Goal: Use online tool/utility: Utilize a website feature to perform a specific function

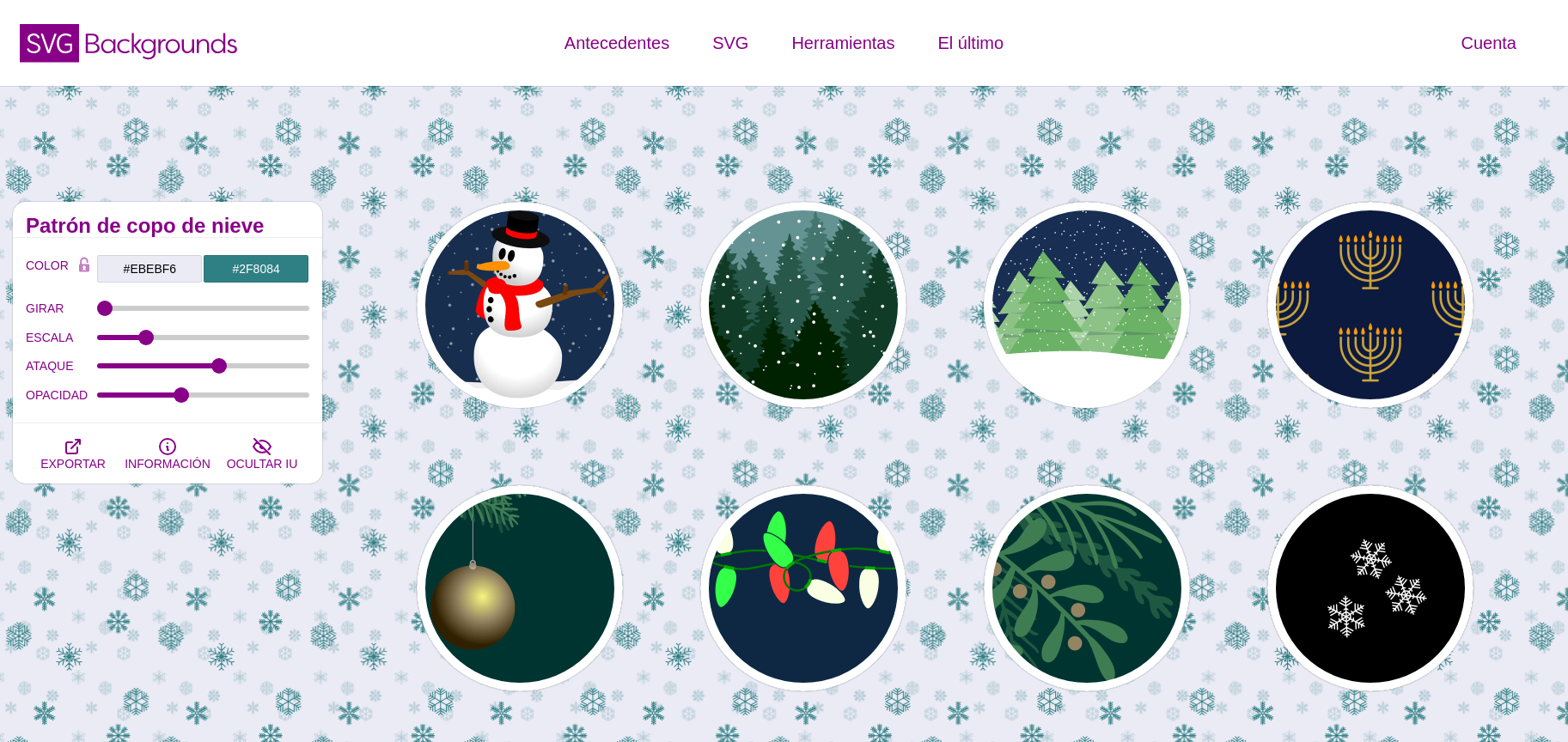
scroll to position [258, 0]
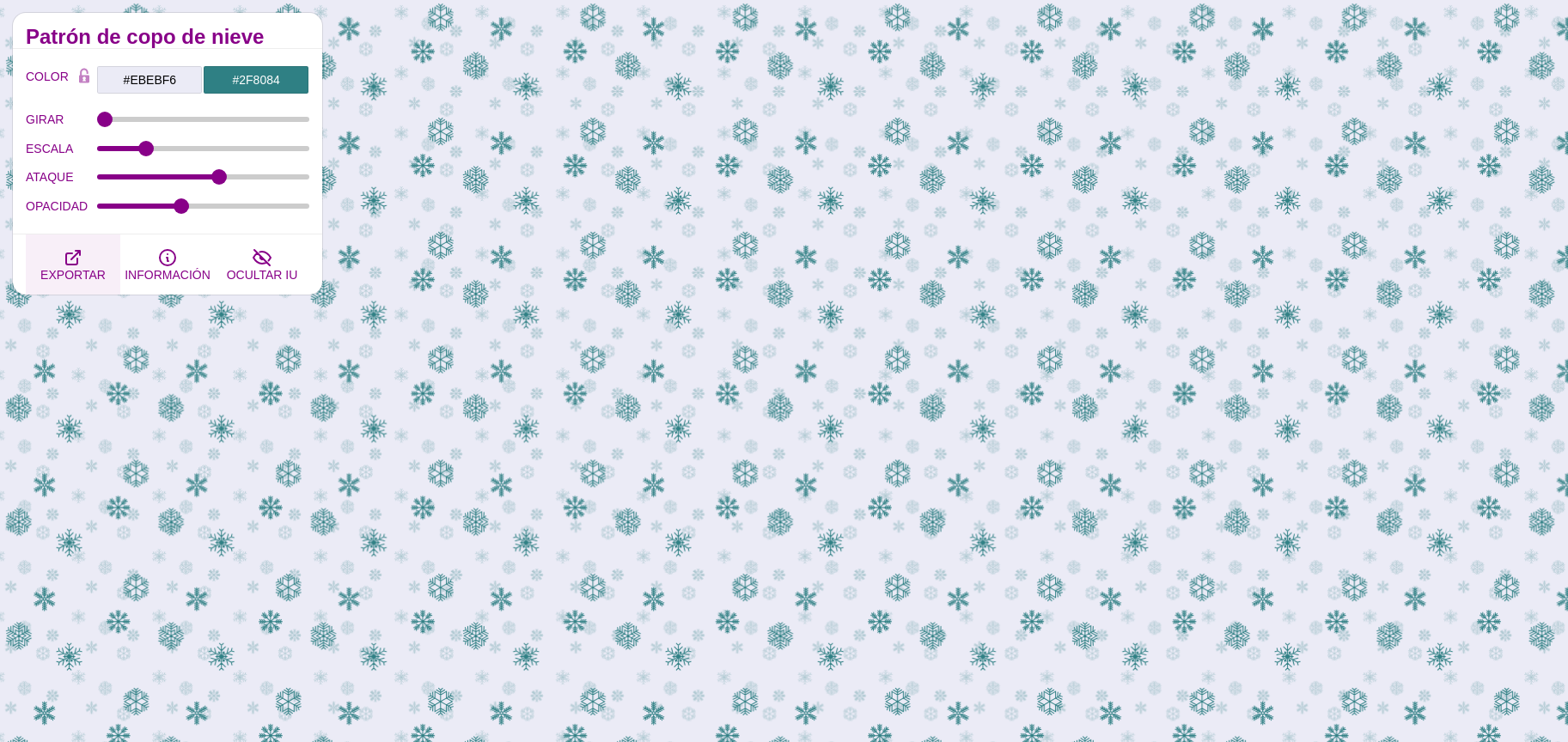
click at [88, 257] on button "EXPORTAR" at bounding box center [73, 265] width 94 height 60
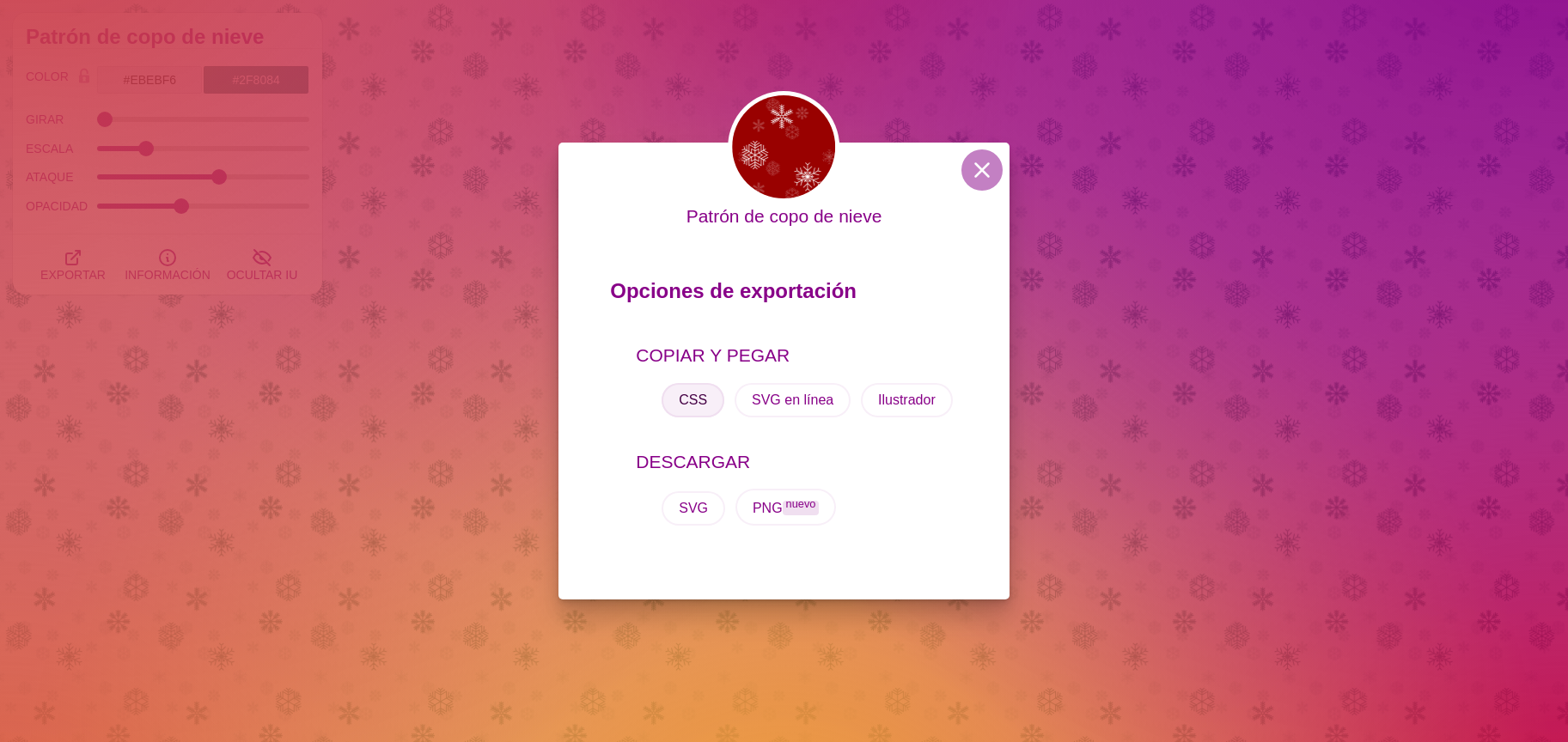
click at [700, 392] on font "CSS" at bounding box center [693, 399] width 28 height 14
click at [992, 161] on button at bounding box center [982, 170] width 41 height 41
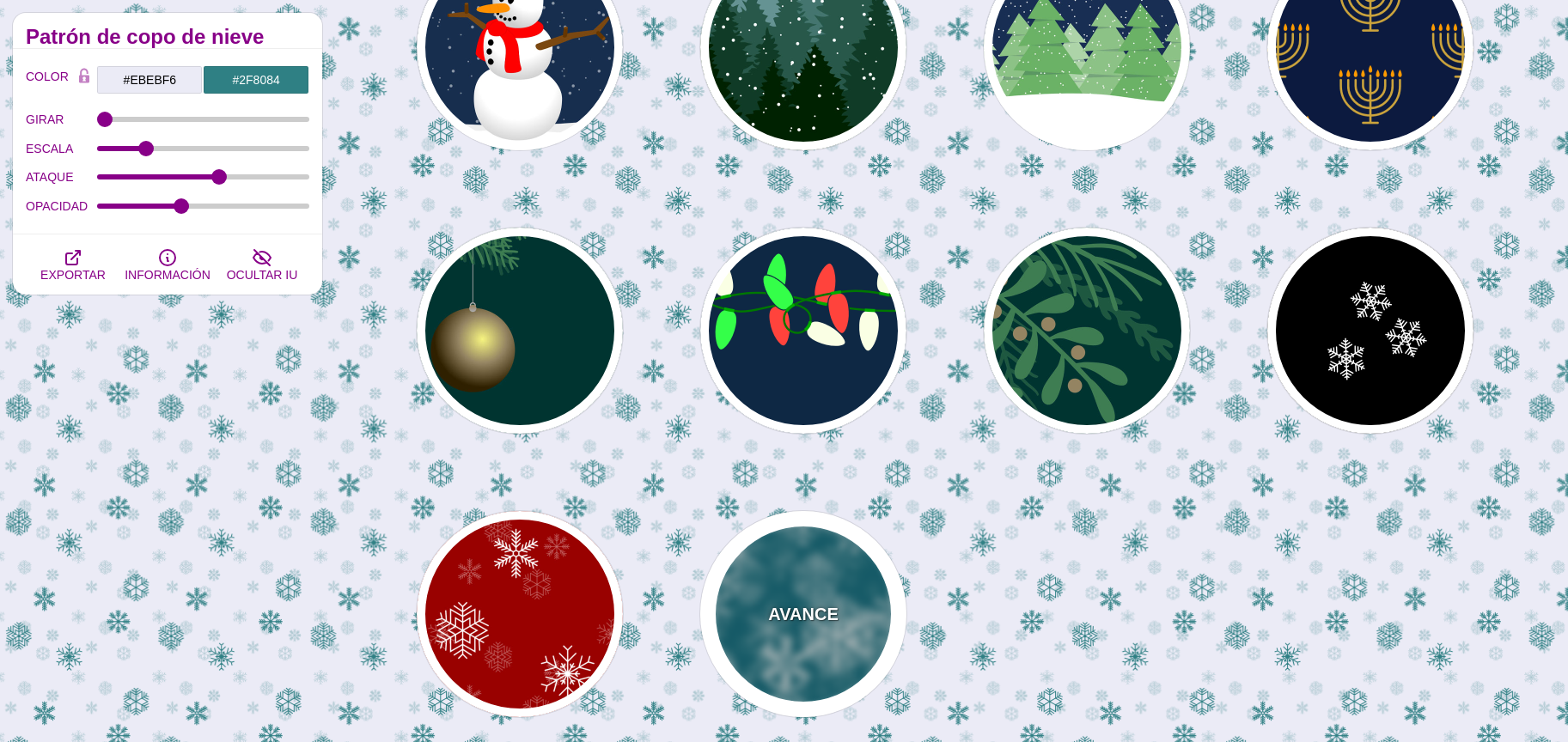
click at [781, 649] on div "AVANCE" at bounding box center [804, 614] width 206 height 206
type input "#006677"
type input "#FFFFFF"
type input "1"
type input "3"
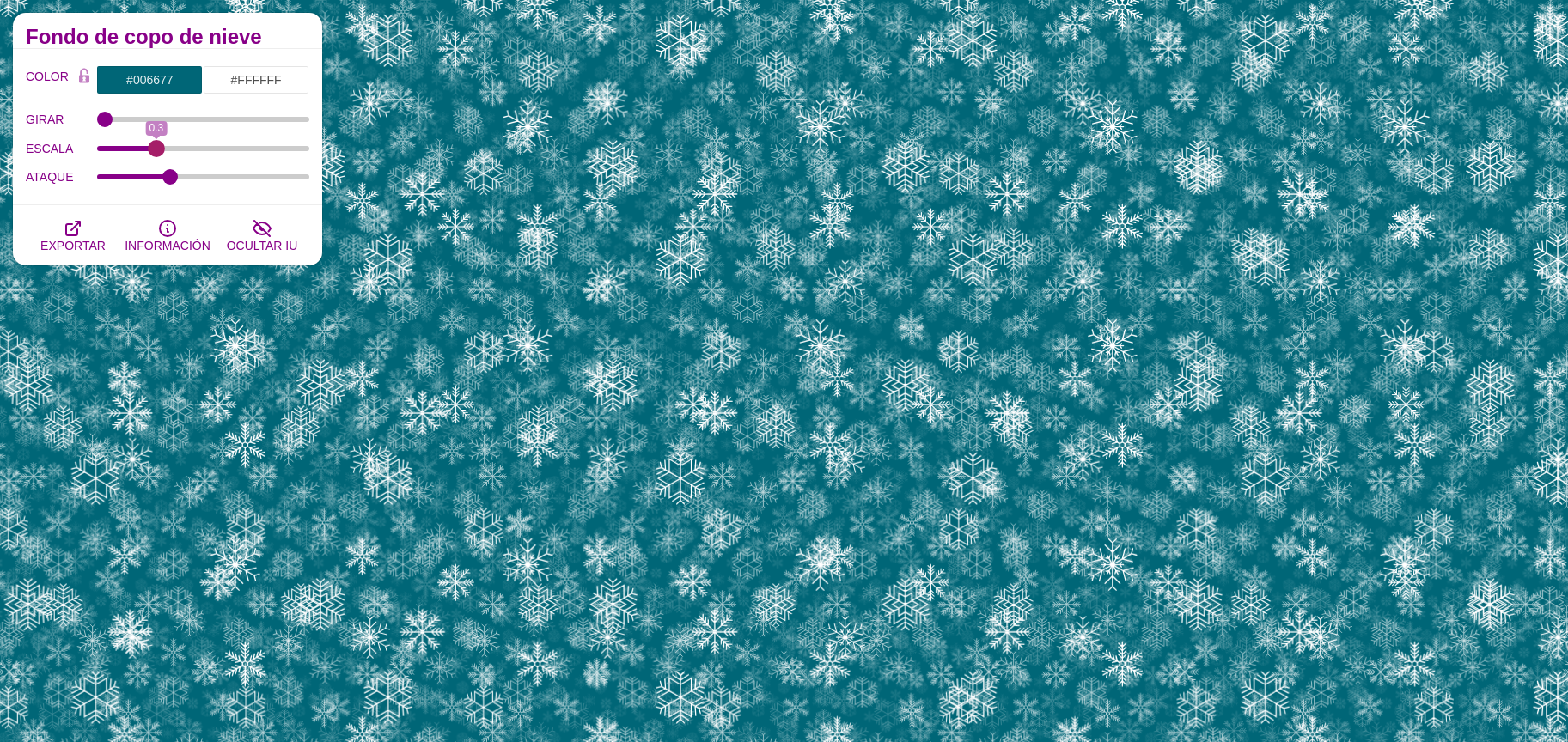
drag, startPoint x: 301, startPoint y: 154, endPoint x: 158, endPoint y: 153, distance: 143.0
type input "0.31"
click at [158, 152] on input "ESCALA" at bounding box center [203, 149] width 213 height 7
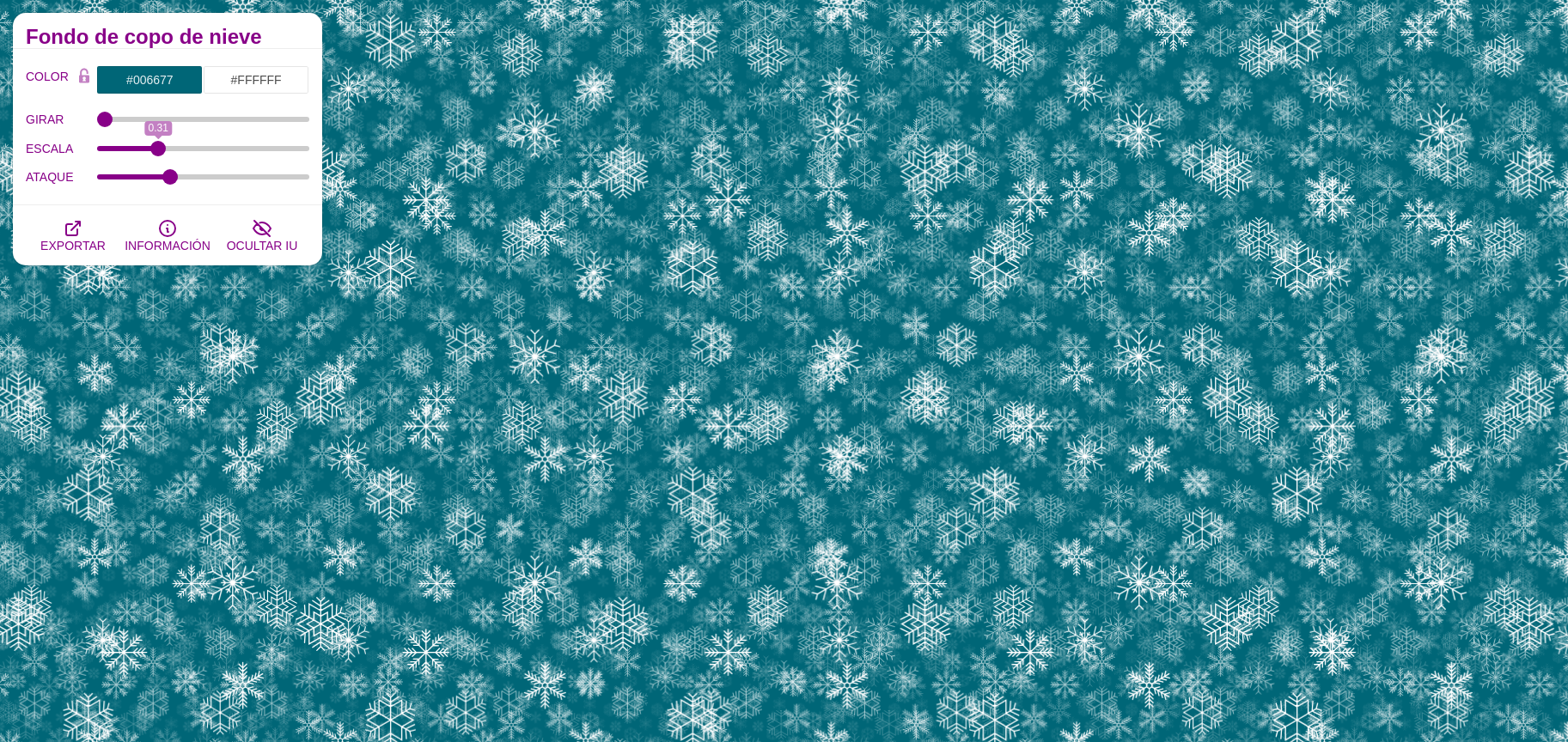
click at [155, 94] on div "COLOR #006677 #FFFFFF #FFFFFF #444444 #555555 #666666 #777777 #888888 #999999 M…" at bounding box center [167, 128] width 284 height 126
click at [158, 75] on input "#006677" at bounding box center [150, 79] width 107 height 29
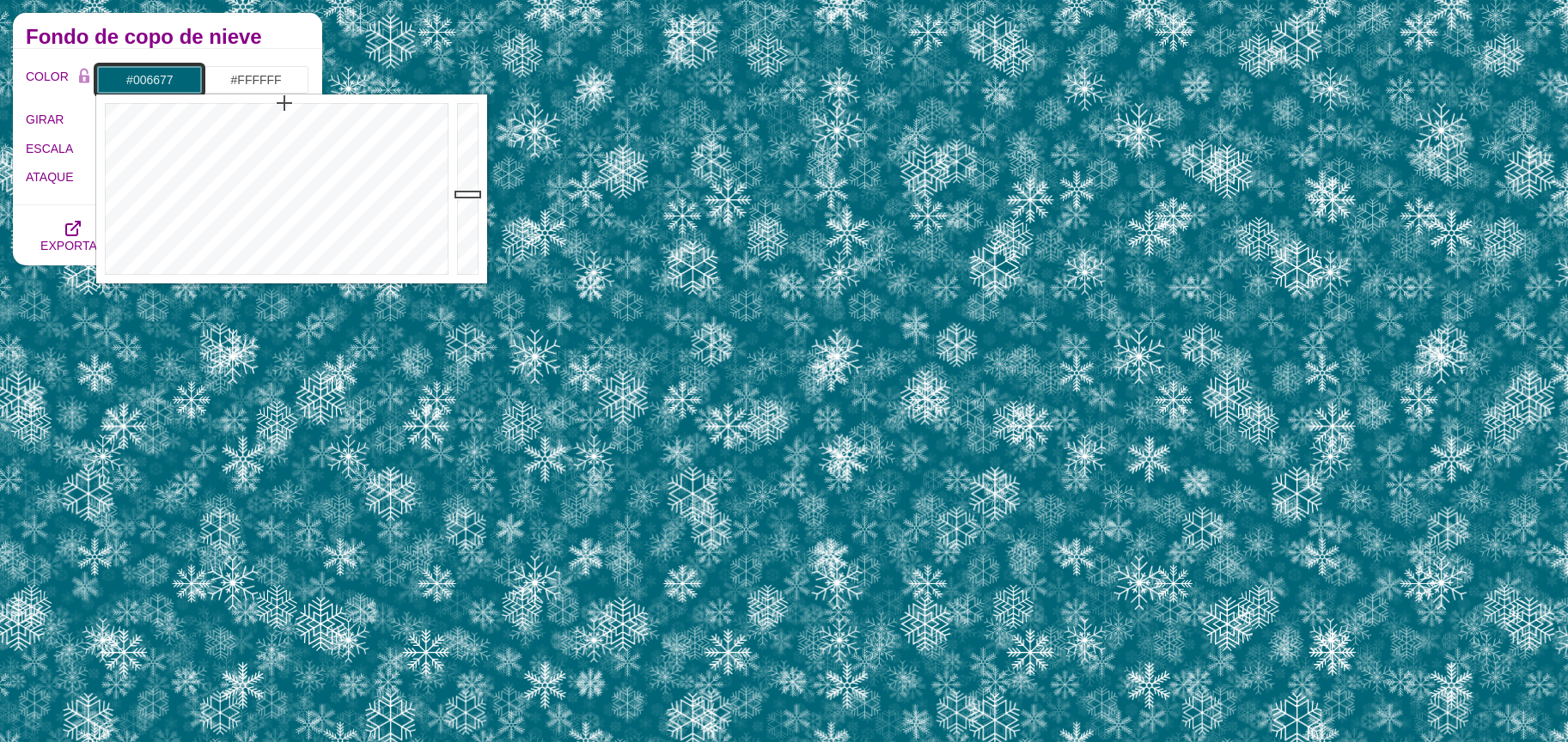
type input "#777677"
drag, startPoint x: 386, startPoint y: 273, endPoint x: 373, endPoint y: 272, distance: 13.0
click at [382, 273] on div at bounding box center [274, 189] width 357 height 189
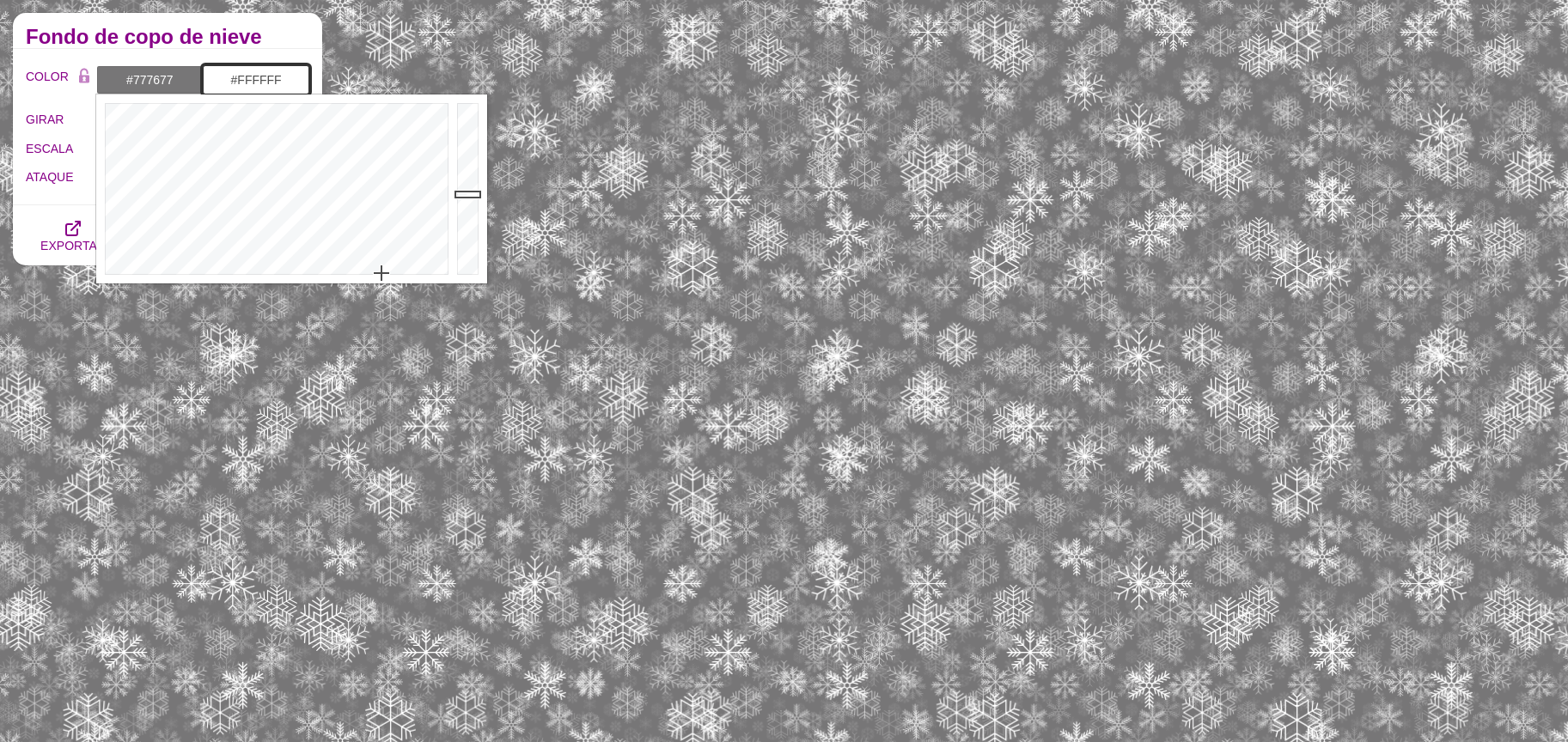
click at [254, 80] on input "#FFFFFF" at bounding box center [256, 79] width 107 height 29
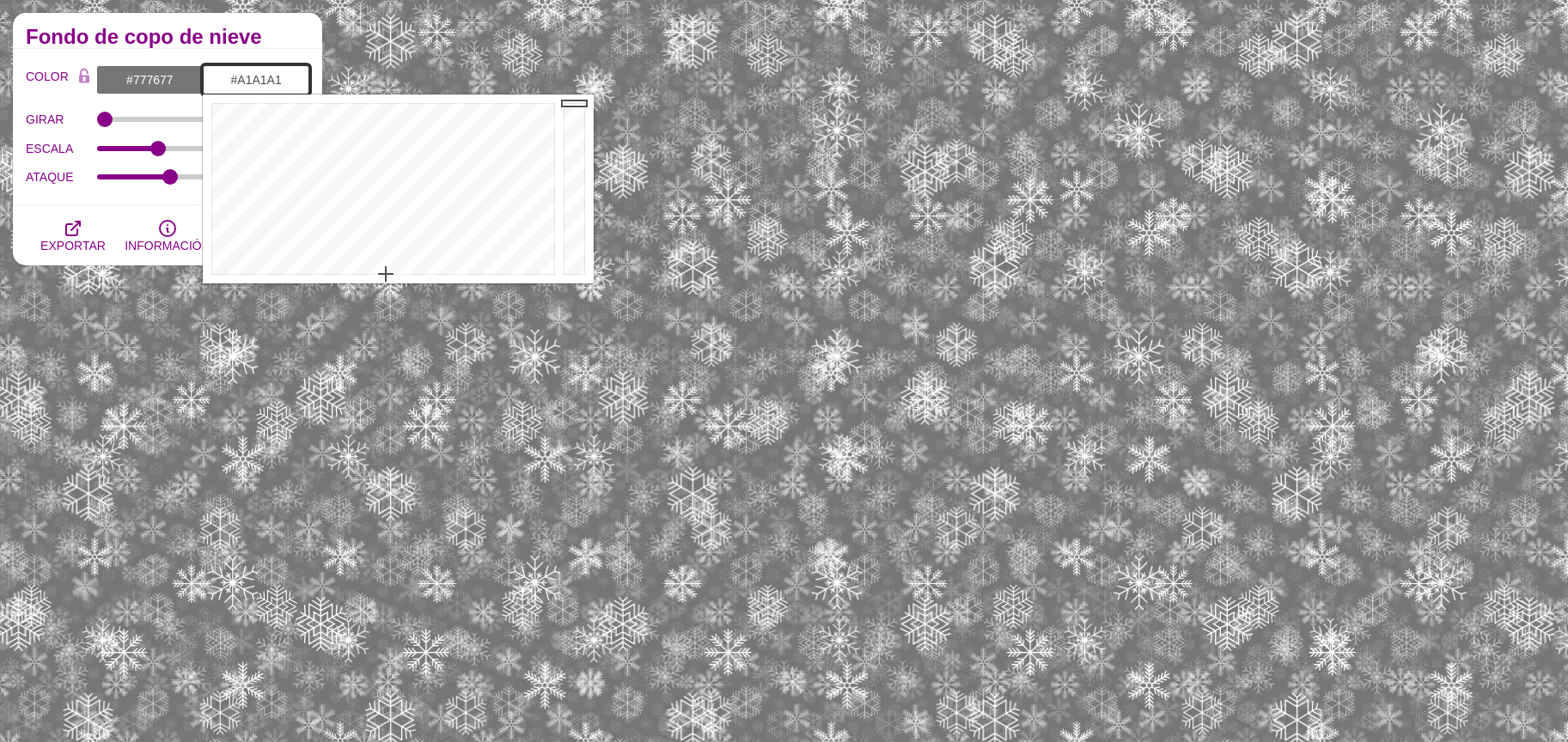
click at [570, 165] on div at bounding box center [576, 189] width 35 height 189
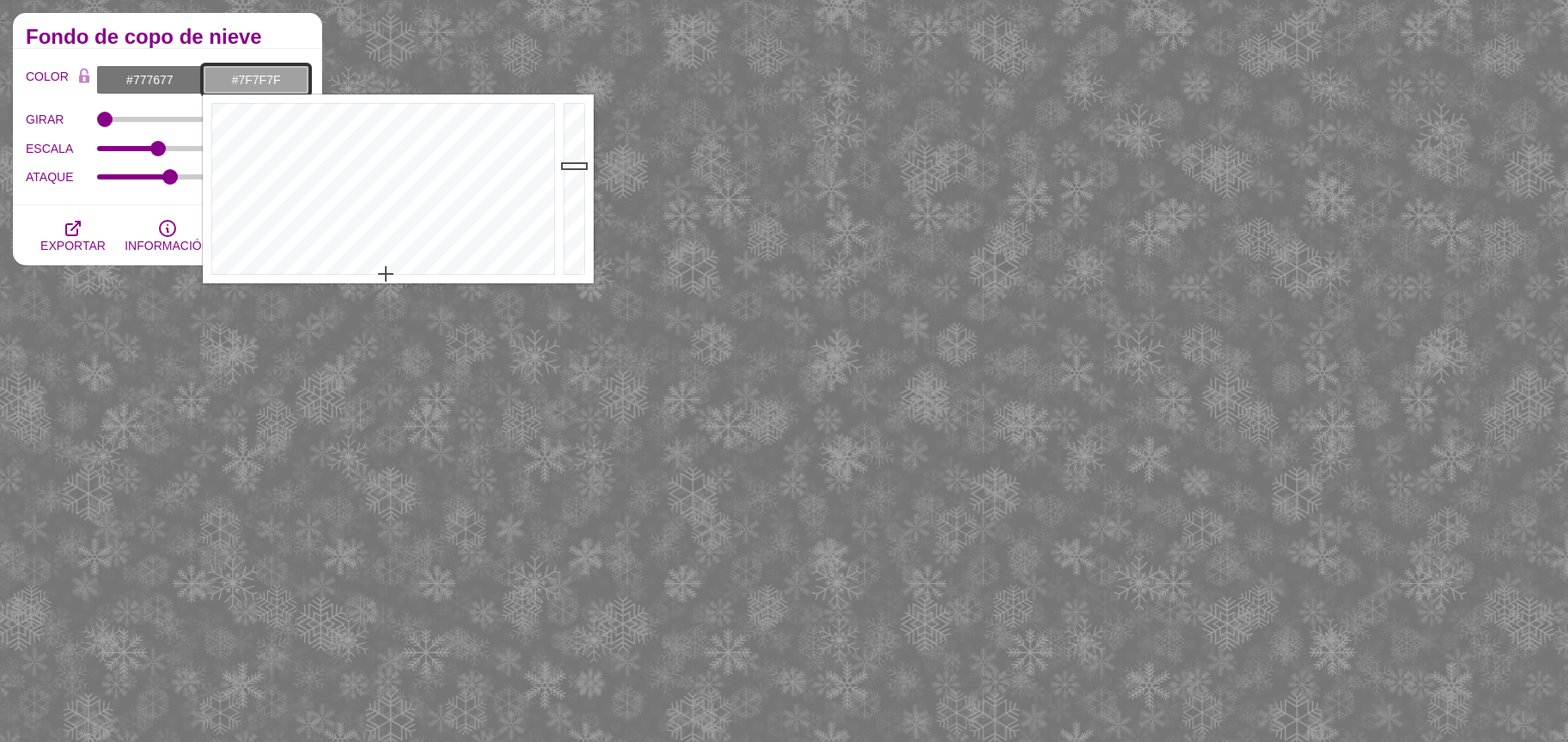
click at [580, 189] on div at bounding box center [576, 189] width 35 height 189
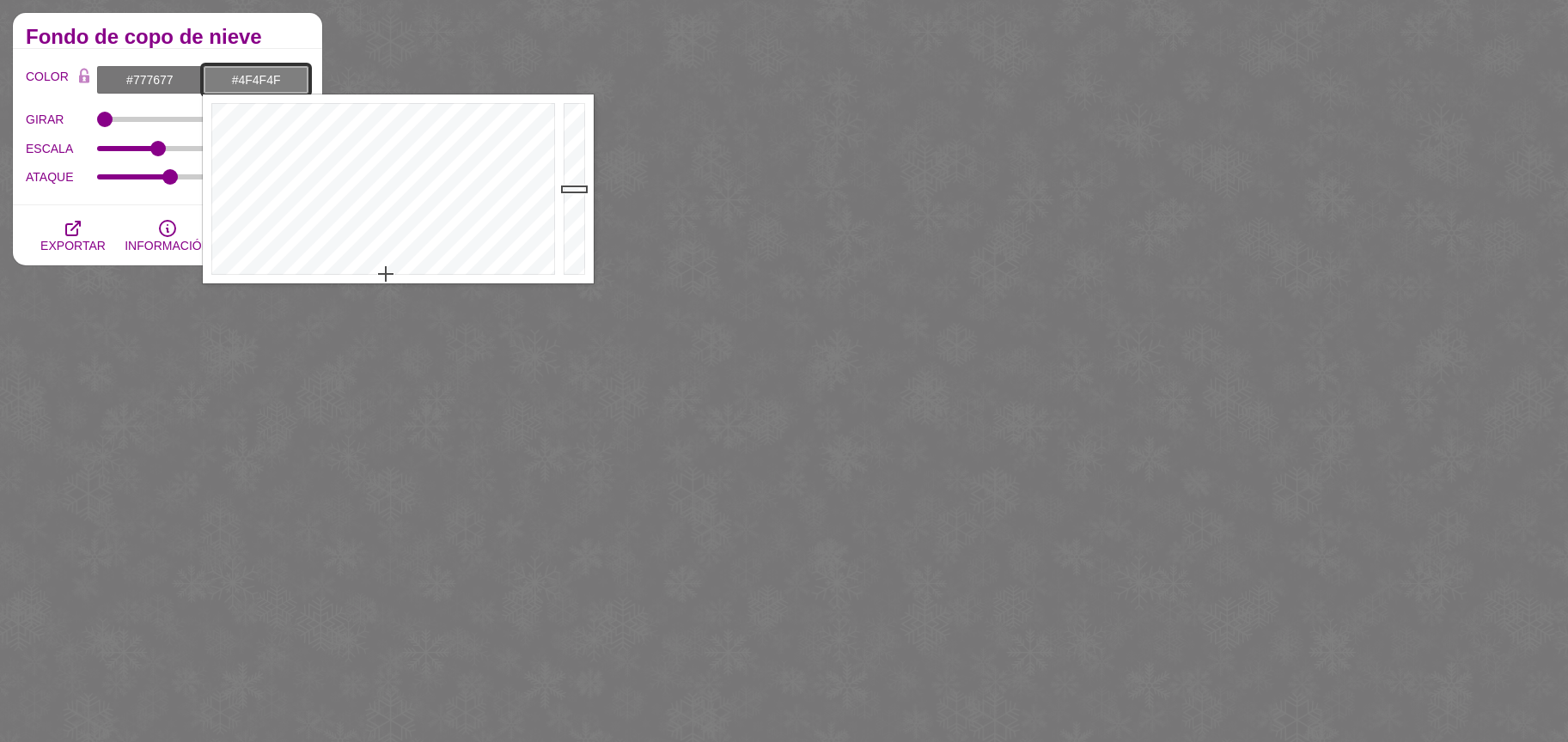
click at [570, 221] on div at bounding box center [576, 189] width 35 height 189
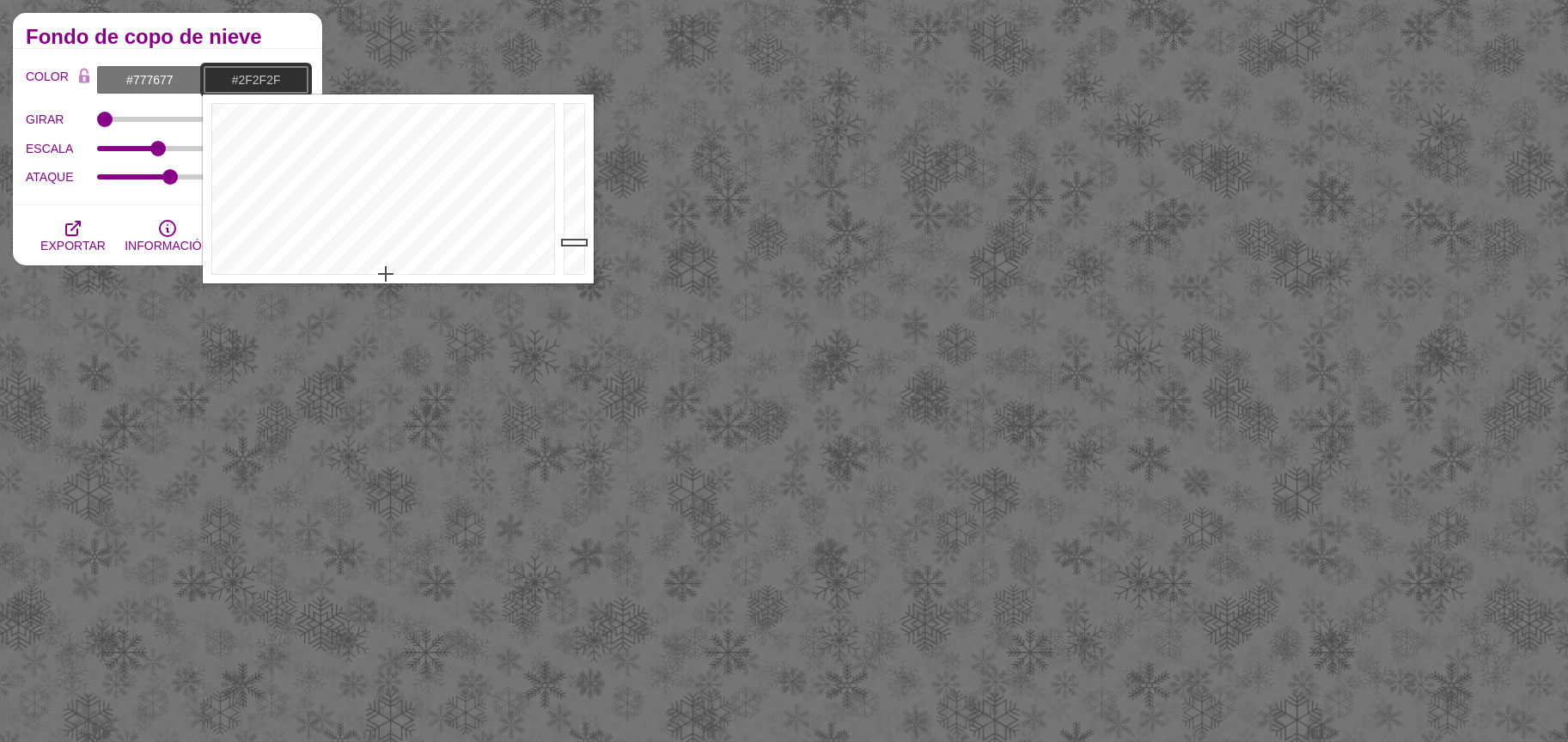
click at [573, 242] on div at bounding box center [576, 189] width 35 height 189
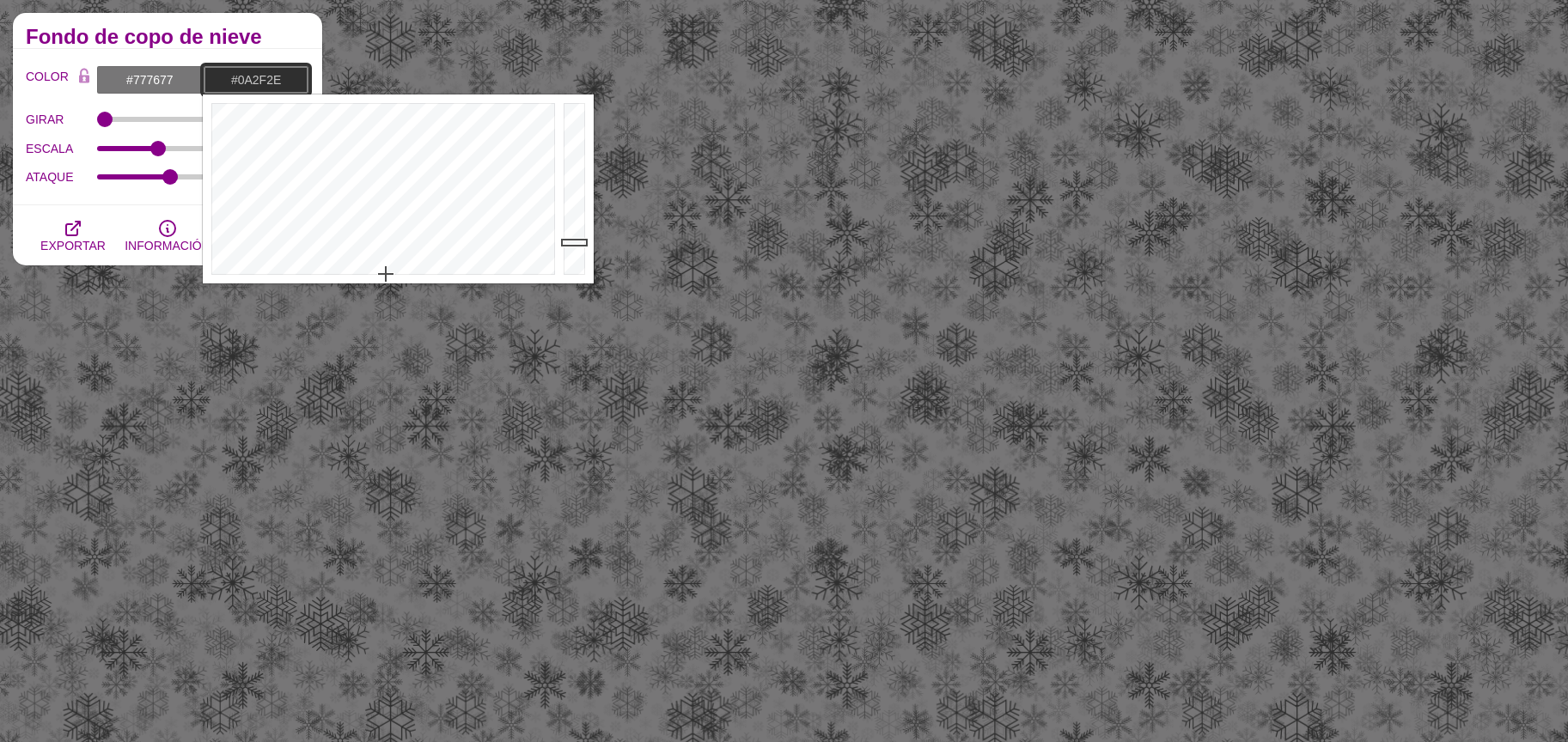
click at [382, 141] on div at bounding box center [381, 189] width 357 height 189
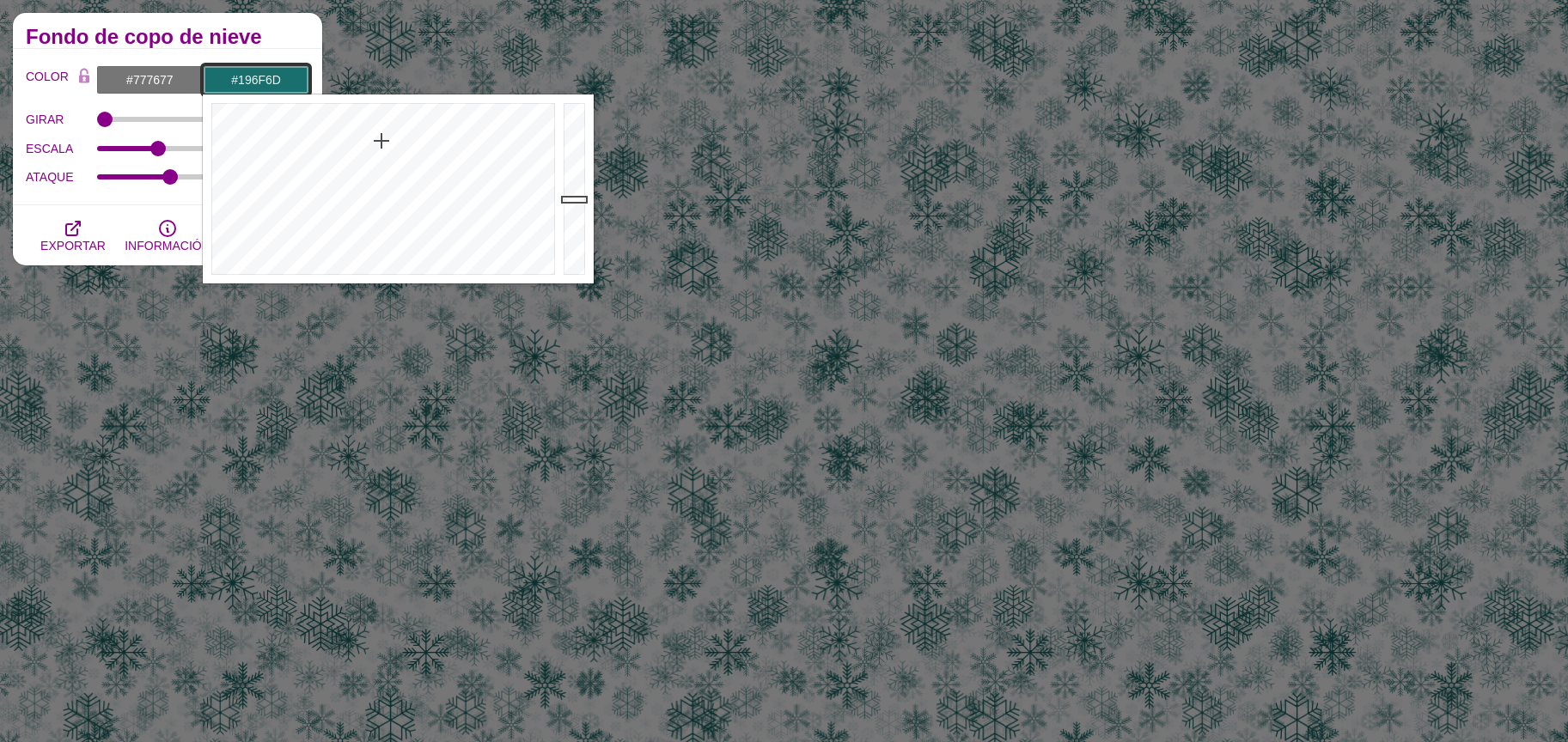
click at [568, 199] on div at bounding box center [576, 189] width 35 height 189
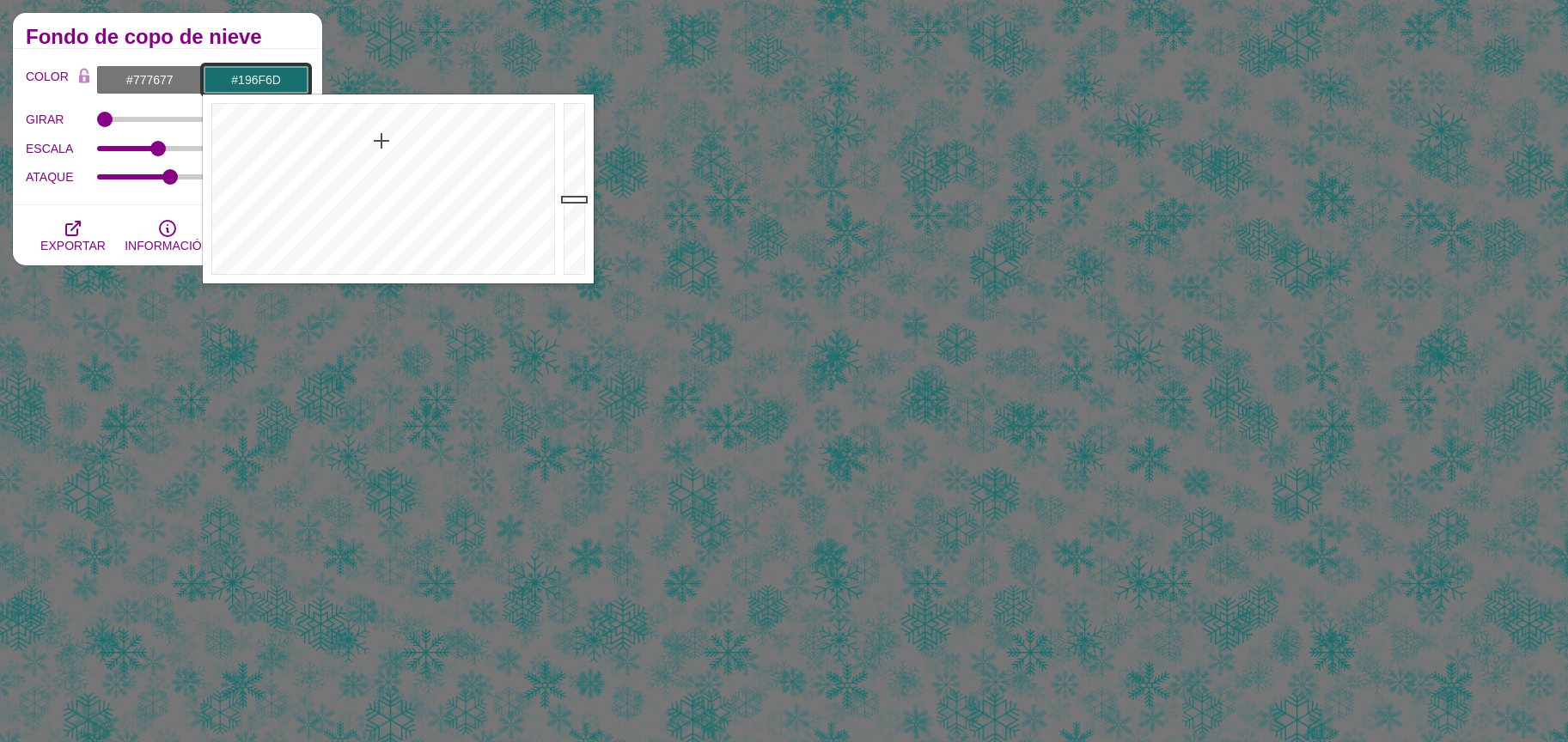
type input "#0D3B3A"
click at [569, 235] on div at bounding box center [576, 189] width 35 height 189
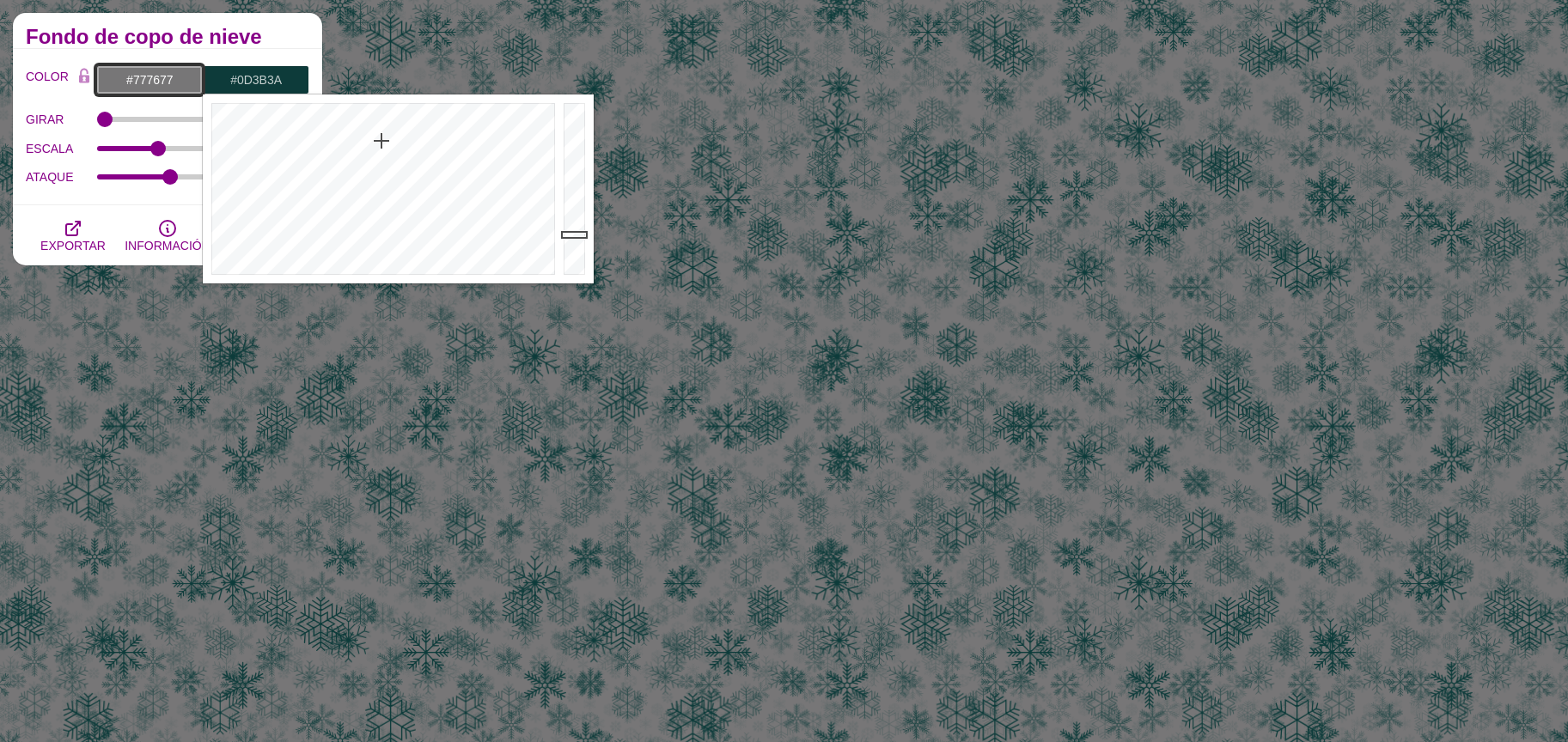
click at [162, 93] on input "#777677" at bounding box center [150, 79] width 107 height 29
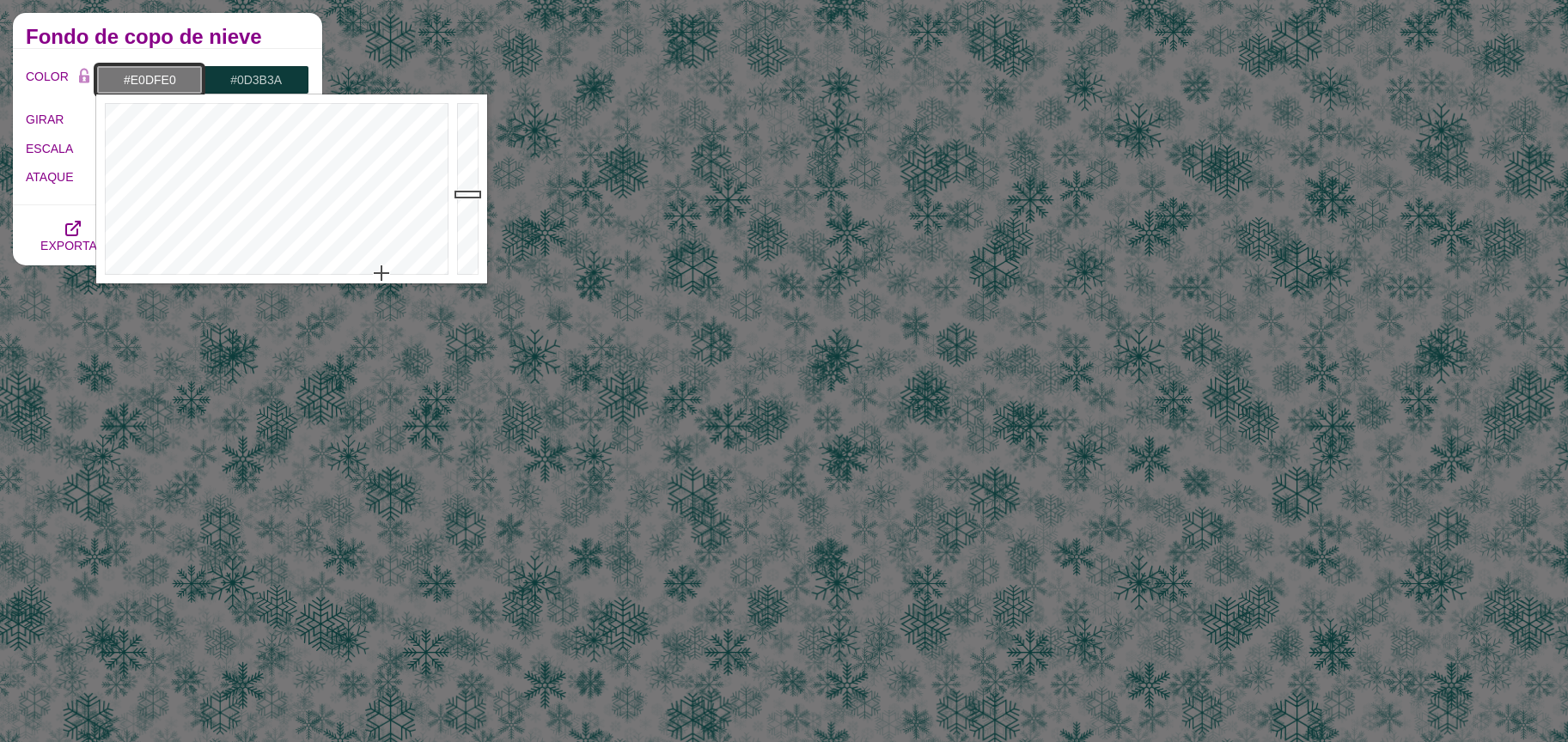
click at [465, 124] on div at bounding box center [470, 189] width 35 height 189
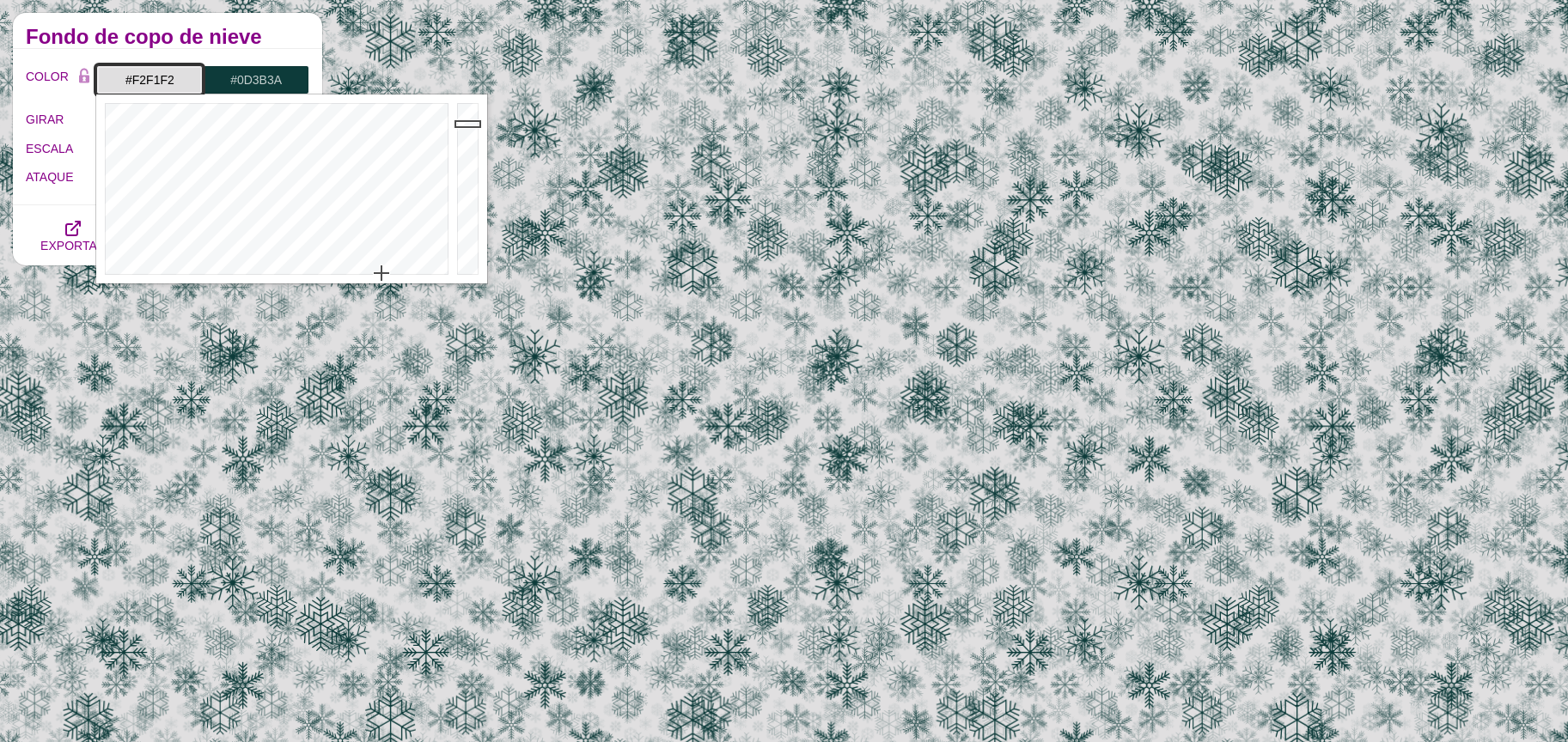
type input "#F3F2F3"
click at [461, 111] on div at bounding box center [470, 189] width 35 height 189
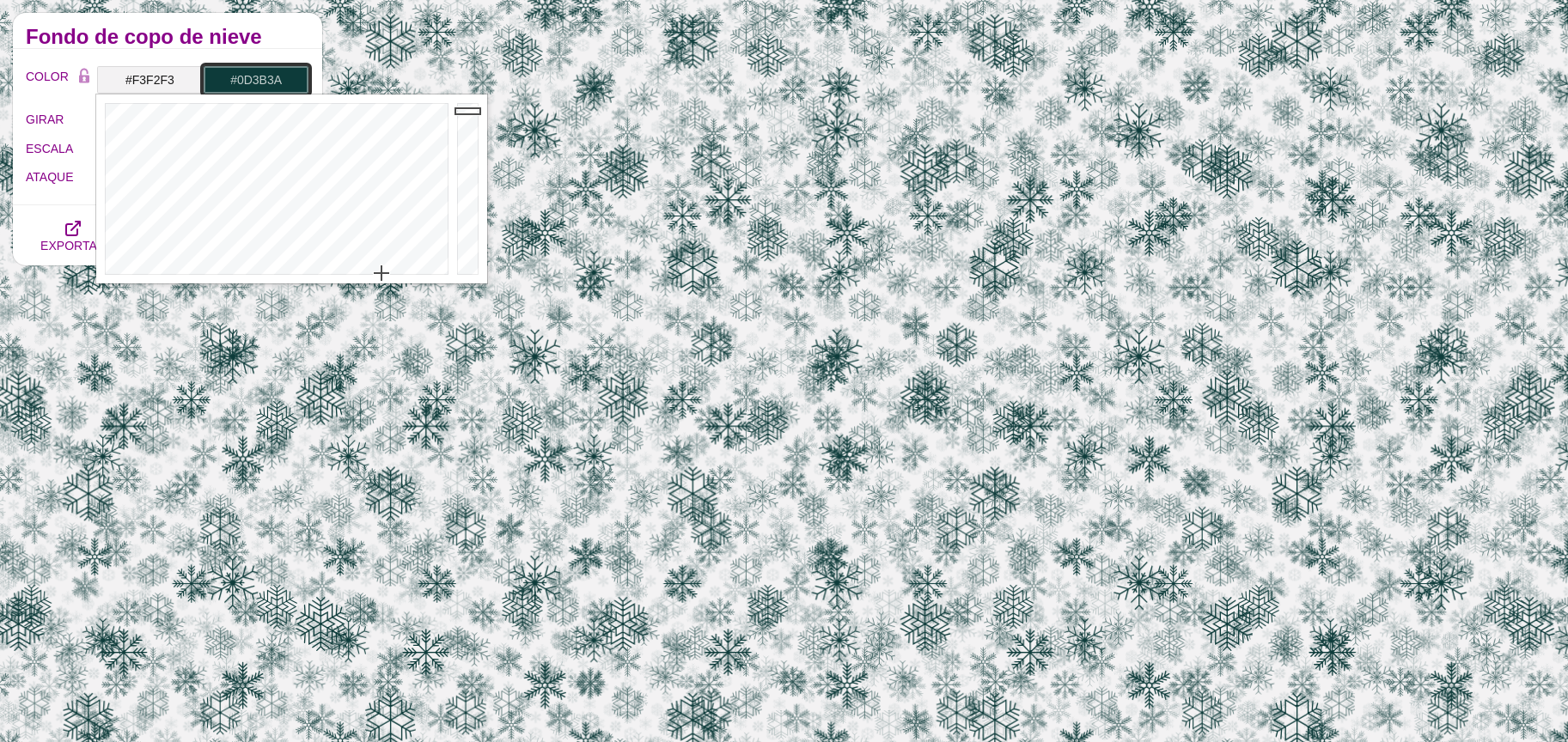
click at [224, 86] on input "#0D3B3A" at bounding box center [256, 79] width 107 height 29
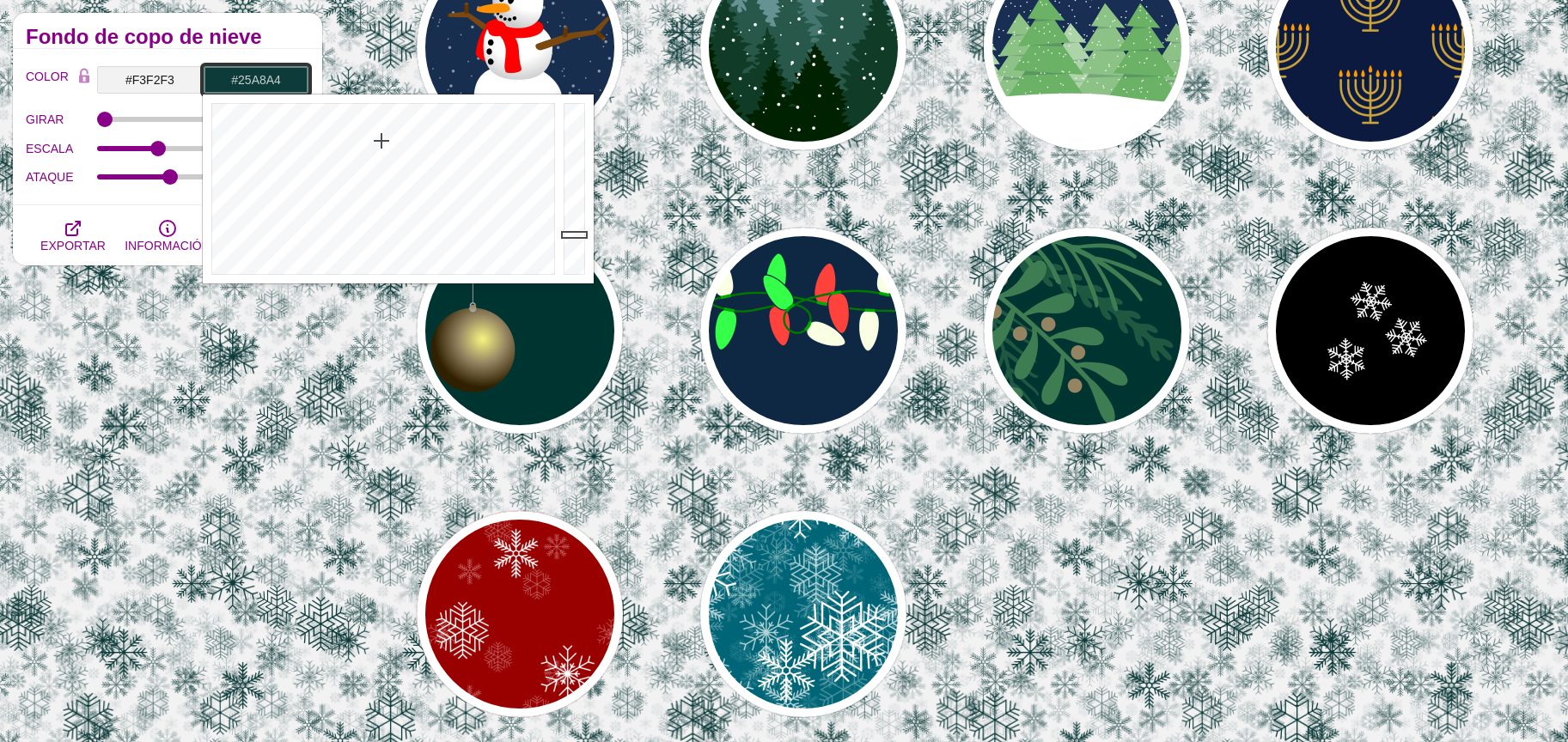
click at [566, 161] on div at bounding box center [576, 189] width 35 height 189
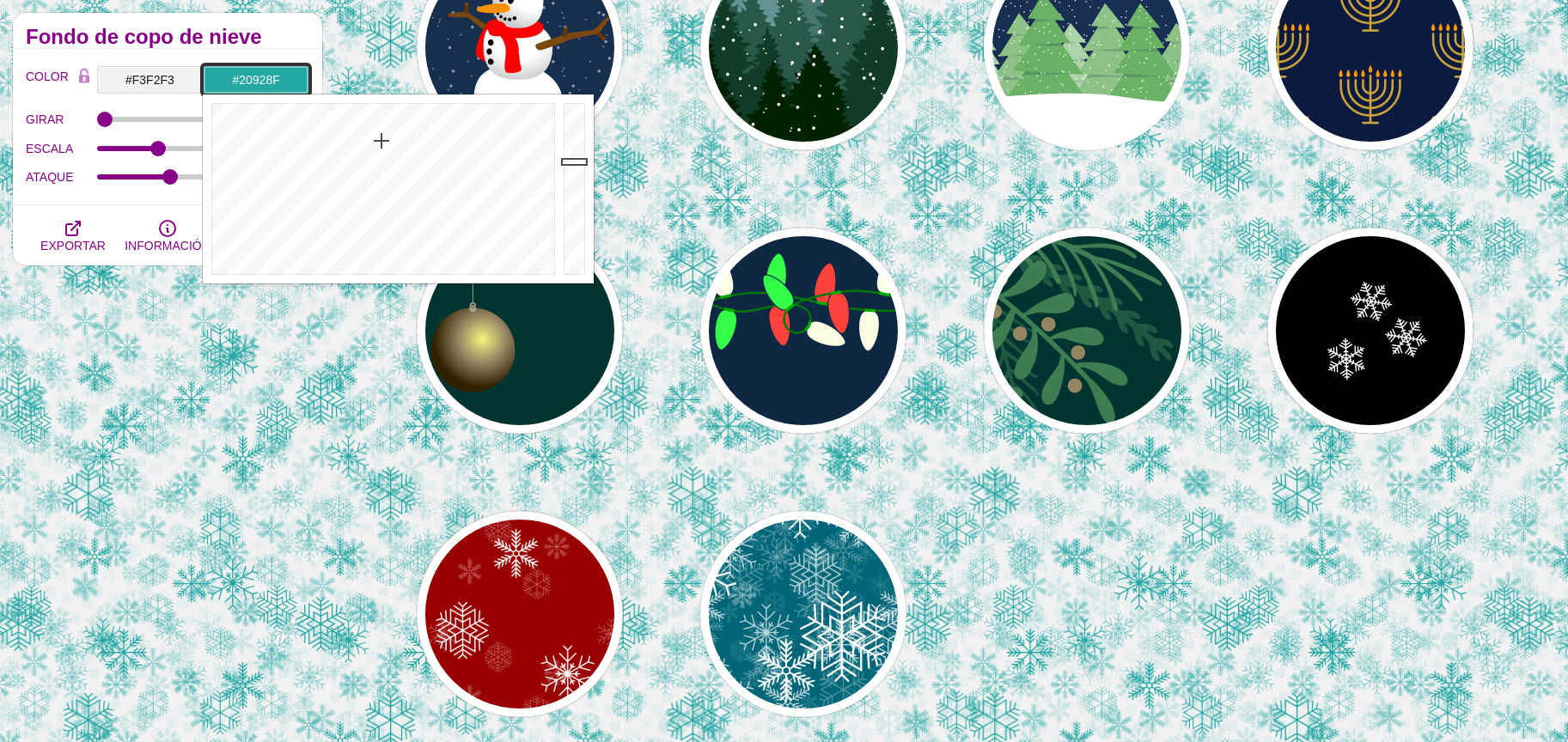
click at [573, 176] on div at bounding box center [576, 189] width 35 height 189
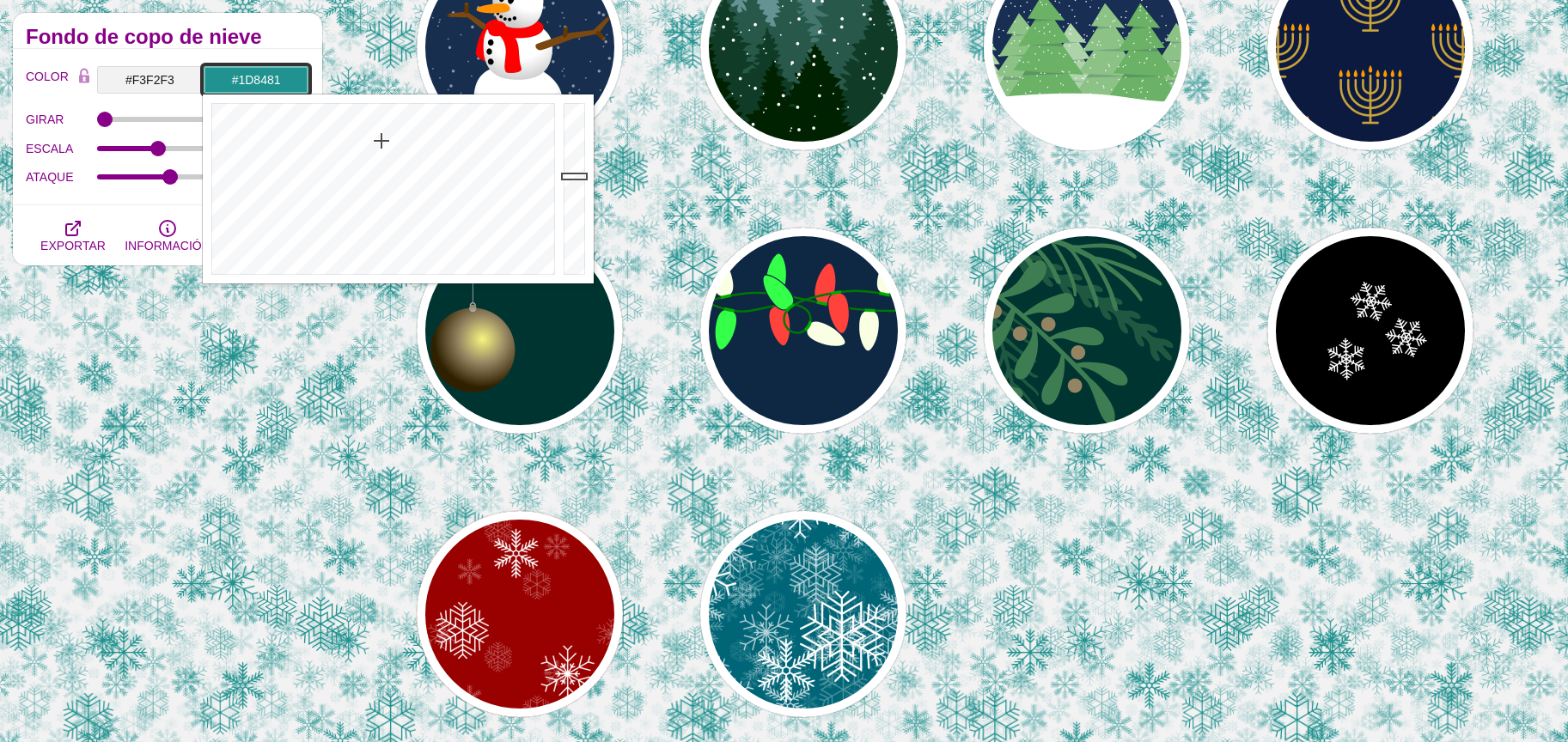
type input "#1C7C7A"
click at [578, 190] on div at bounding box center [576, 189] width 35 height 189
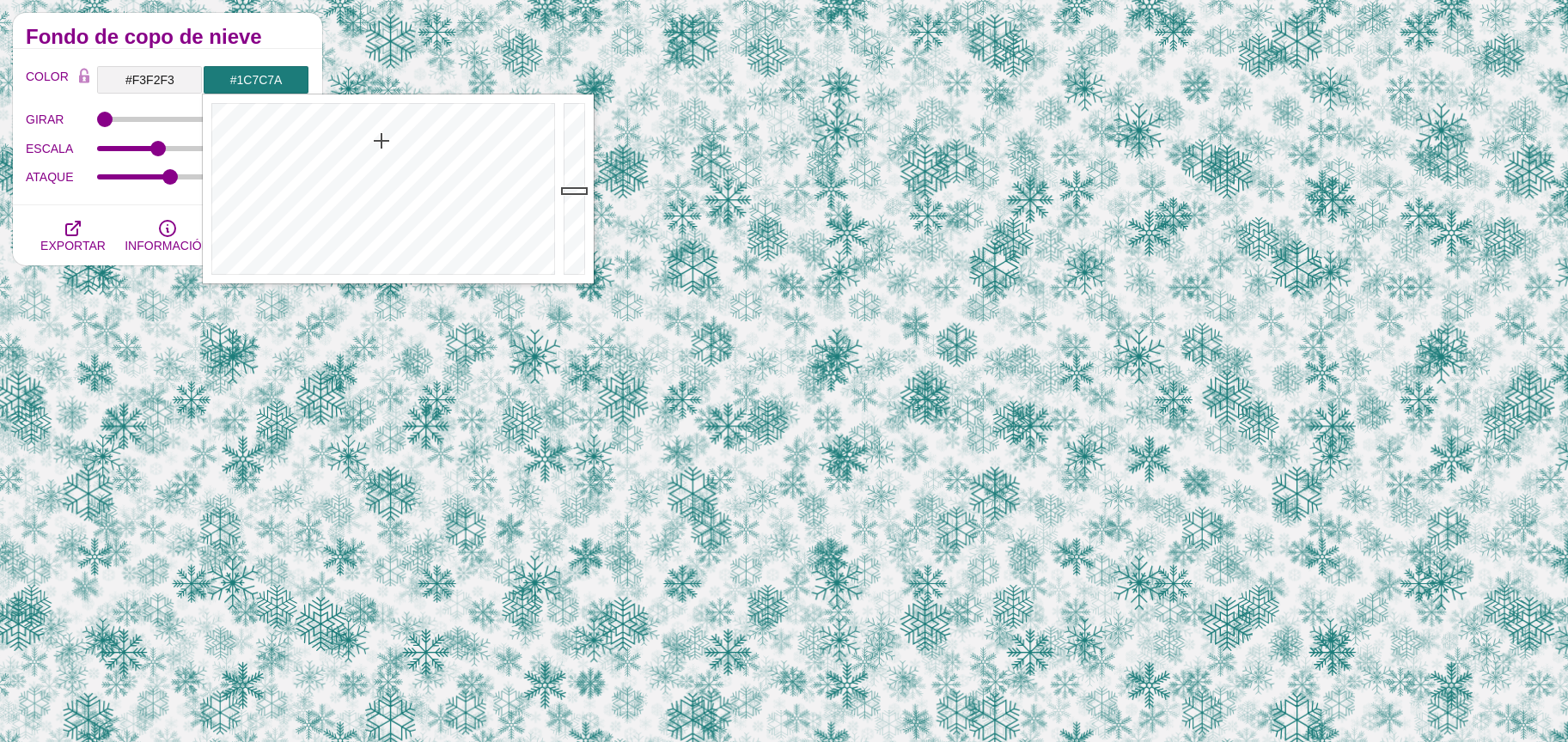
click at [233, 41] on font "Fondo de copo de nieve" at bounding box center [143, 36] width 236 height 23
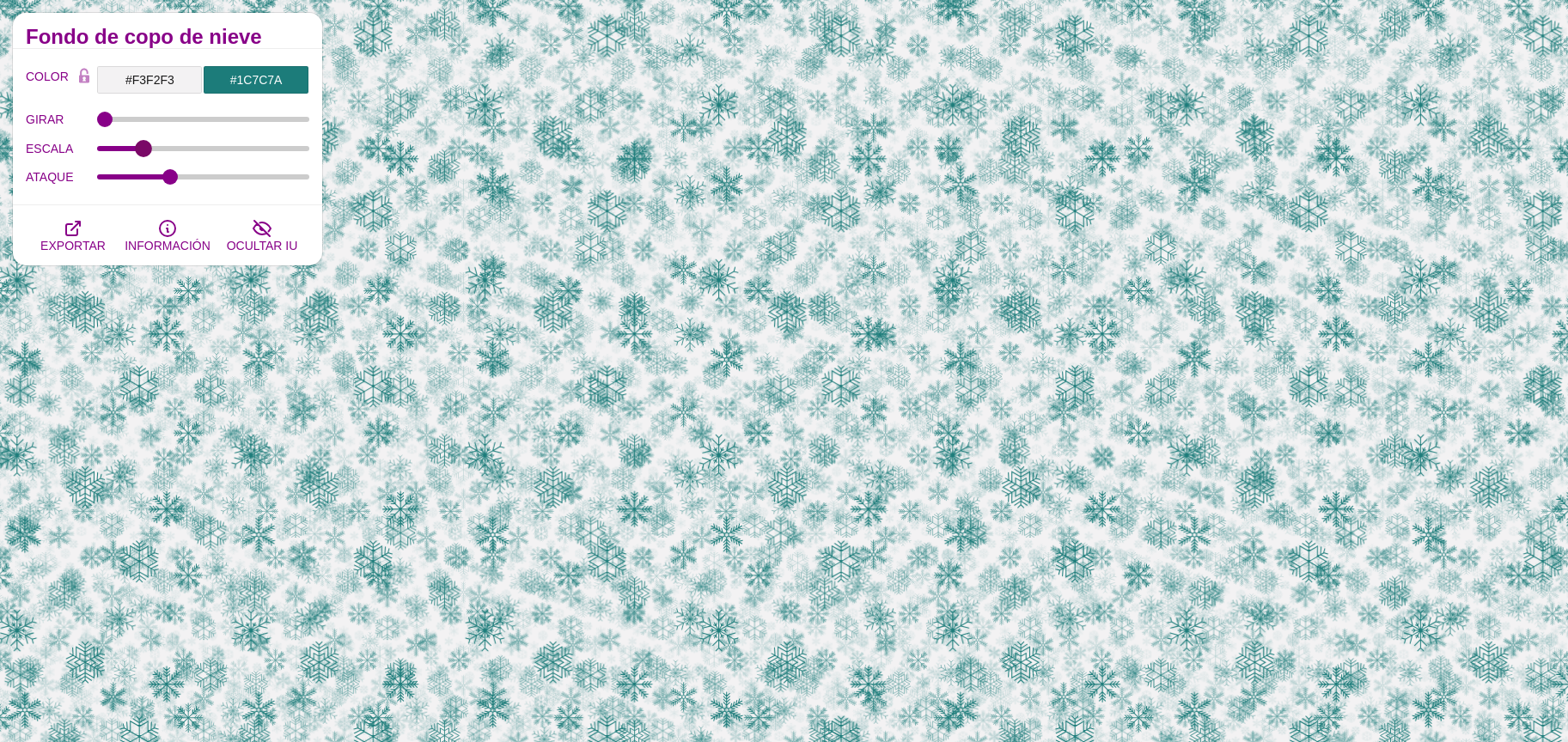
drag, startPoint x: 161, startPoint y: 145, endPoint x: 142, endPoint y: 145, distance: 19.0
click at [142, 145] on input "ESCALA" at bounding box center [203, 149] width 213 height 7
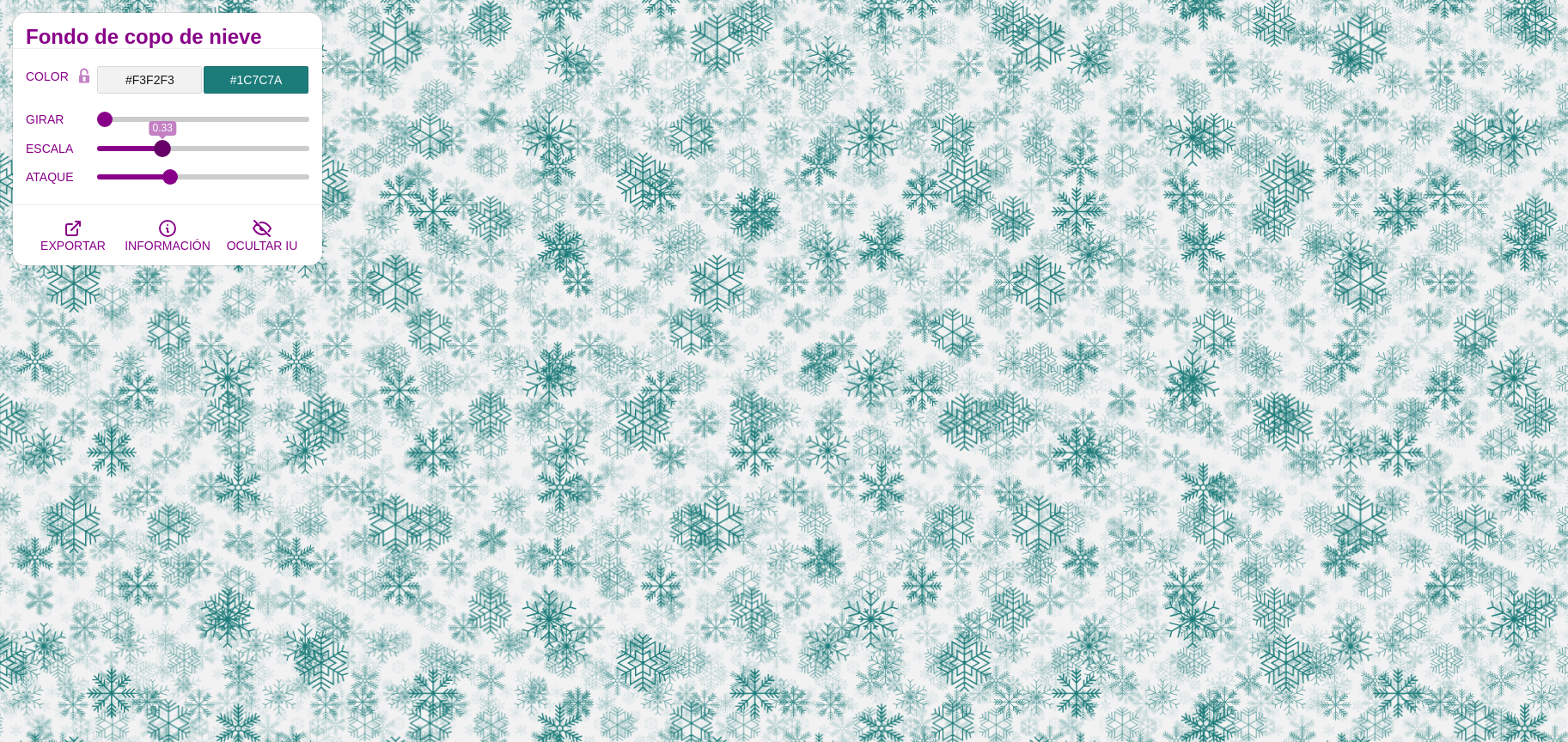
drag, startPoint x: 138, startPoint y: 146, endPoint x: 161, endPoint y: 145, distance: 23.0
type input "0.33"
click at [161, 145] on input "ESCALA" at bounding box center [203, 149] width 213 height 7
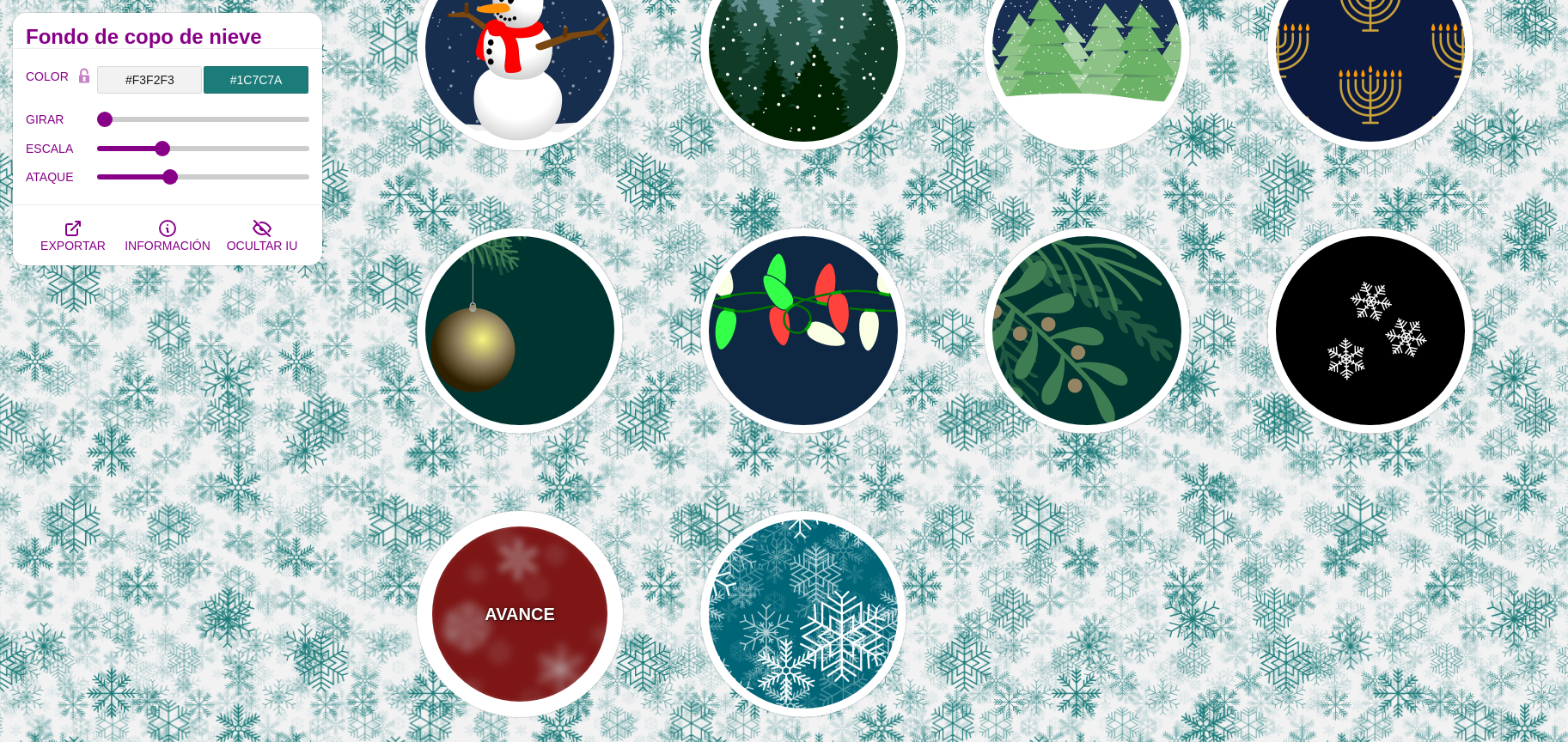
click at [562, 636] on div "AVANCE" at bounding box center [520, 614] width 206 height 206
type input "#990000"
type input "#FFFFFF"
type input "1"
type input "0.4"
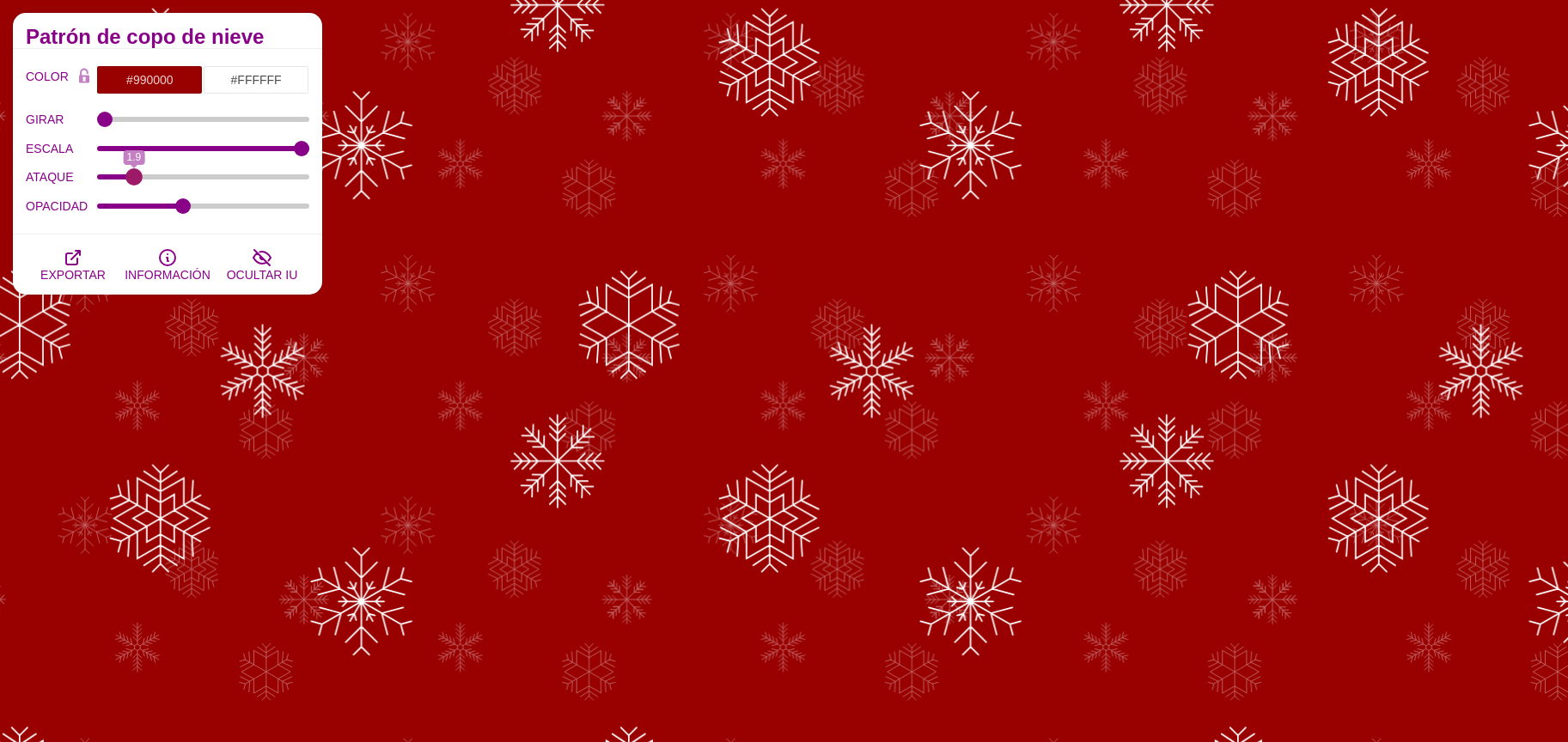
drag, startPoint x: 157, startPoint y: 174, endPoint x: 133, endPoint y: 174, distance: 24.0
click at [133, 174] on input "ATAQUE" at bounding box center [203, 177] width 213 height 7
type input "1.8"
click at [131, 173] on input "ATAQUE" at bounding box center [203, 177] width 213 height 7
drag, startPoint x: 289, startPoint y: 156, endPoint x: 224, endPoint y: 151, distance: 65.2
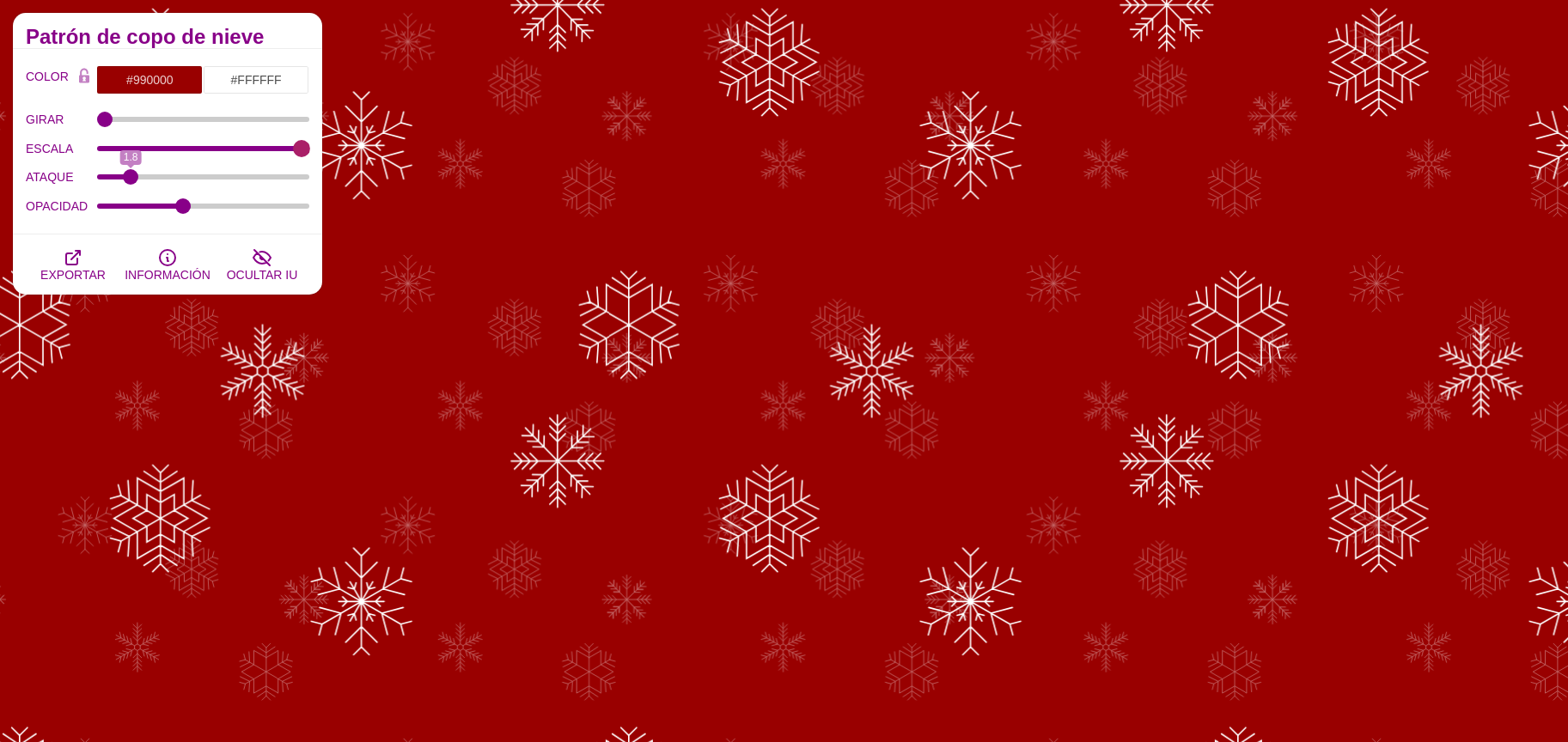
click at [224, 151] on div "ESCALA 0.33" at bounding box center [167, 149] width 284 height 29
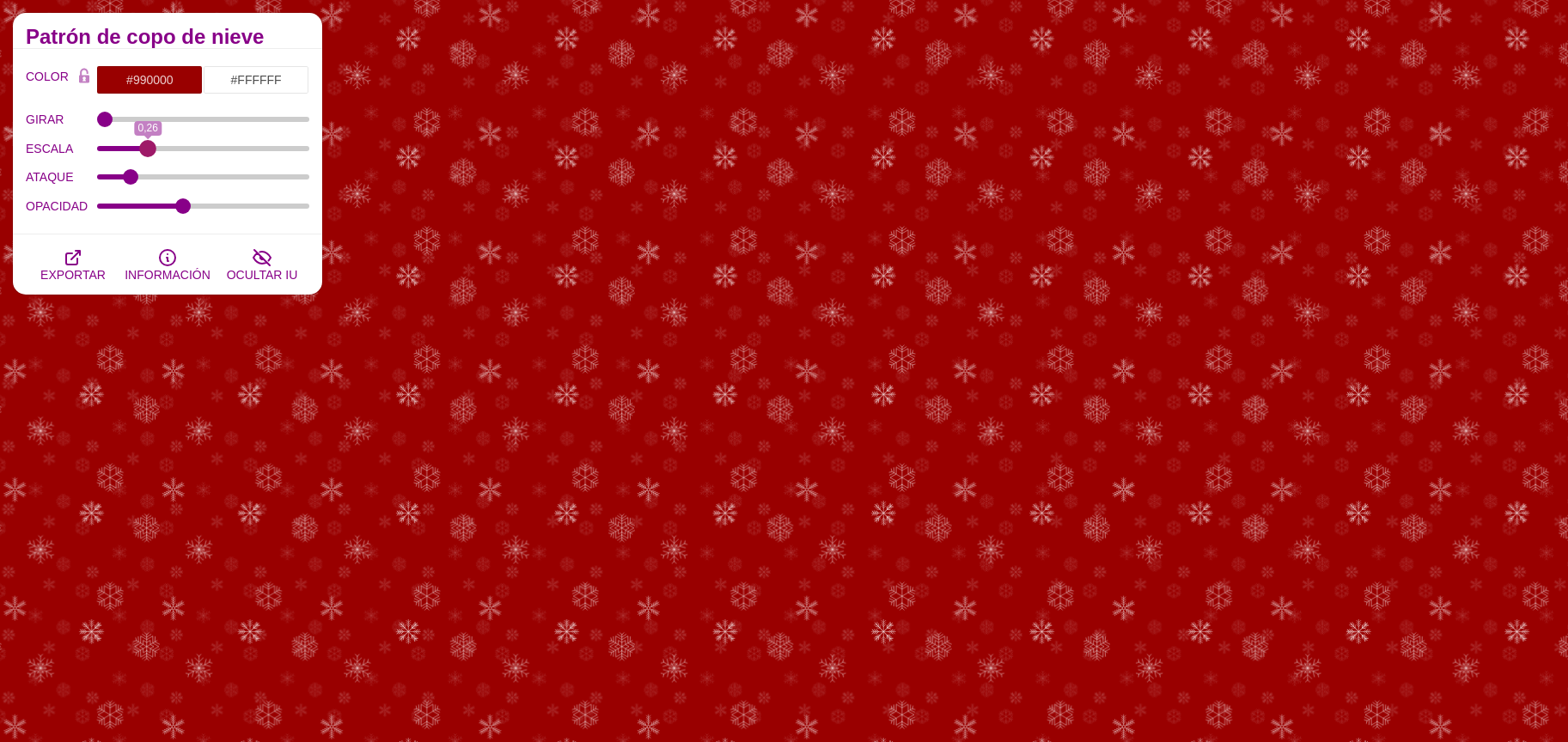
drag, startPoint x: 255, startPoint y: 149, endPoint x: 147, endPoint y: 151, distance: 108.0
type input "0.26"
click at [147, 151] on input "ESCALA" at bounding box center [203, 149] width 213 height 7
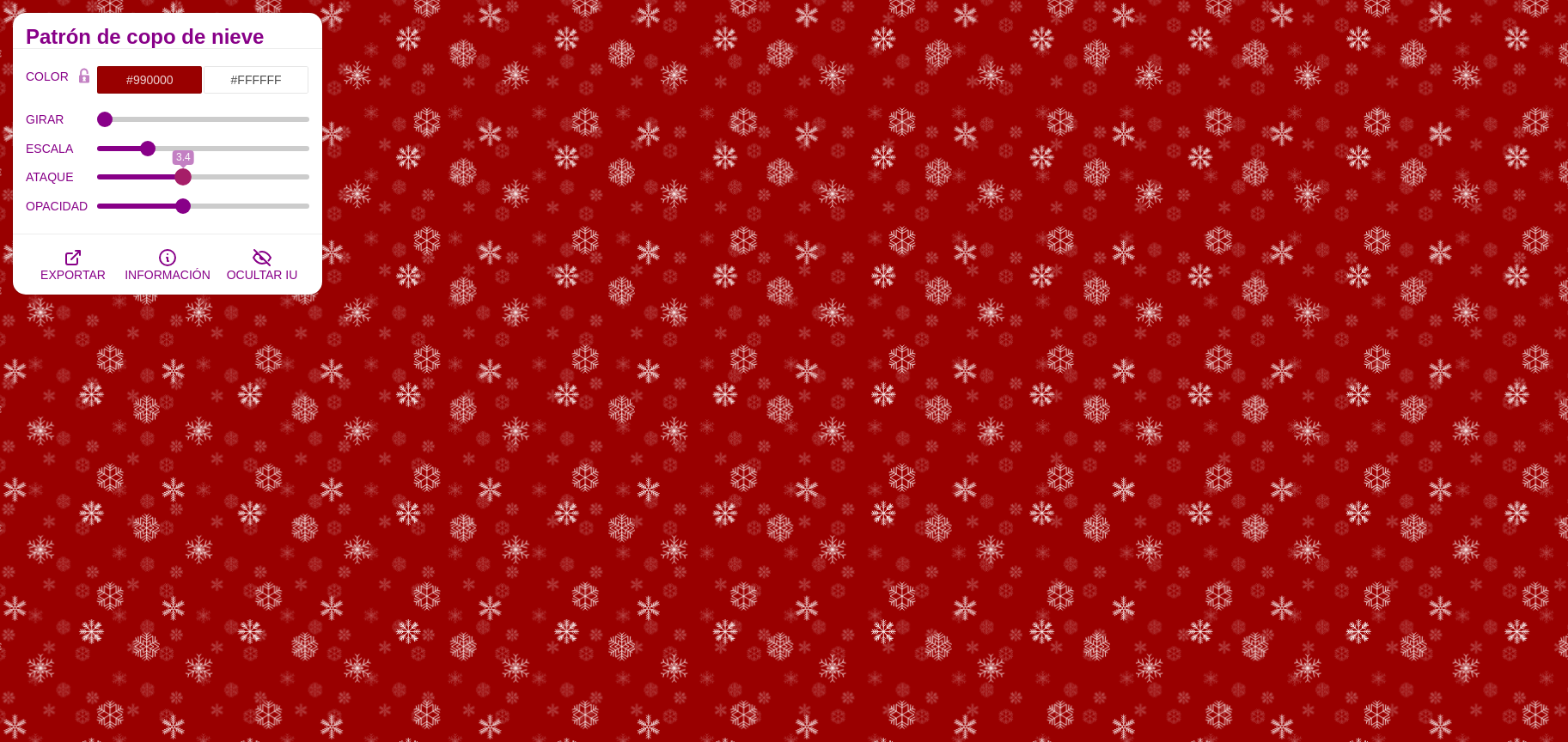
drag, startPoint x: 125, startPoint y: 176, endPoint x: 182, endPoint y: 180, distance: 57.1
type input "3.4"
click at [182, 180] on input "ATAQUE" at bounding box center [203, 177] width 213 height 7
click at [186, 73] on input "#990000" at bounding box center [150, 79] width 107 height 29
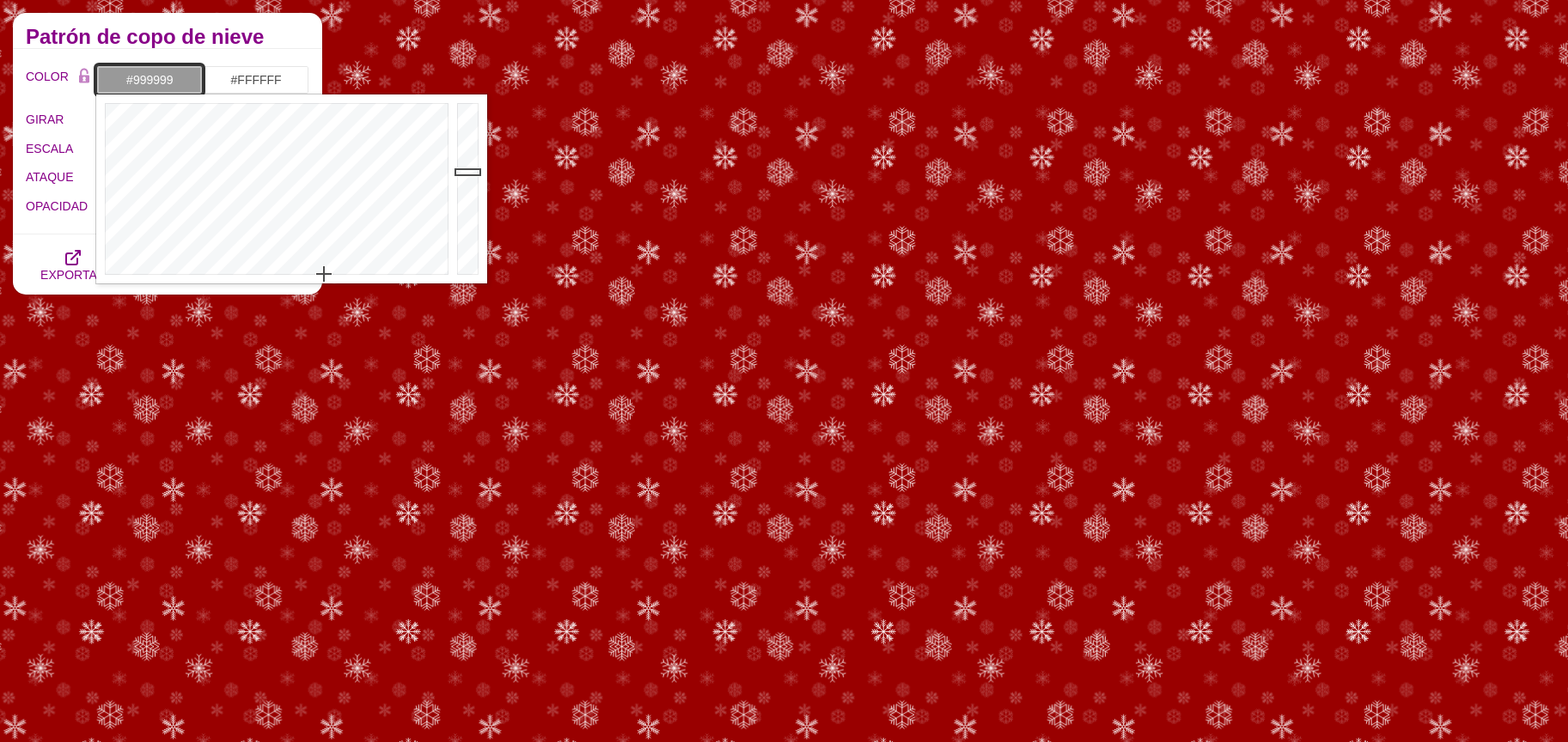
drag, startPoint x: 327, startPoint y: 264, endPoint x: 324, endPoint y: 275, distance: 11.4
click at [324, 275] on div at bounding box center [274, 189] width 357 height 189
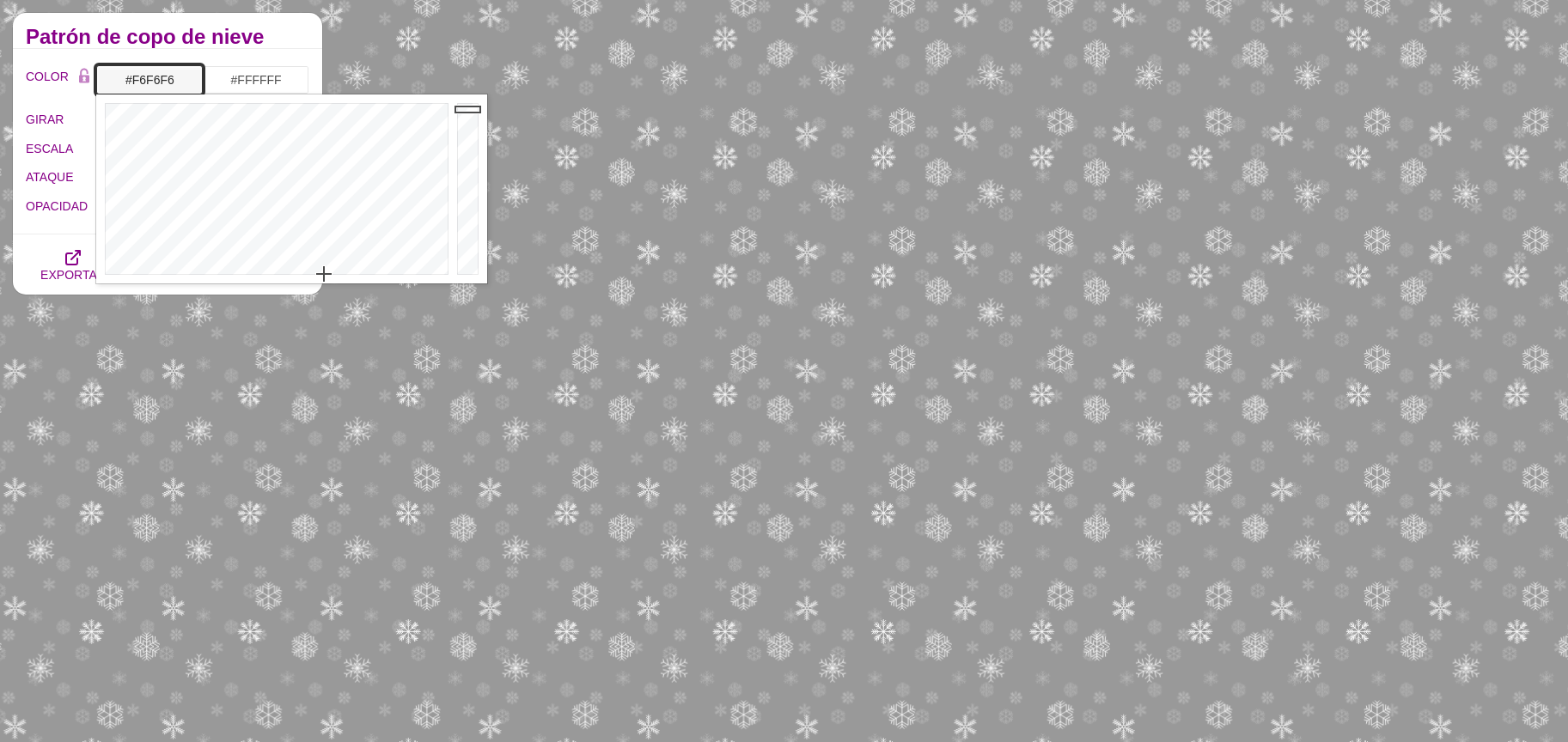
click at [465, 106] on div at bounding box center [470, 189] width 35 height 189
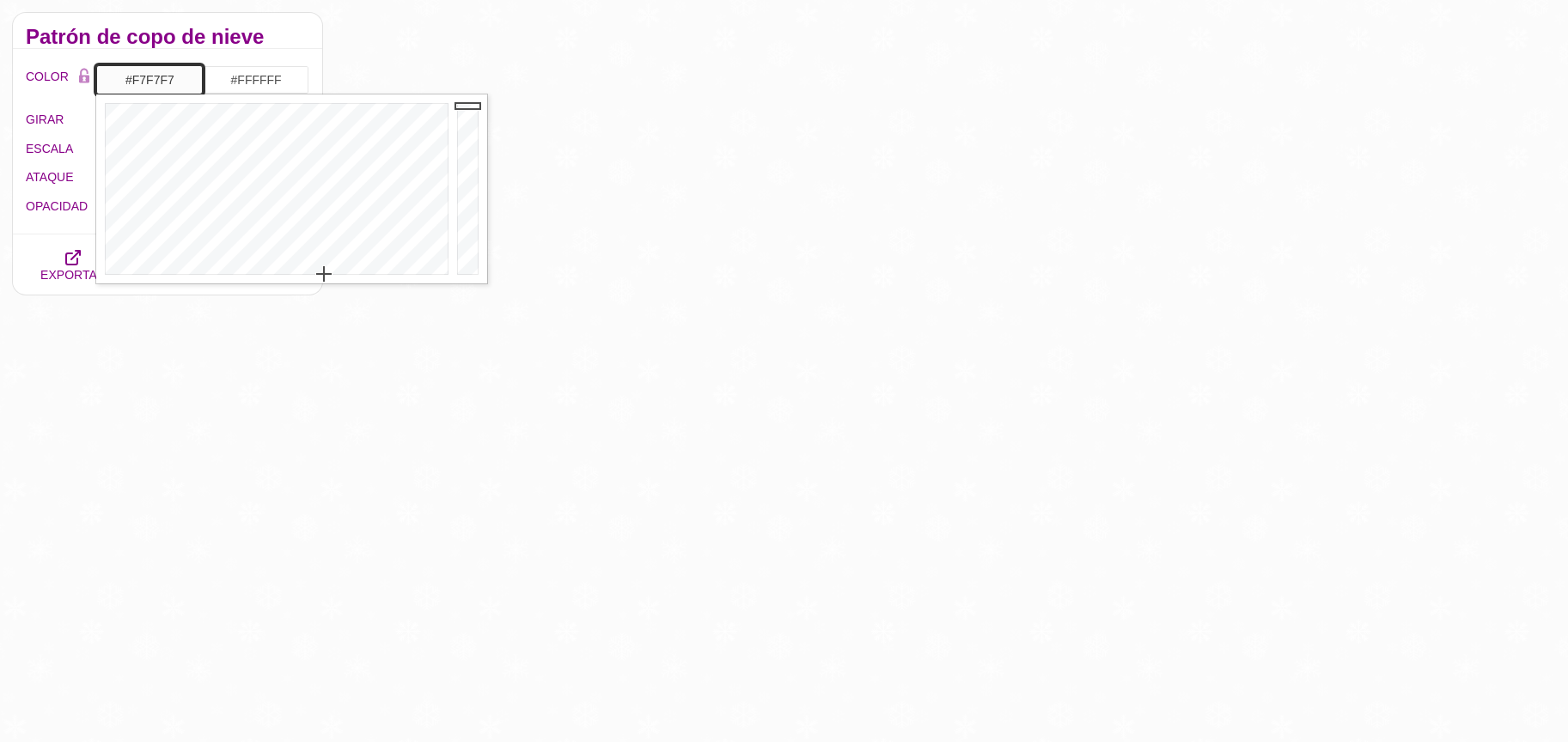
type input "#FFFFFF"
drag, startPoint x: 465, startPoint y: 109, endPoint x: 458, endPoint y: 94, distance: 16.6
click at [460, 94] on div at bounding box center [470, 189] width 35 height 189
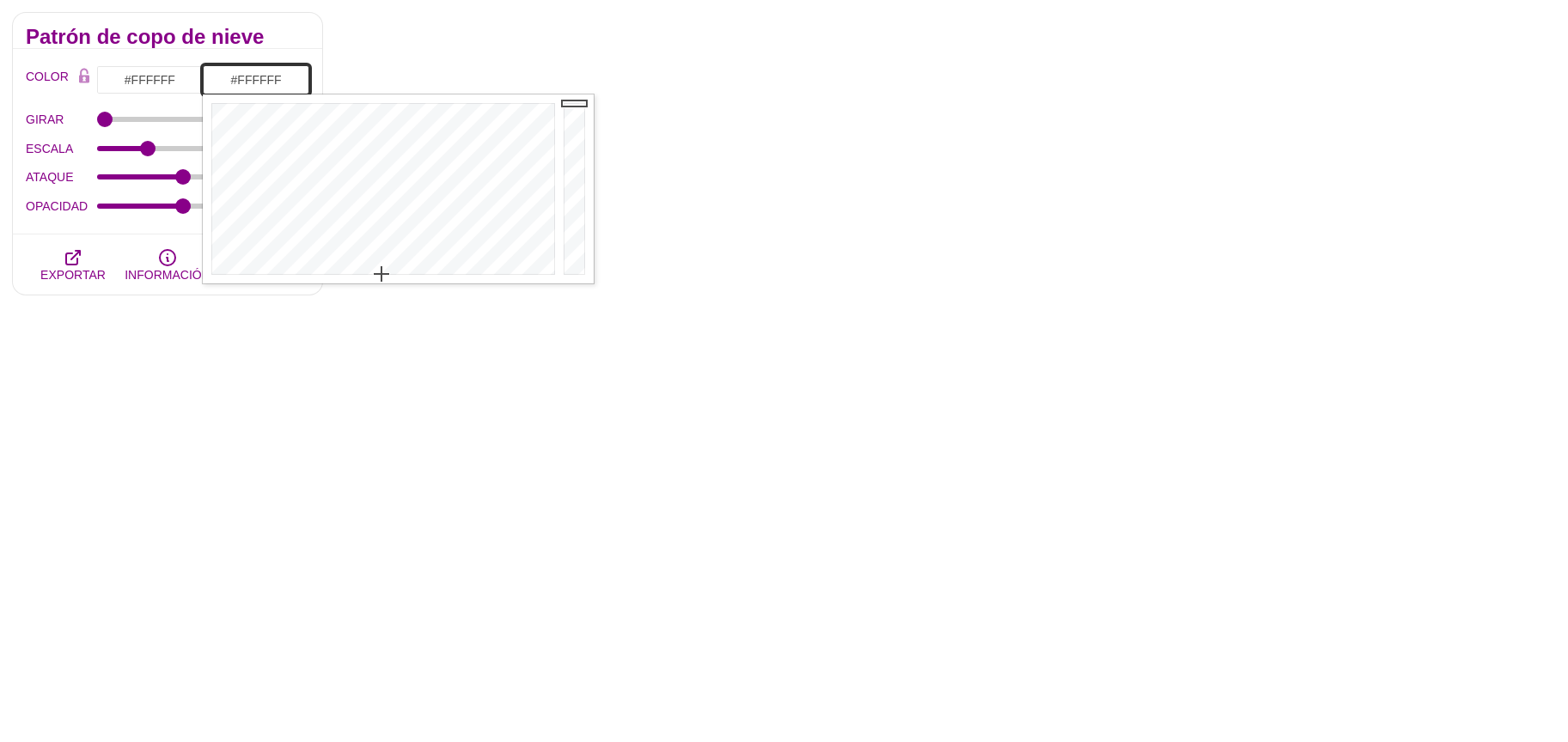
click at [258, 74] on input "#FFFFFF" at bounding box center [256, 79] width 107 height 29
click at [378, 161] on div at bounding box center [381, 189] width 357 height 189
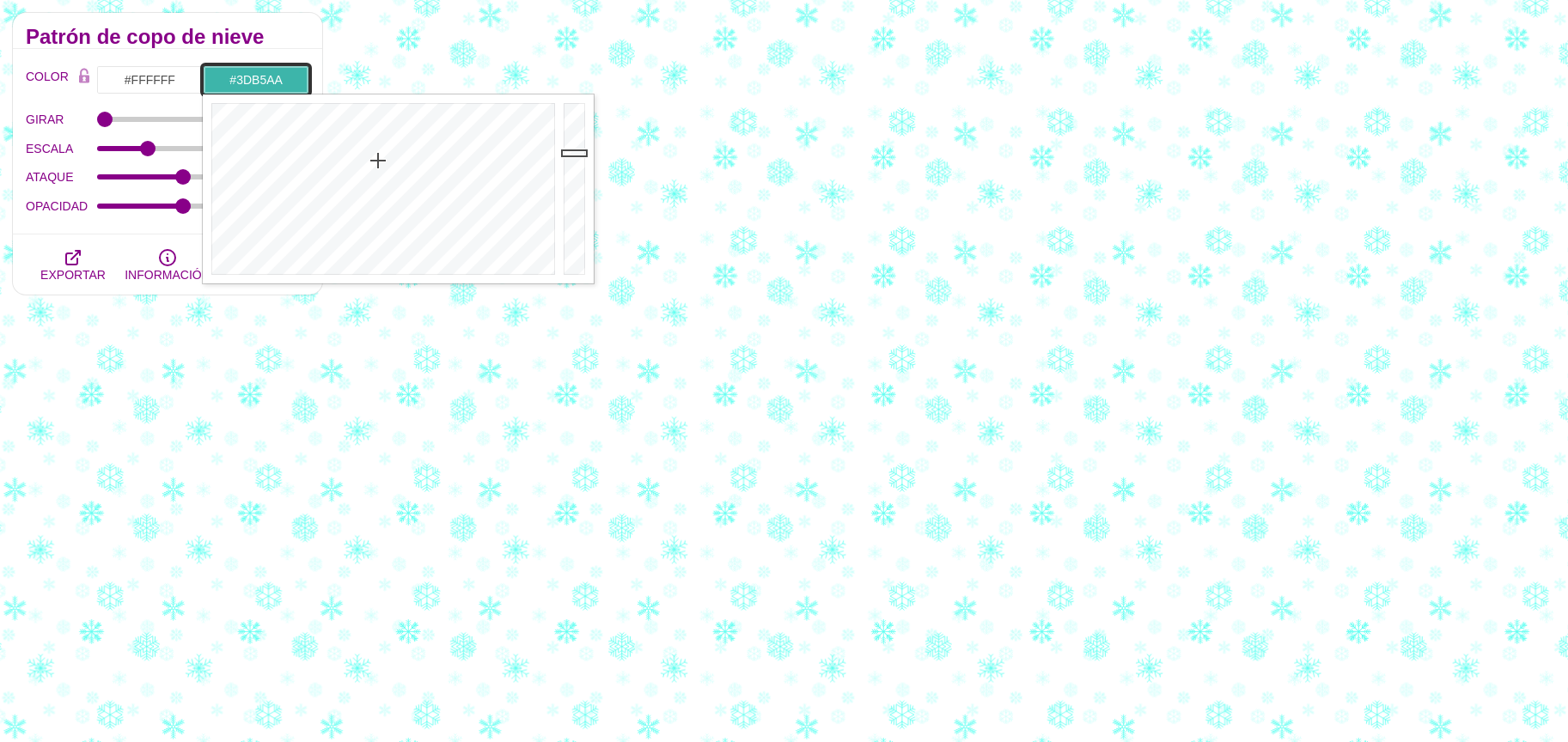
click at [573, 153] on div at bounding box center [576, 189] width 35 height 189
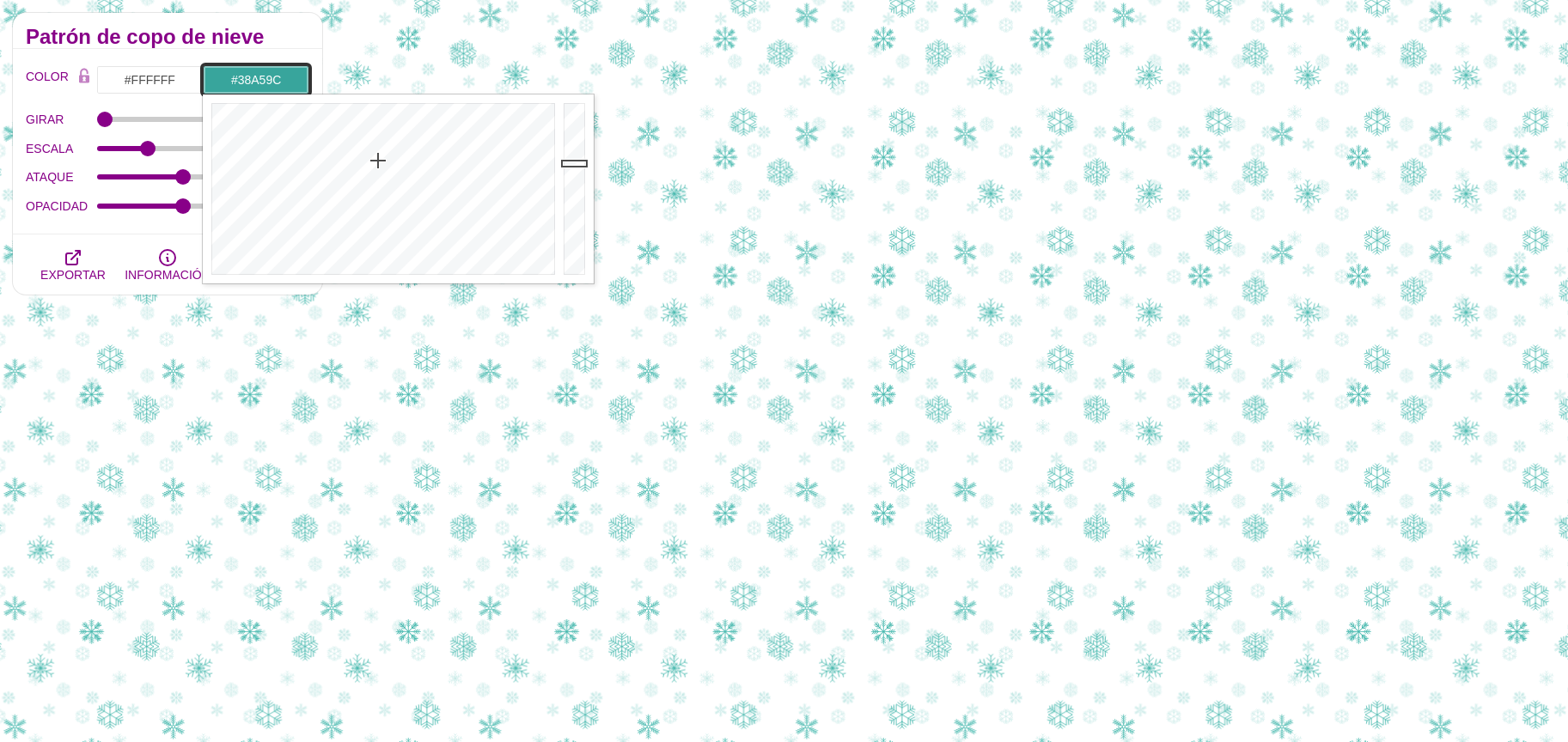
drag, startPoint x: 573, startPoint y: 153, endPoint x: 570, endPoint y: 163, distance: 10.4
click at [570, 163] on div at bounding box center [576, 189] width 35 height 189
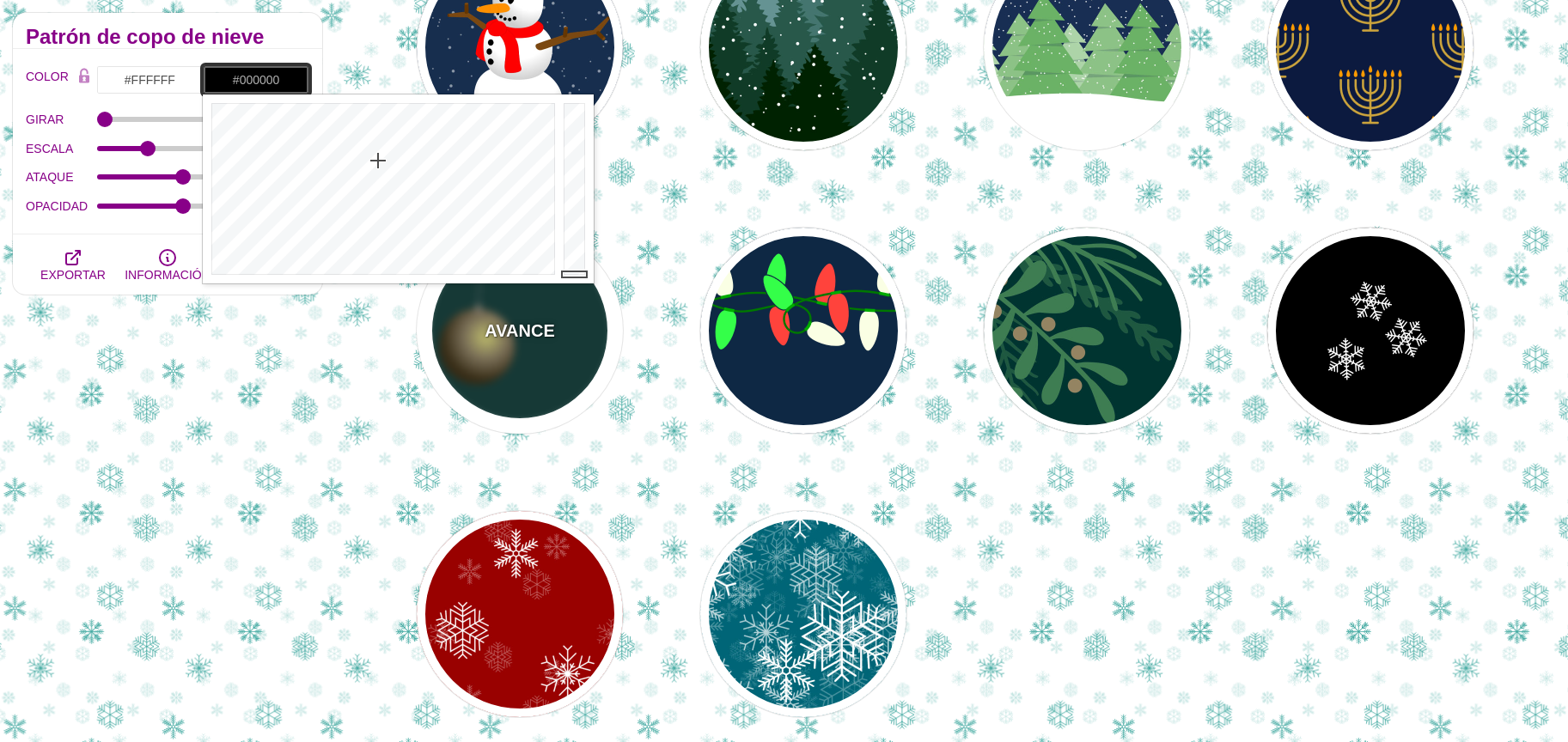
drag, startPoint x: 570, startPoint y: 163, endPoint x: 549, endPoint y: 293, distance: 131.7
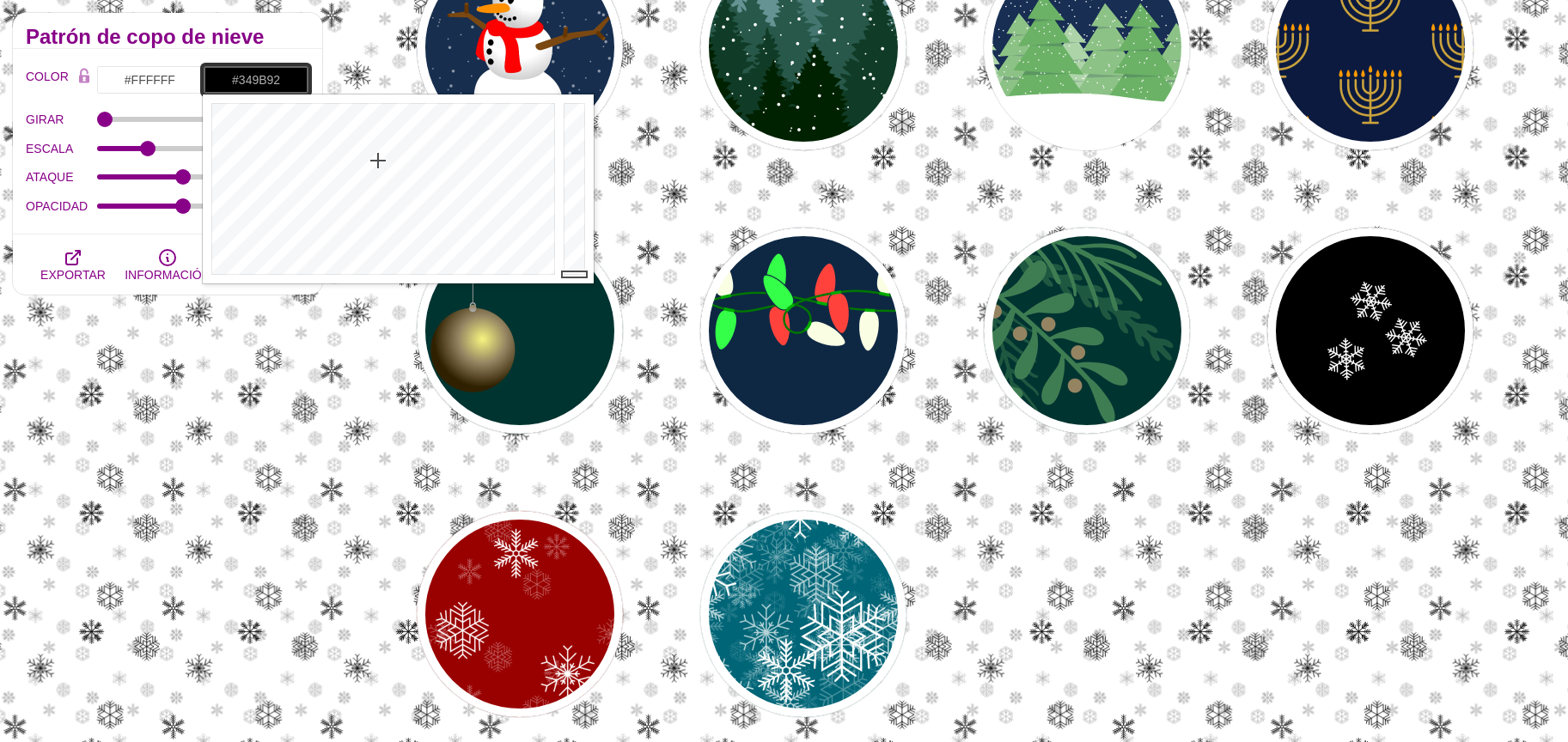
click at [578, 170] on div at bounding box center [576, 189] width 35 height 189
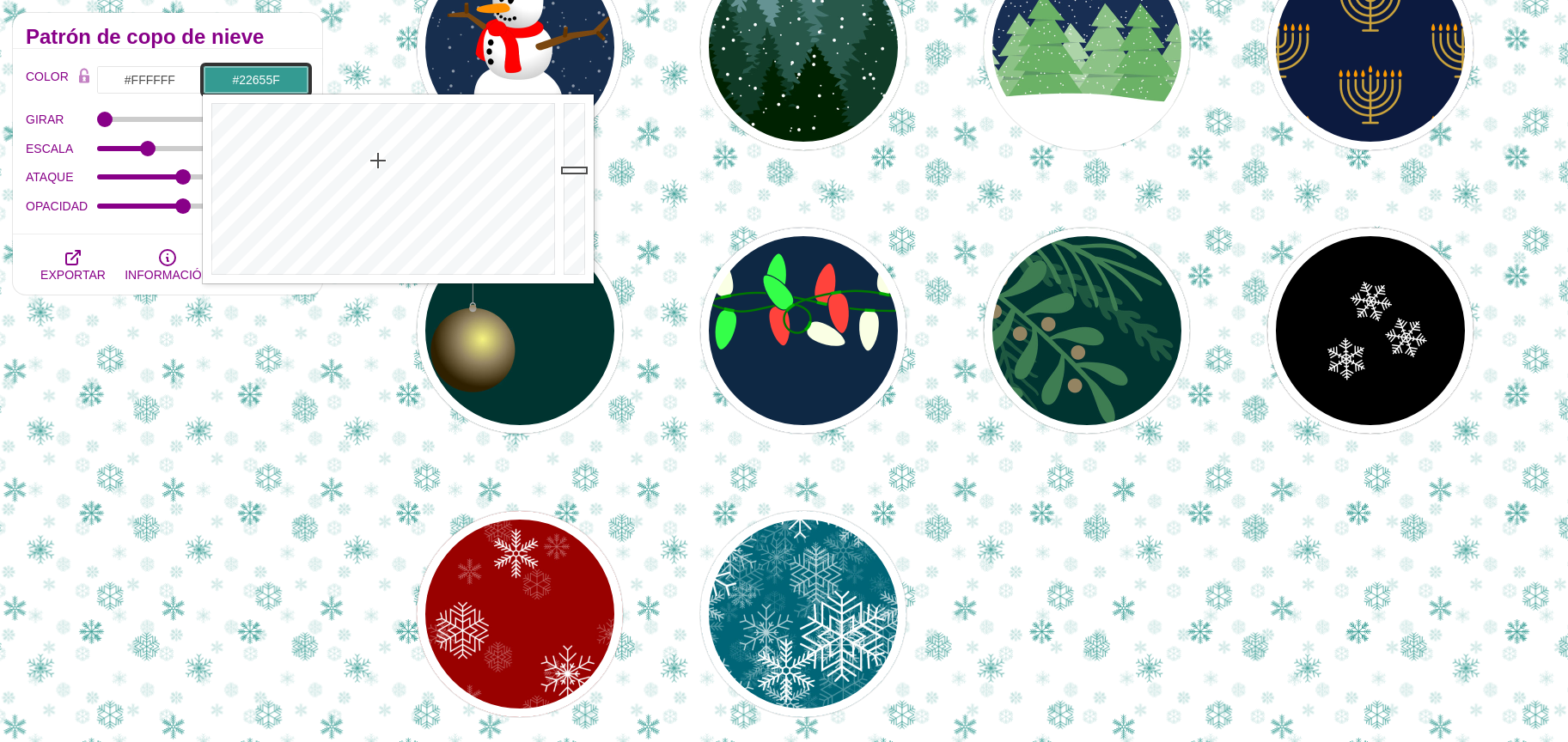
drag, startPoint x: 572, startPoint y: 206, endPoint x: 572, endPoint y: 215, distance: 9.0
click at [572, 207] on div at bounding box center [576, 189] width 35 height 189
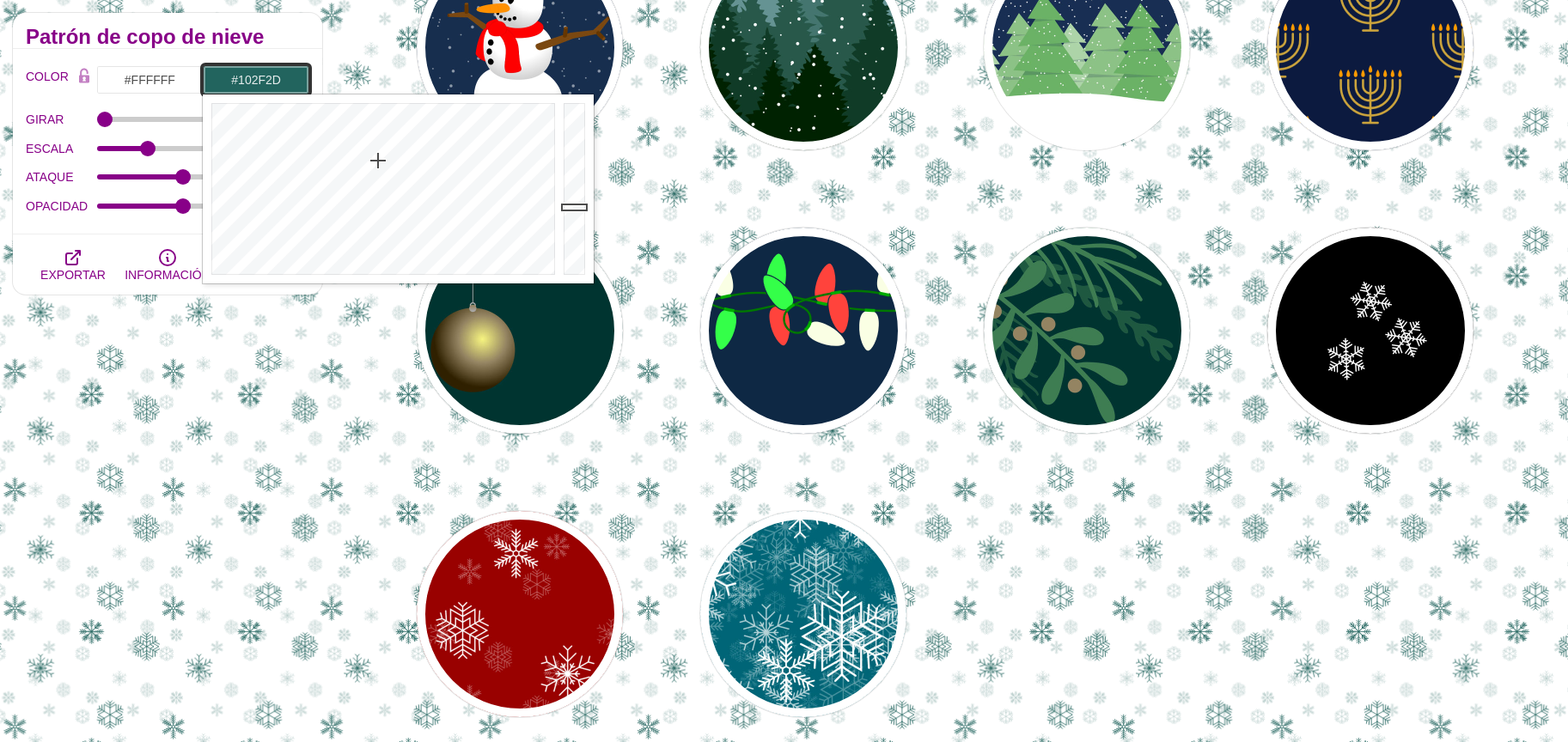
click at [571, 242] on div at bounding box center [576, 189] width 35 height 189
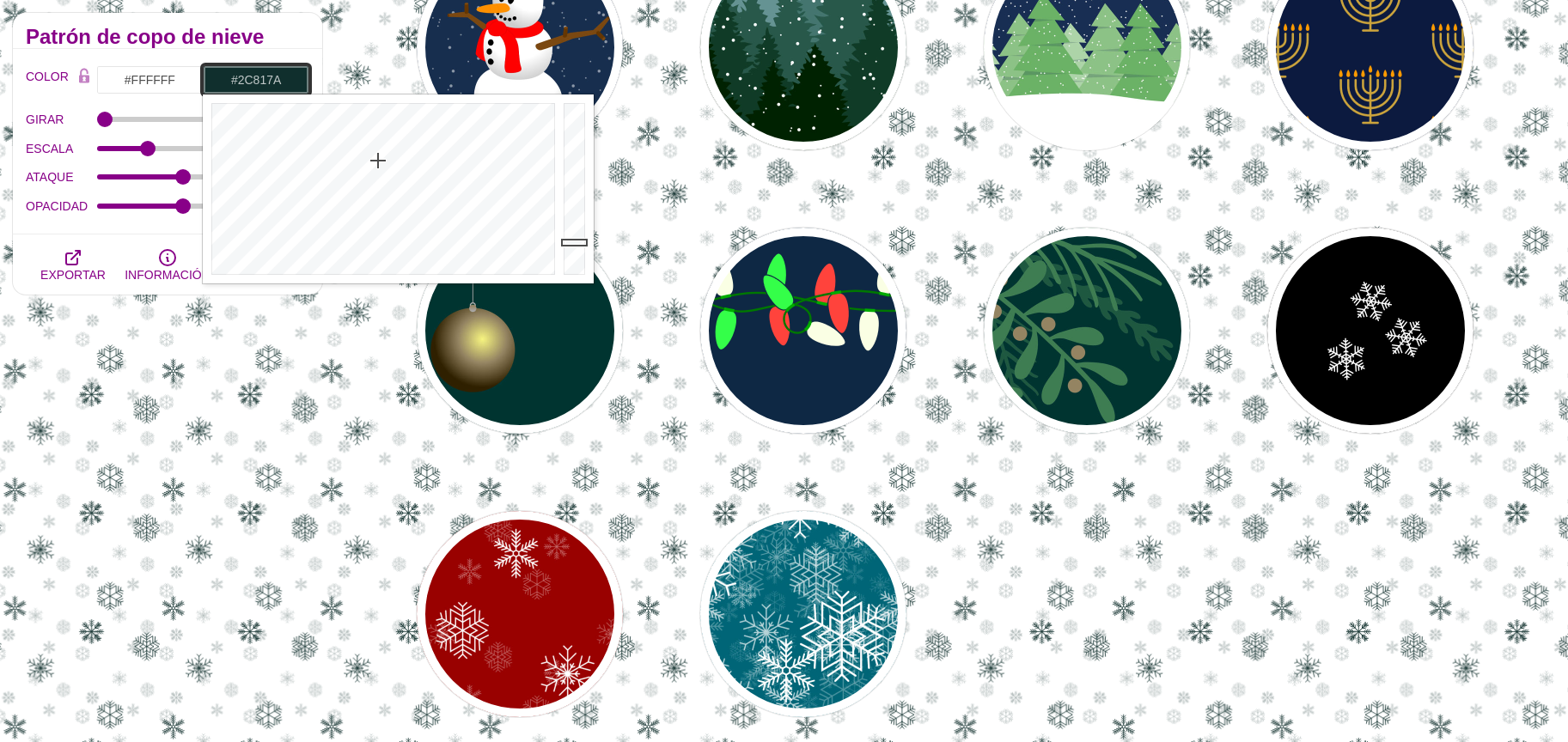
click at [577, 187] on div at bounding box center [576, 189] width 35 height 189
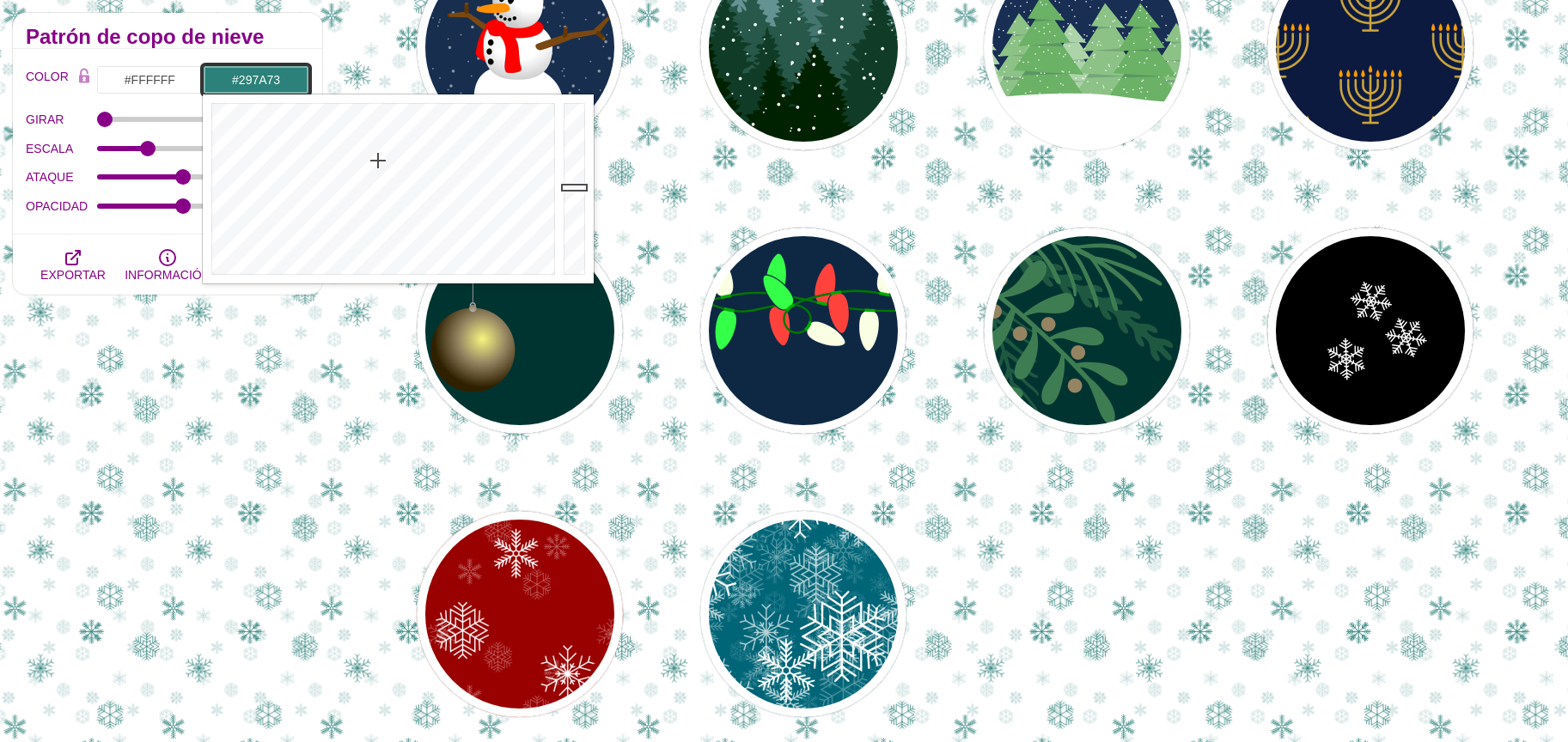
click at [576, 192] on div at bounding box center [576, 189] width 35 height 189
click at [576, 199] on div at bounding box center [576, 189] width 35 height 189
type input "#297A73"
click at [570, 192] on div at bounding box center [576, 189] width 35 height 189
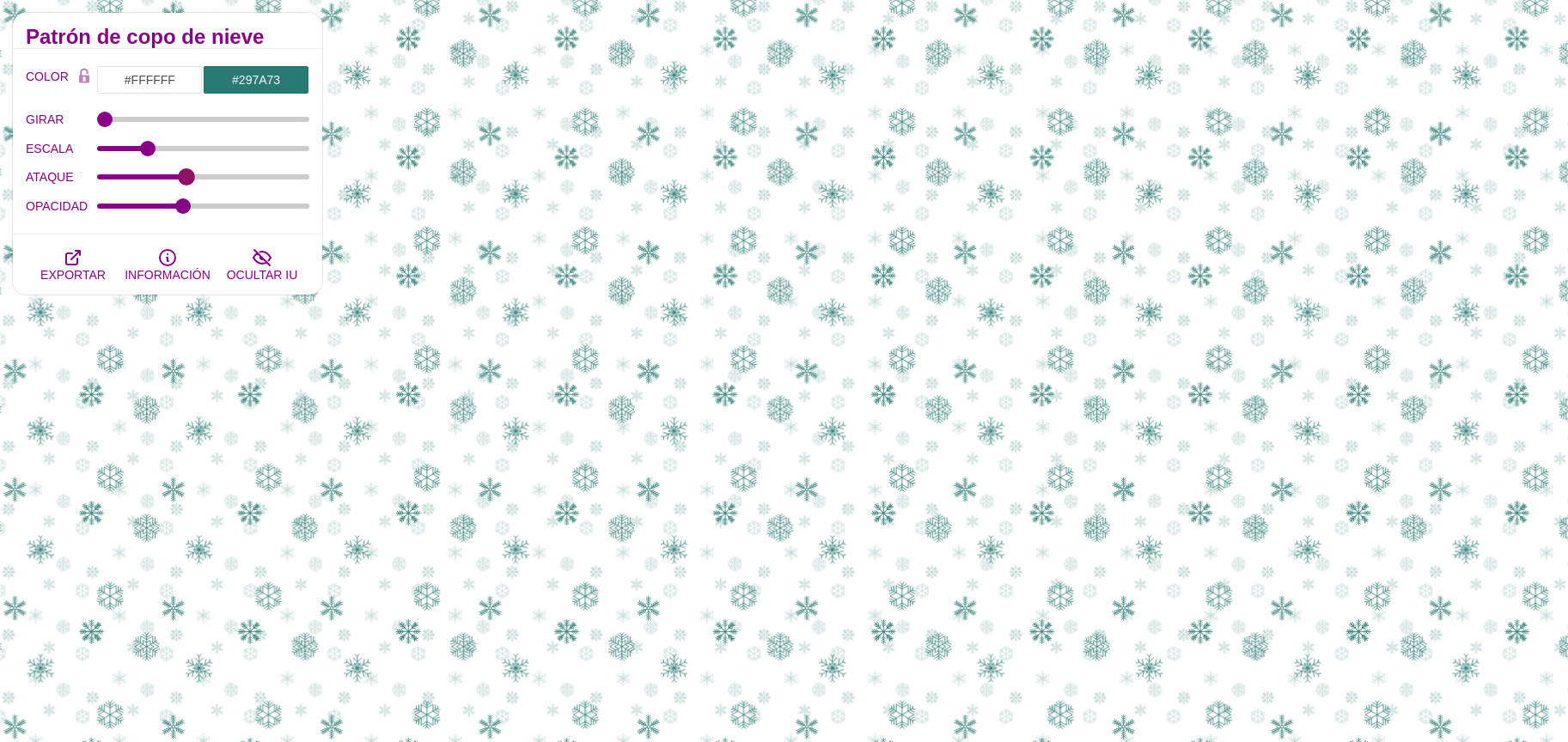
drag, startPoint x: 181, startPoint y: 180, endPoint x: 187, endPoint y: 166, distance: 15.2
type input "3.5"
click at [187, 173] on input "ATAQUE" at bounding box center [203, 177] width 213 height 7
drag, startPoint x: 185, startPoint y: 199, endPoint x: 166, endPoint y: 211, distance: 22.5
click at [166, 210] on input "OPACIDAD" at bounding box center [203, 206] width 213 height 7
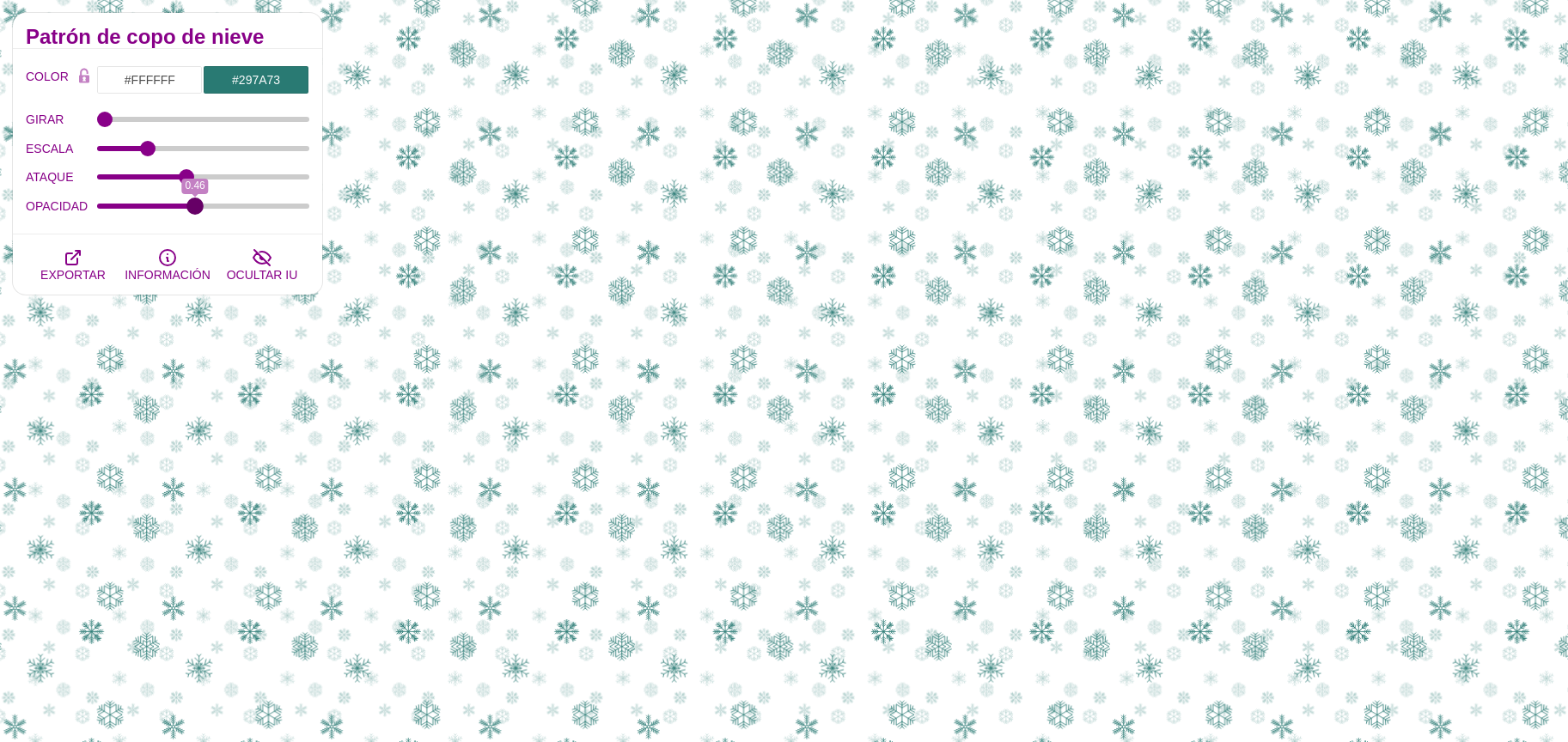
drag, startPoint x: 164, startPoint y: 200, endPoint x: 195, endPoint y: 200, distance: 31.0
type input "0.46"
click at [195, 203] on input "OPACIDAD" at bounding box center [203, 206] width 213 height 7
drag, startPoint x: 185, startPoint y: 179, endPoint x: 195, endPoint y: 179, distance: 10.0
type input "3.8"
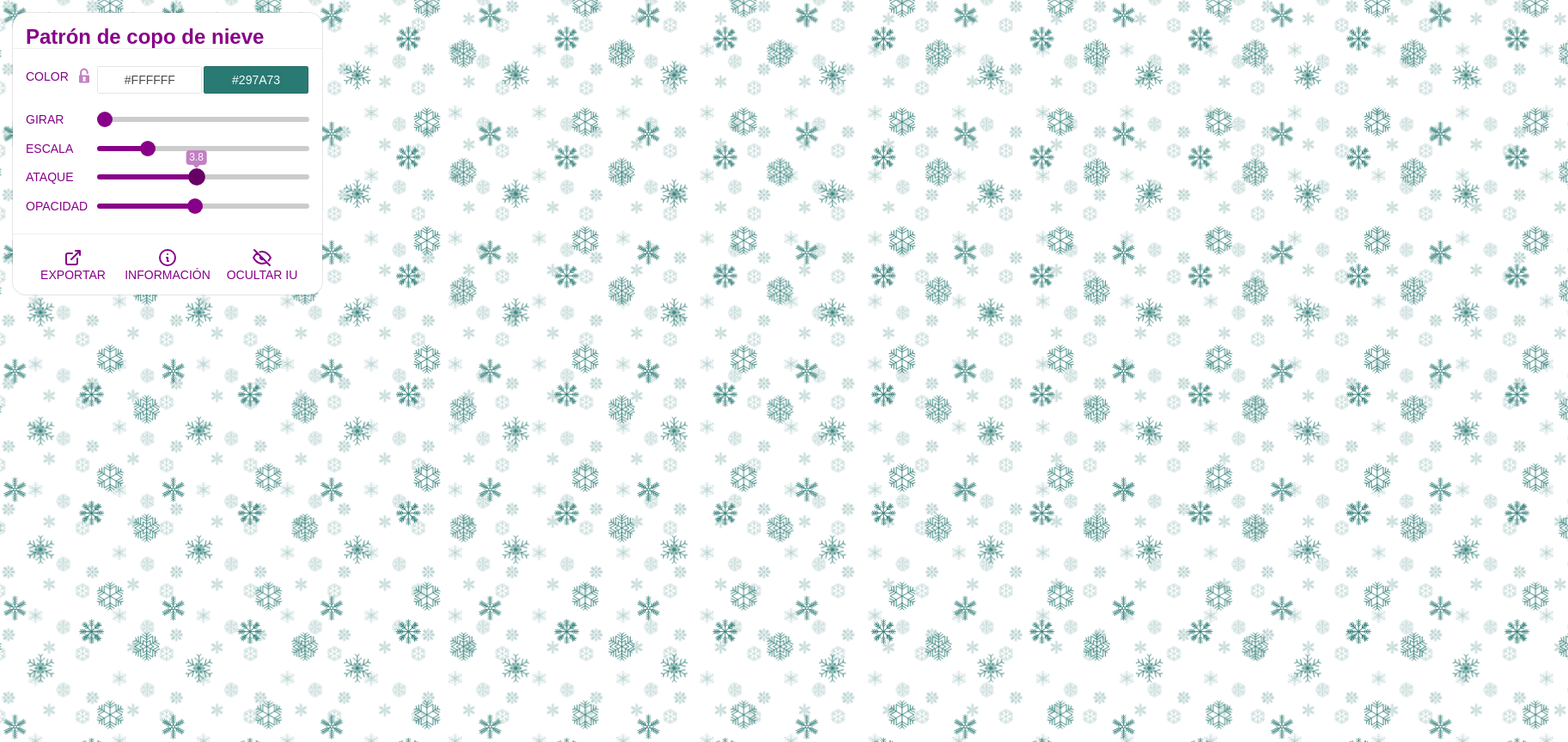
click at [195, 179] on input "ATAQUE" at bounding box center [203, 177] width 213 height 7
drag, startPoint x: 196, startPoint y: 206, endPoint x: 173, endPoint y: 206, distance: 23.0
type input "0.35"
click at [173, 206] on input "OPACIDAD" at bounding box center [203, 206] width 213 height 7
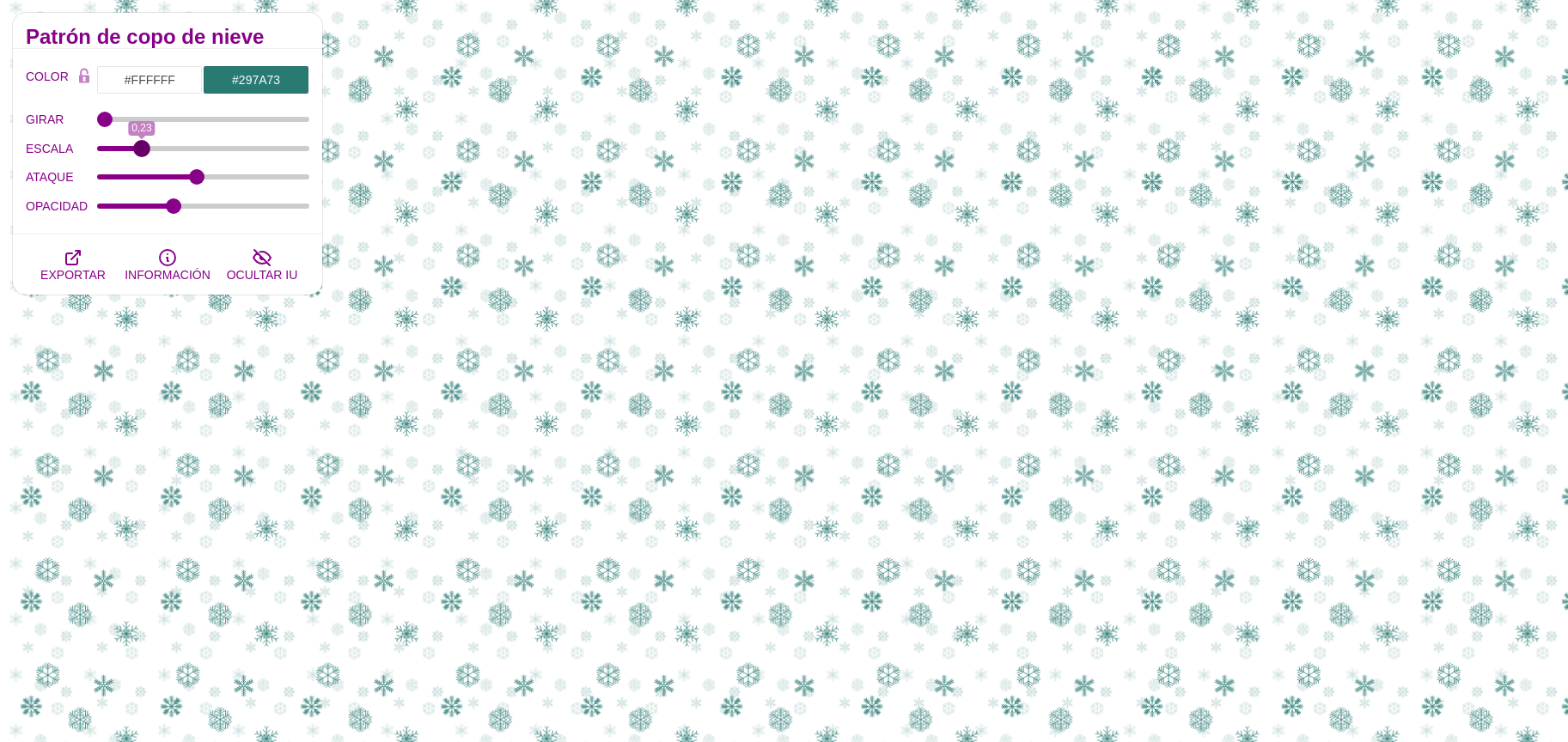
type input "0.23"
click at [141, 152] on input "ESCALA" at bounding box center [203, 149] width 213 height 7
type input "0"
drag, startPoint x: 130, startPoint y: 122, endPoint x: 58, endPoint y: 126, distance: 72.1
click at [97, 123] on input "GIRAR" at bounding box center [203, 119] width 213 height 7
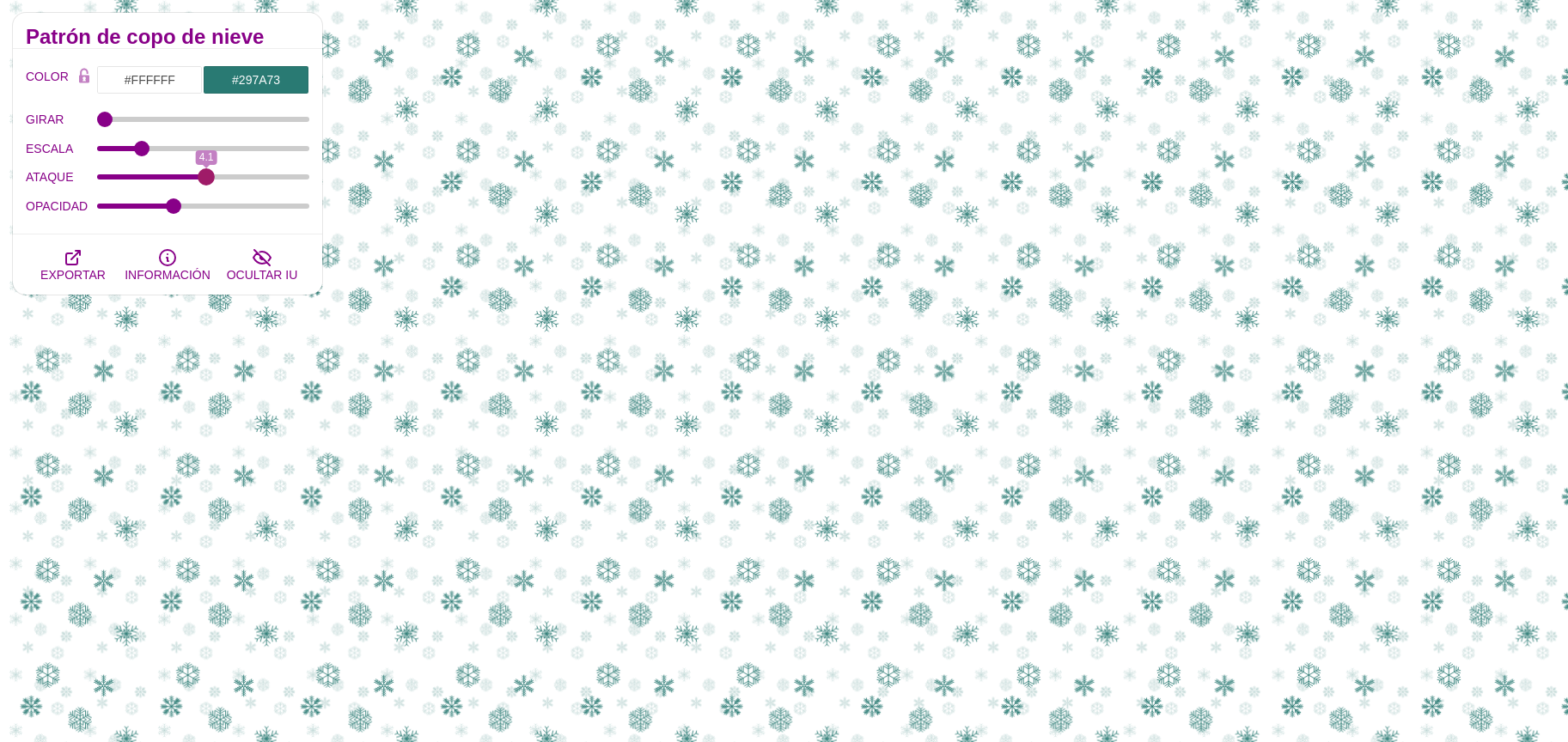
drag, startPoint x: 196, startPoint y: 182, endPoint x: 205, endPoint y: 181, distance: 9.1
type input "4.1"
click at [205, 181] on input "ATAQUE" at bounding box center [203, 177] width 213 height 7
drag, startPoint x: 175, startPoint y: 207, endPoint x: 135, endPoint y: 190, distance: 43.5
type input "0.16"
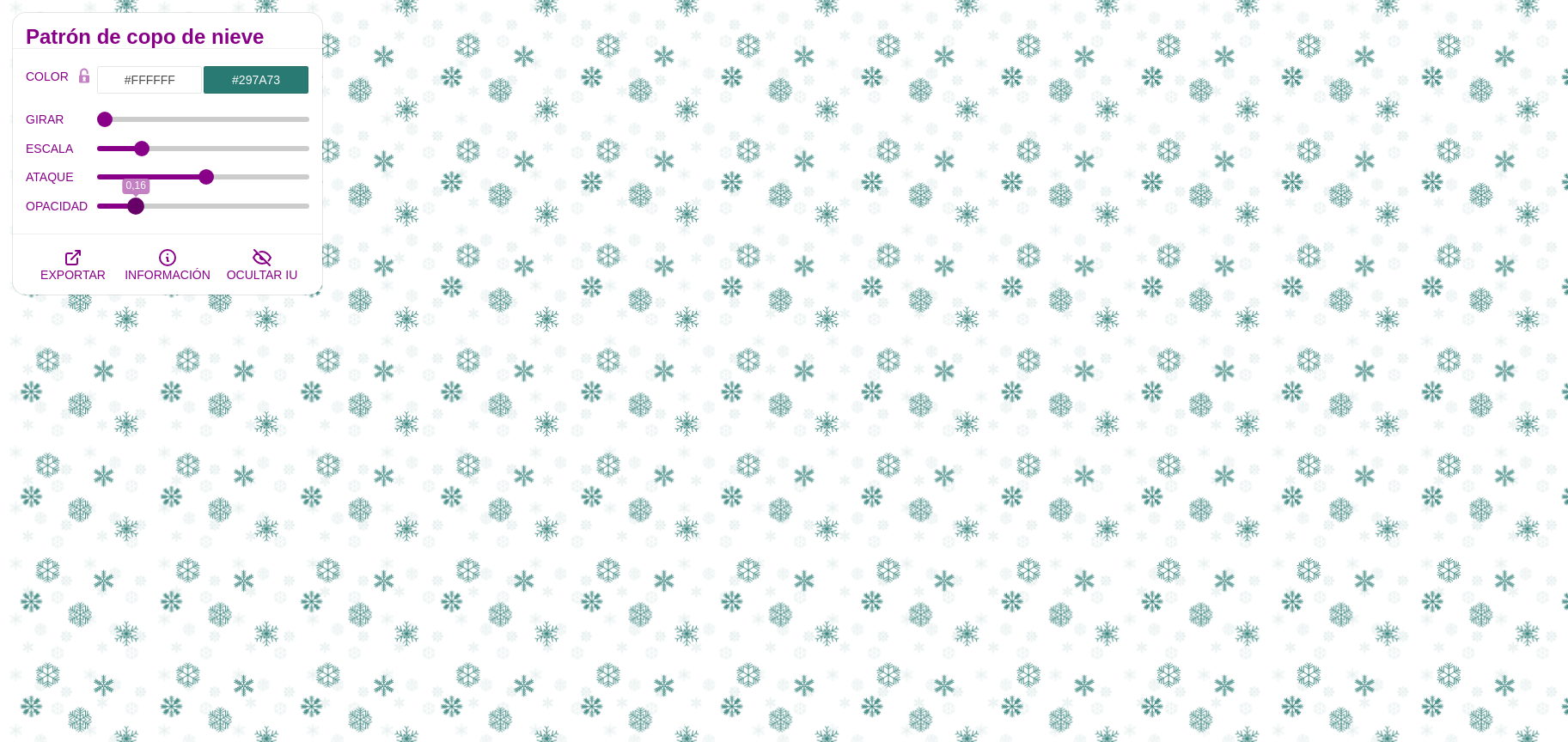
click at [135, 203] on input "OPACIDAD" at bounding box center [203, 206] width 213 height 7
drag, startPoint x: 184, startPoint y: 178, endPoint x: 197, endPoint y: 172, distance: 14.3
type input "3.8"
click at [197, 173] on input "ATAQUE" at bounding box center [203, 177] width 213 height 7
click at [232, 79] on input "#297A73" at bounding box center [256, 79] width 107 height 29
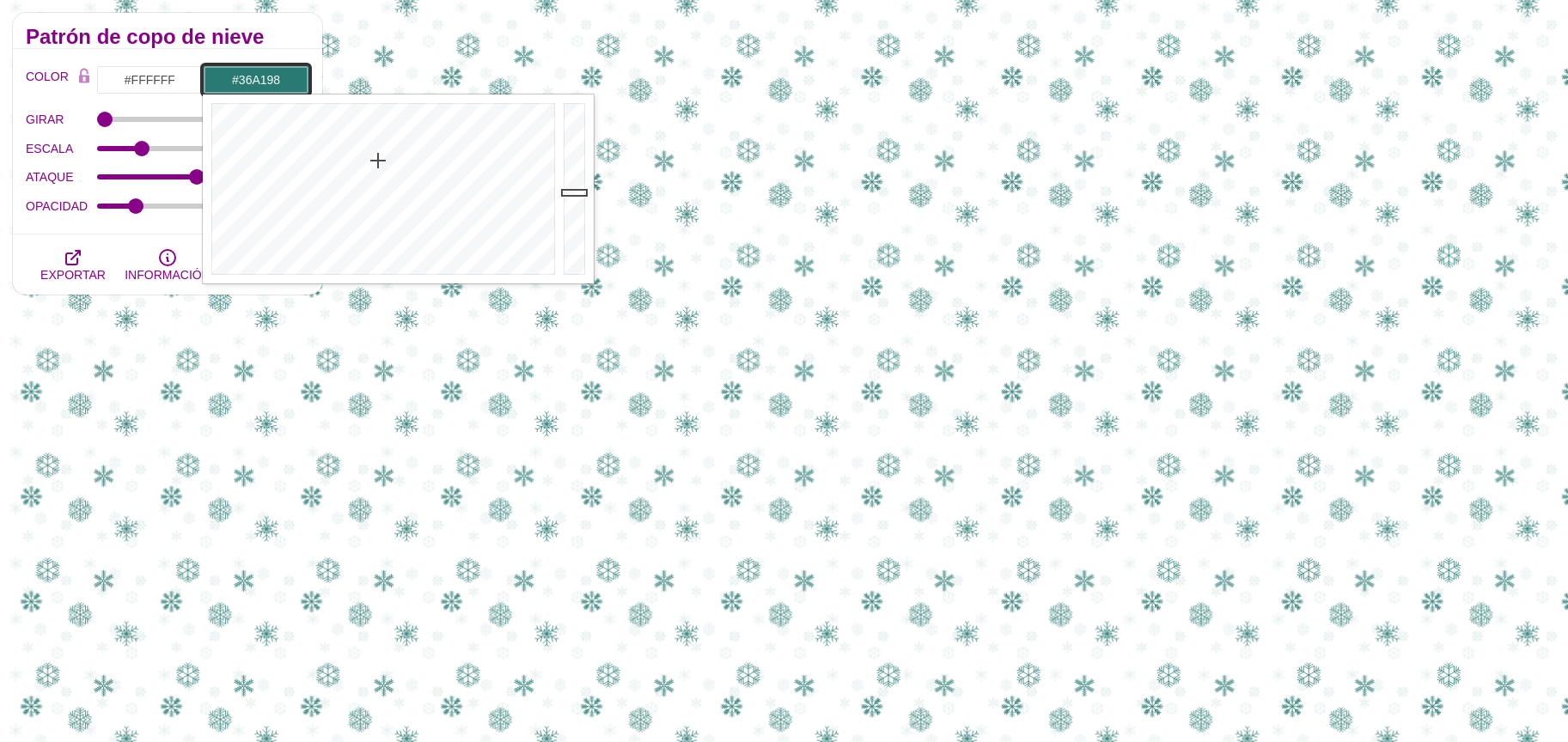
click at [570, 165] on div at bounding box center [576, 189] width 35 height 189
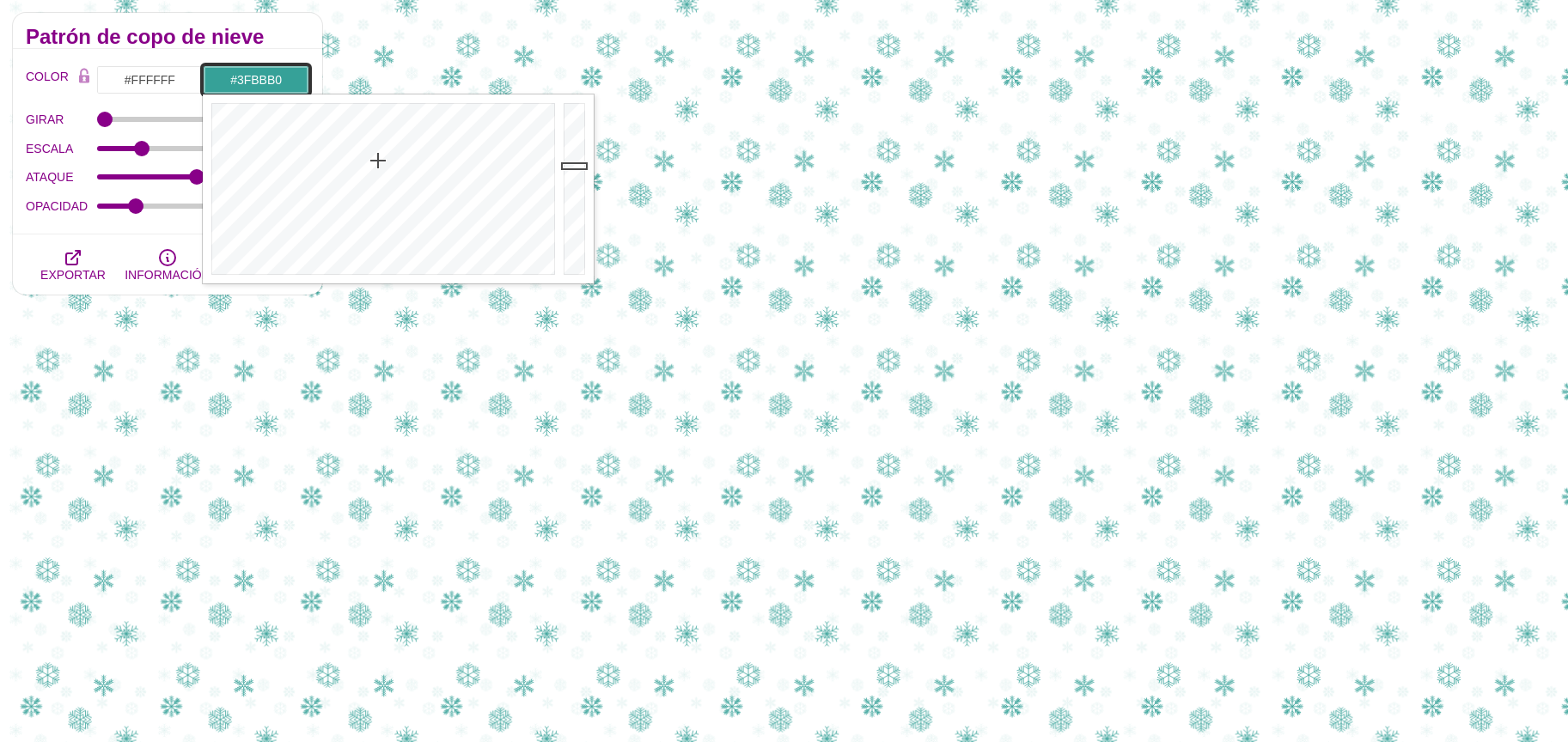
click at [572, 148] on div at bounding box center [576, 189] width 35 height 189
click at [565, 128] on div at bounding box center [576, 189] width 35 height 189
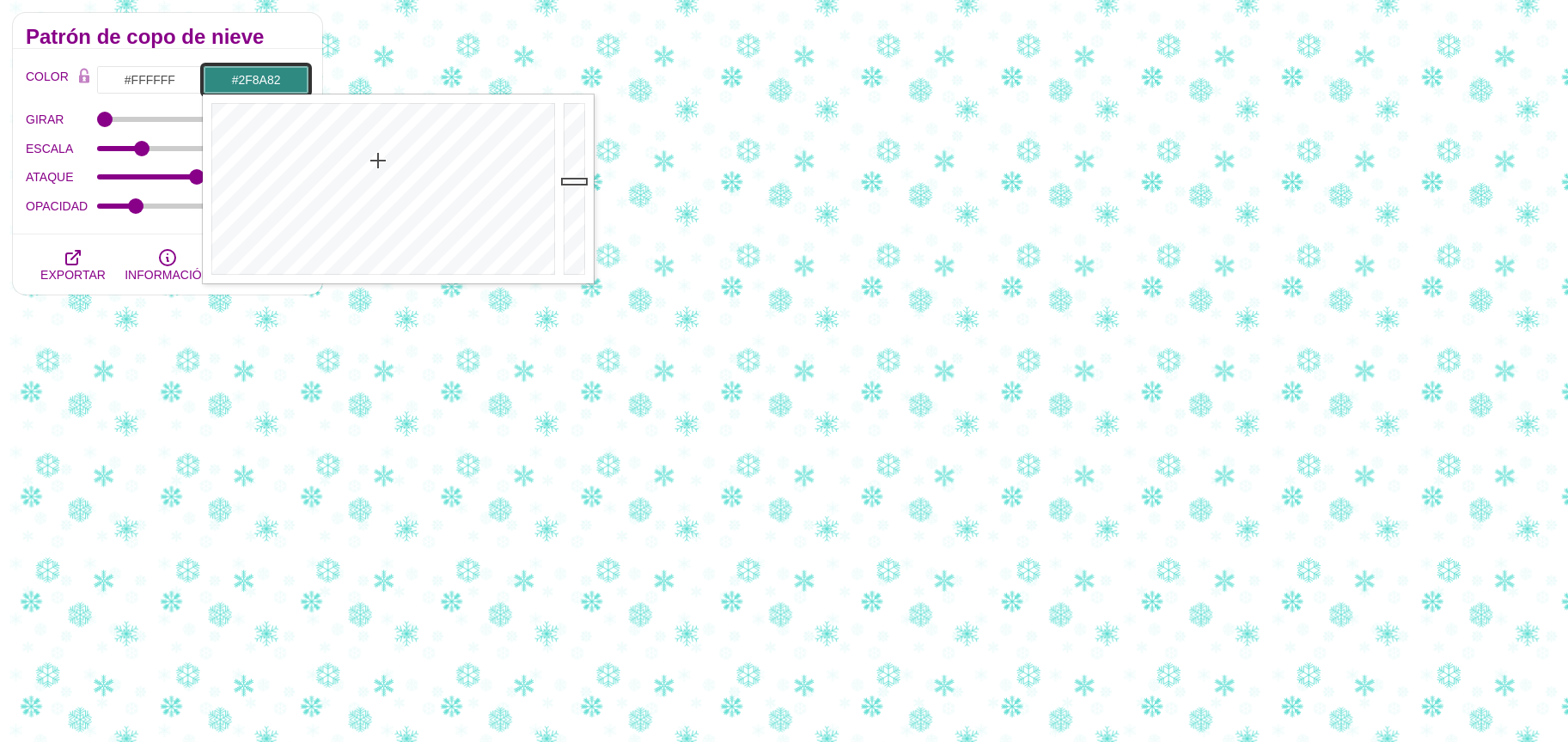
drag, startPoint x: 577, startPoint y: 179, endPoint x: 575, endPoint y: 196, distance: 17.1
click at [577, 184] on div at bounding box center [576, 189] width 35 height 189
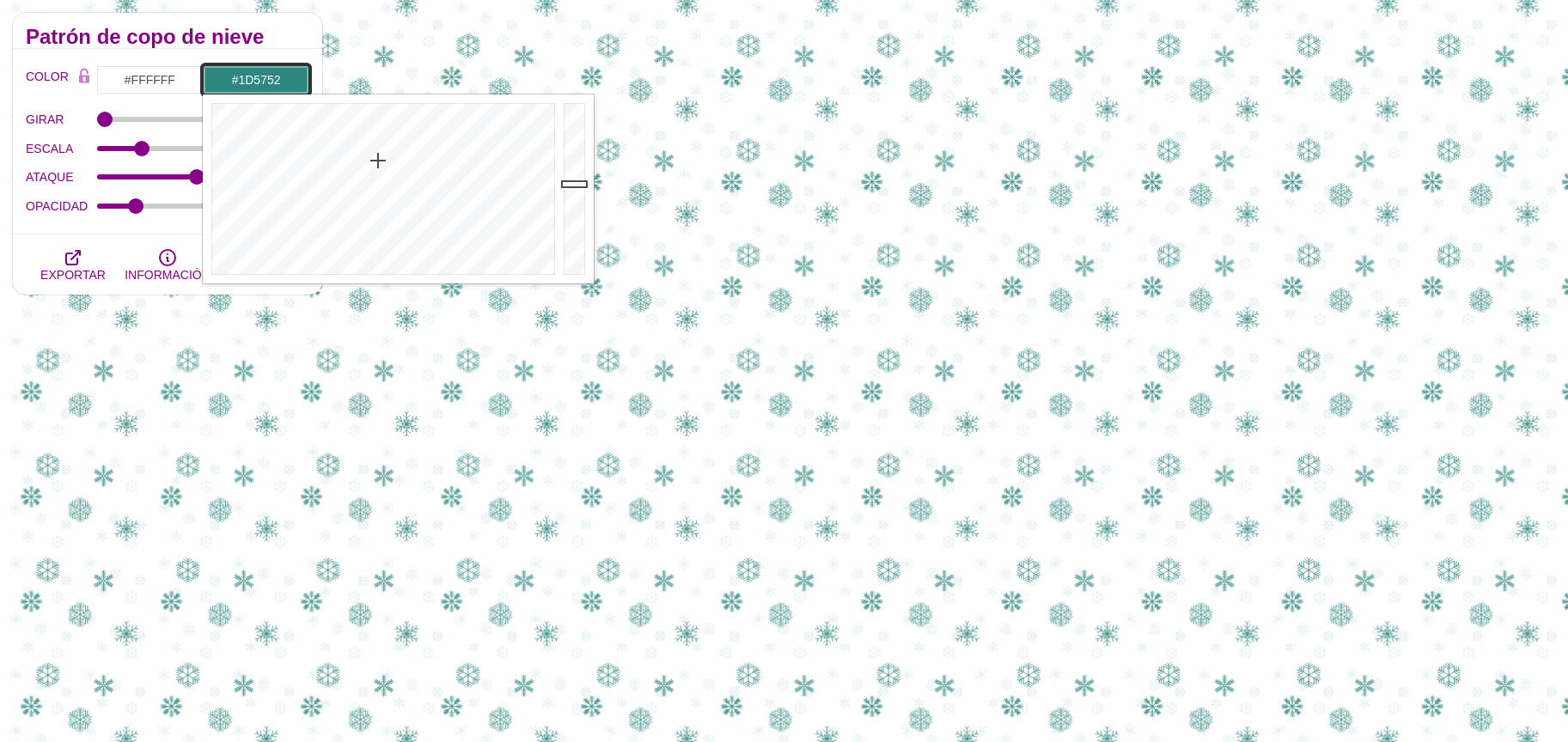
click at [576, 217] on div at bounding box center [576, 189] width 35 height 189
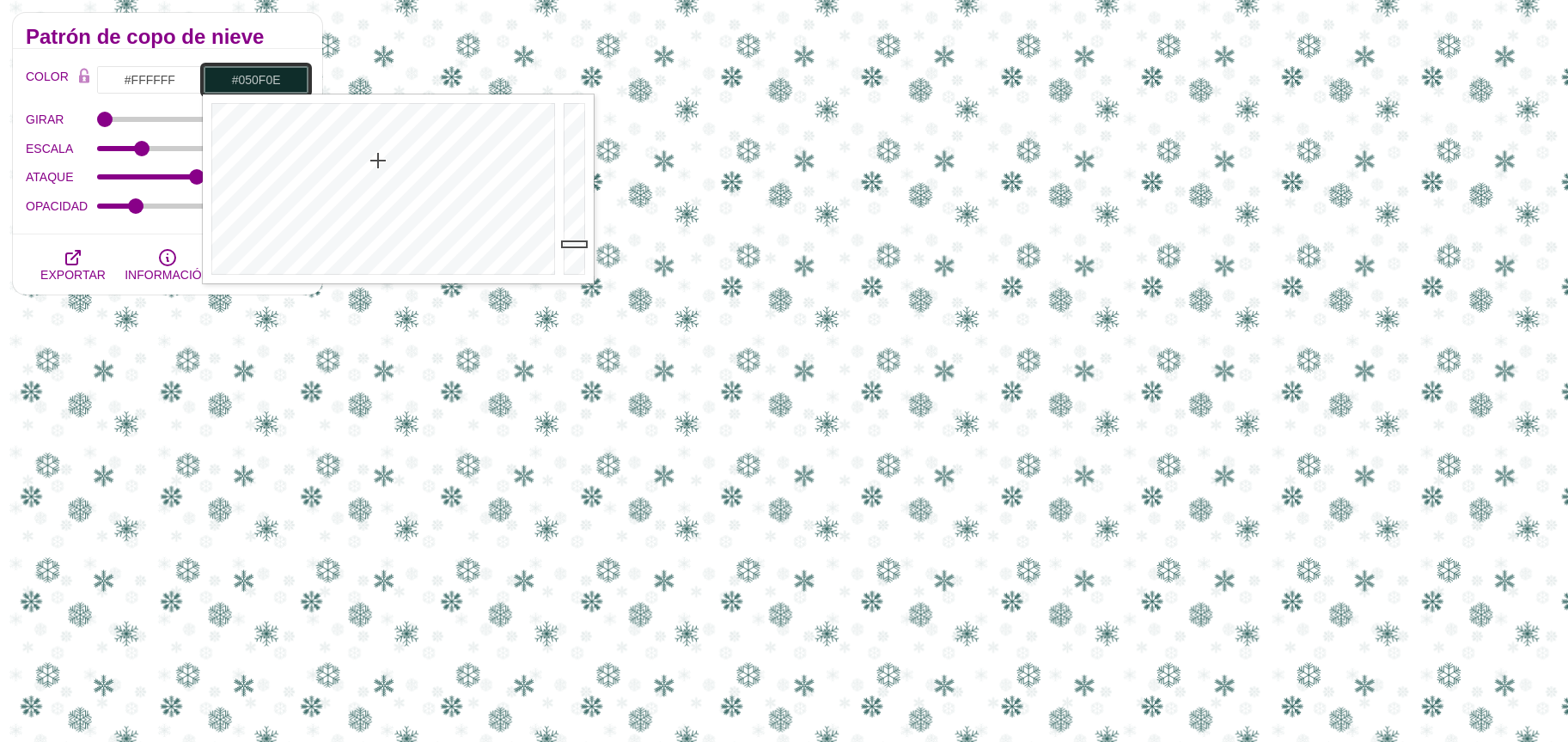
drag, startPoint x: 579, startPoint y: 244, endPoint x: 577, endPoint y: 274, distance: 30.1
click at [578, 265] on div at bounding box center [576, 189] width 35 height 189
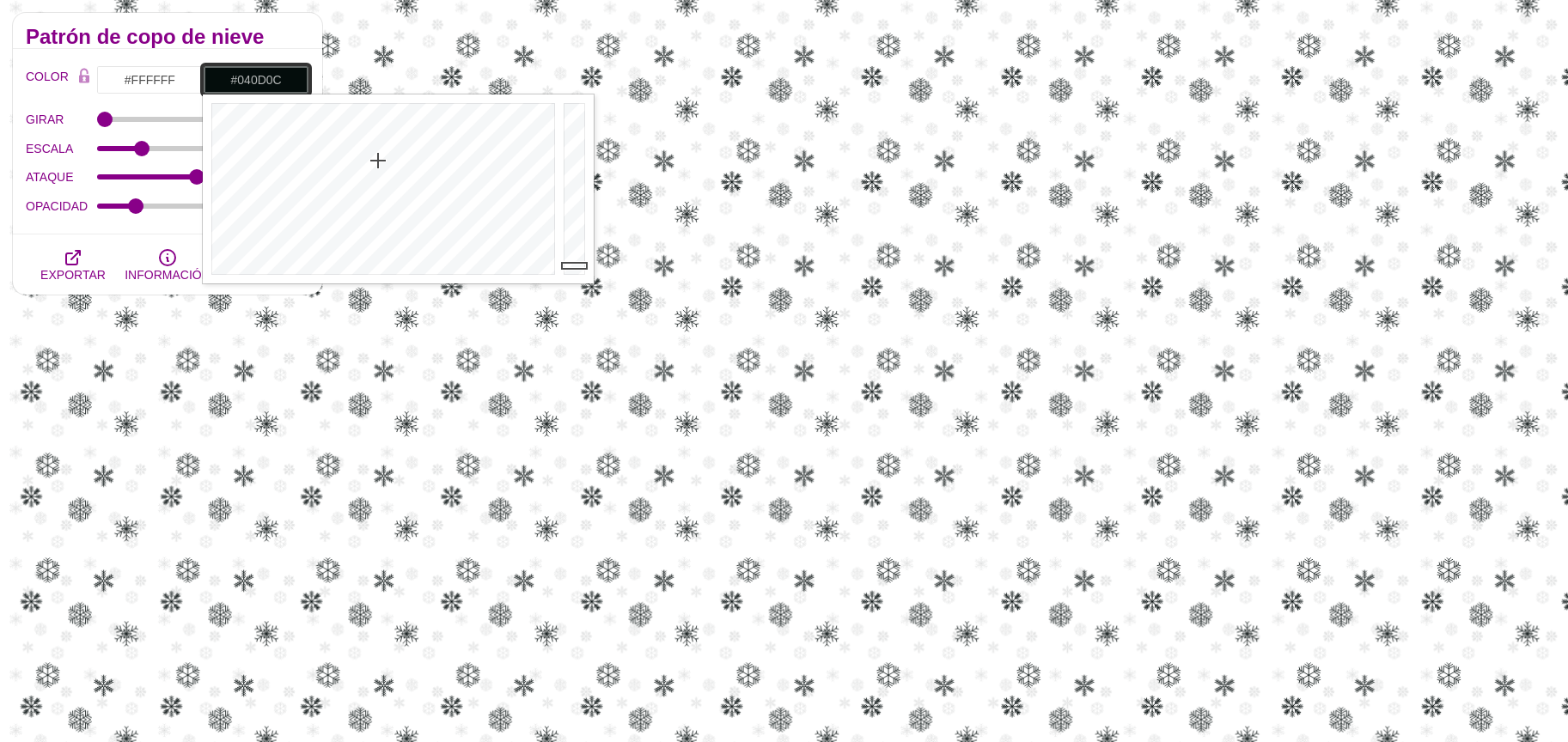
click at [566, 157] on div at bounding box center [576, 189] width 35 height 189
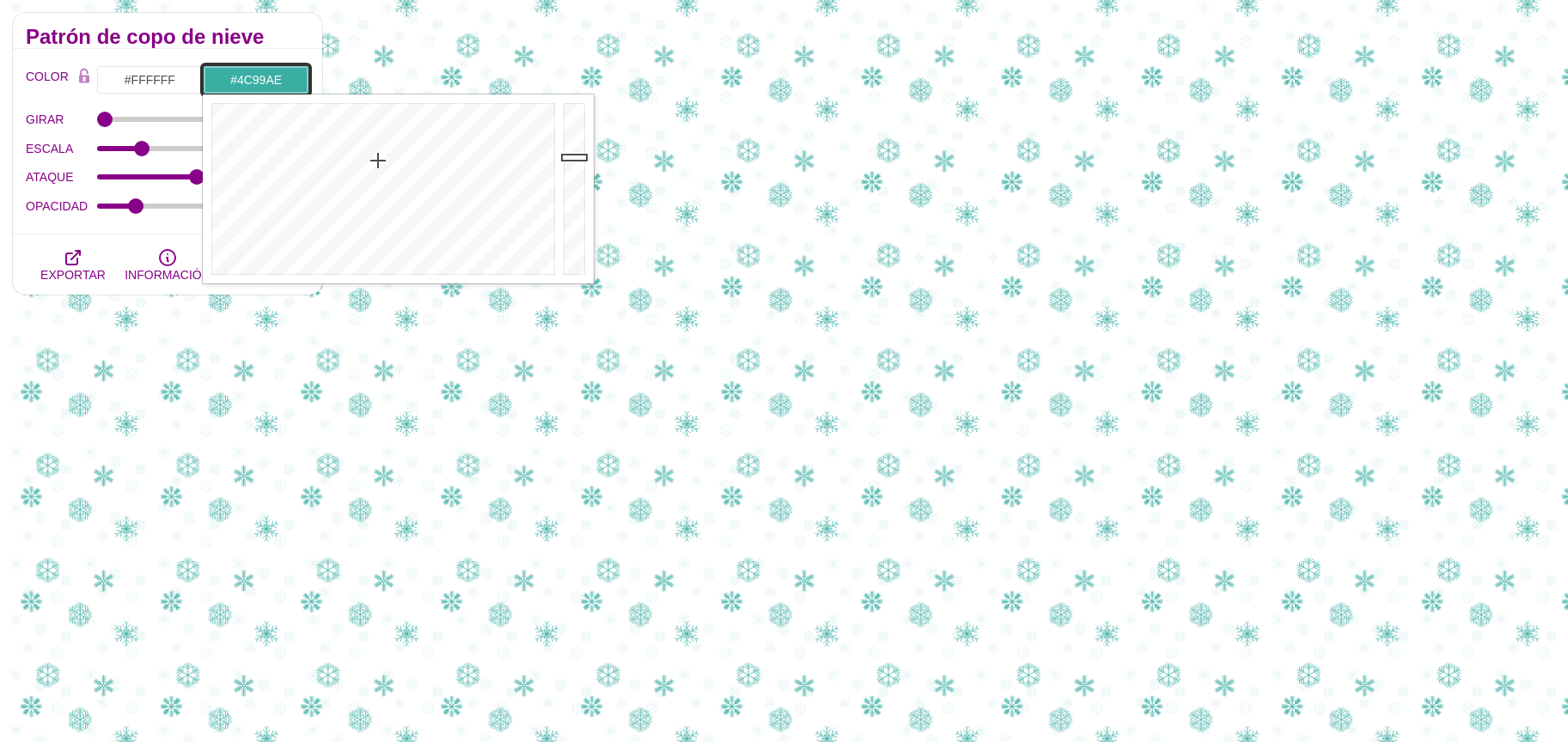
click at [395, 178] on div at bounding box center [381, 189] width 357 height 189
click at [426, 175] on div at bounding box center [381, 189] width 357 height 189
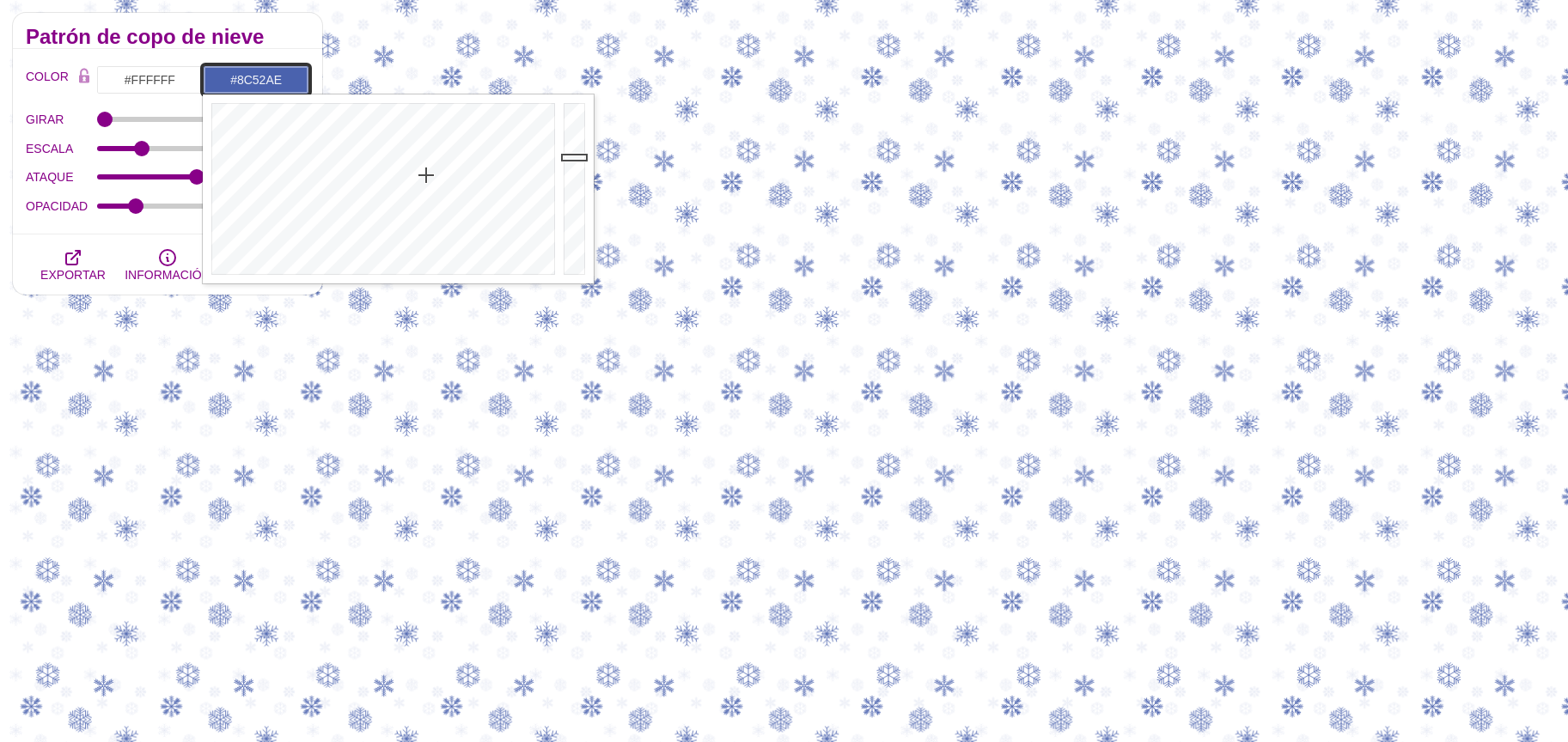
click at [476, 184] on div at bounding box center [381, 189] width 357 height 189
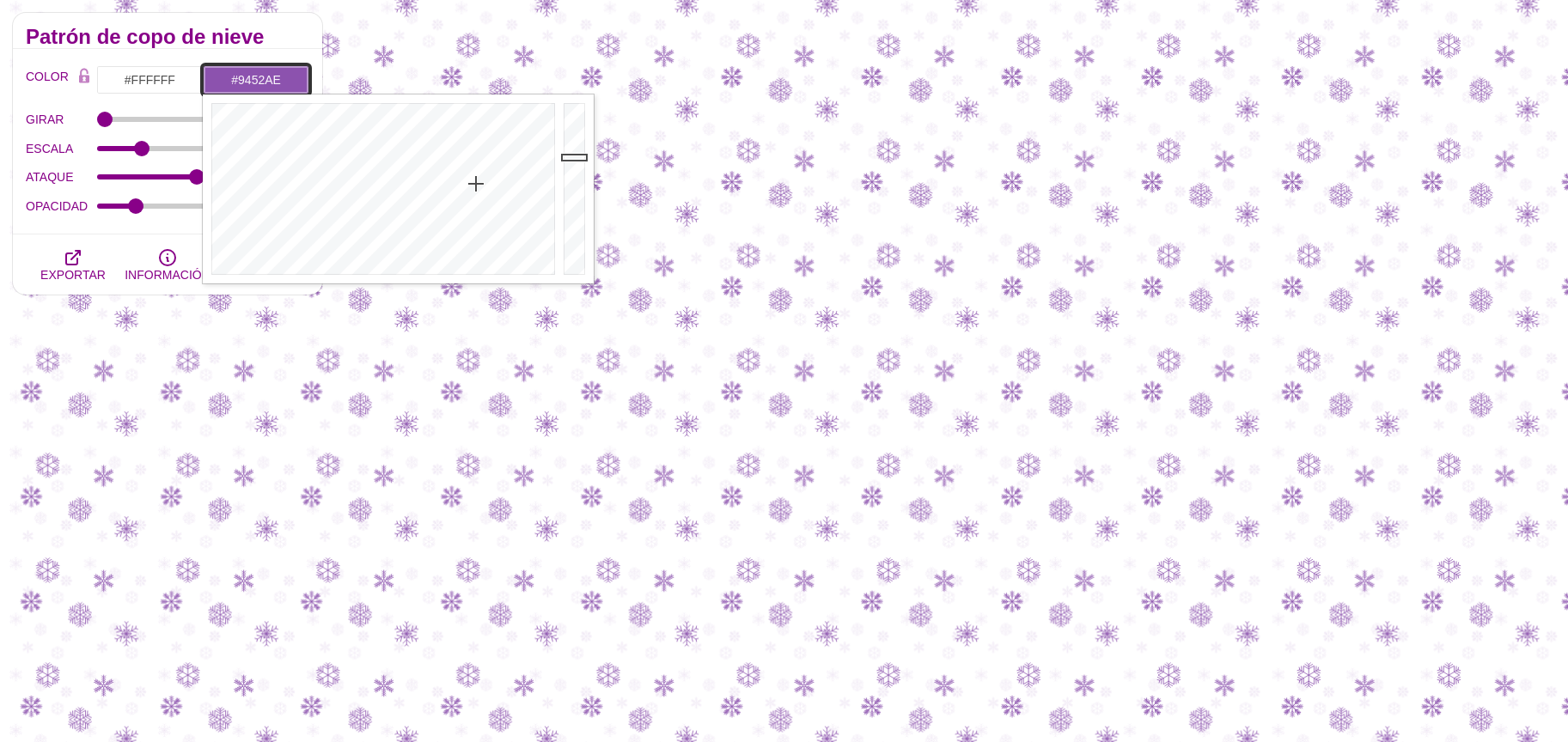
click at [481, 184] on div at bounding box center [381, 189] width 357 height 189
click at [496, 184] on div at bounding box center [381, 189] width 357 height 189
click at [245, 77] on input "#AC52AE" at bounding box center [256, 79] width 107 height 29
click at [493, 177] on div at bounding box center [381, 189] width 357 height 189
click at [577, 167] on div at bounding box center [576, 189] width 35 height 189
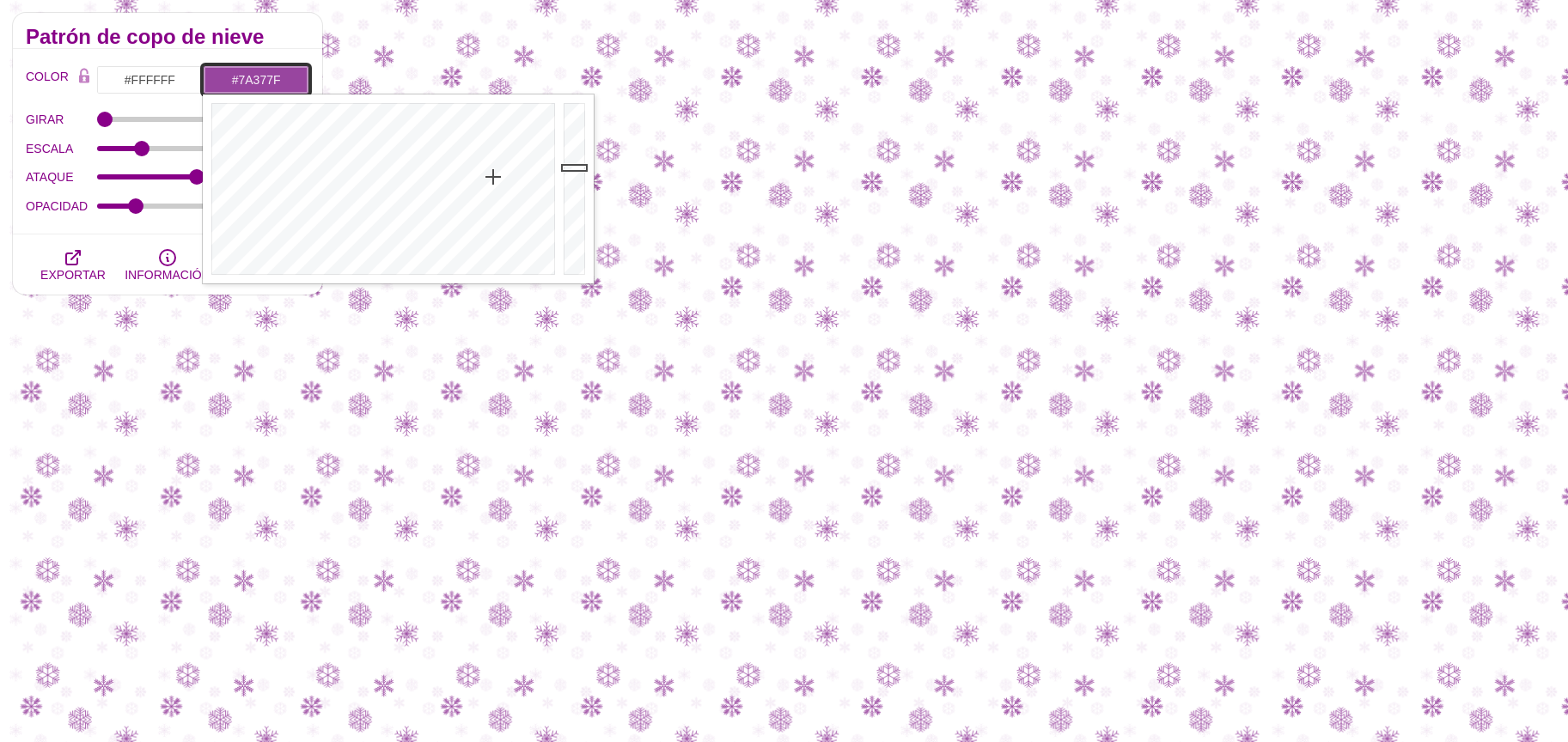
click at [577, 189] on div at bounding box center [576, 189] width 35 height 189
click at [572, 161] on div at bounding box center [576, 189] width 35 height 189
click at [570, 163] on div at bounding box center [576, 189] width 35 height 189
click at [389, 178] on div at bounding box center [381, 189] width 357 height 189
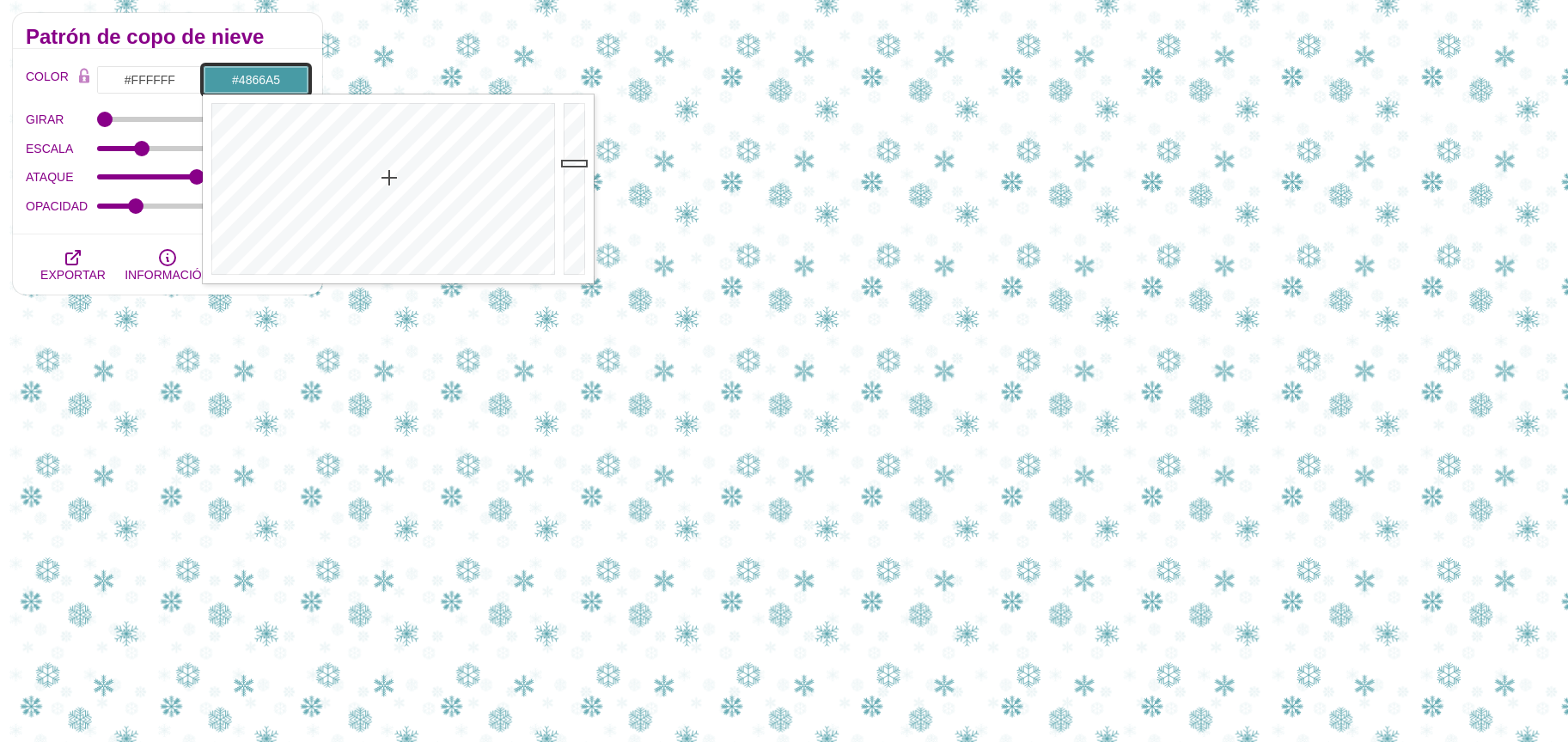
click at [422, 178] on div at bounding box center [381, 189] width 357 height 189
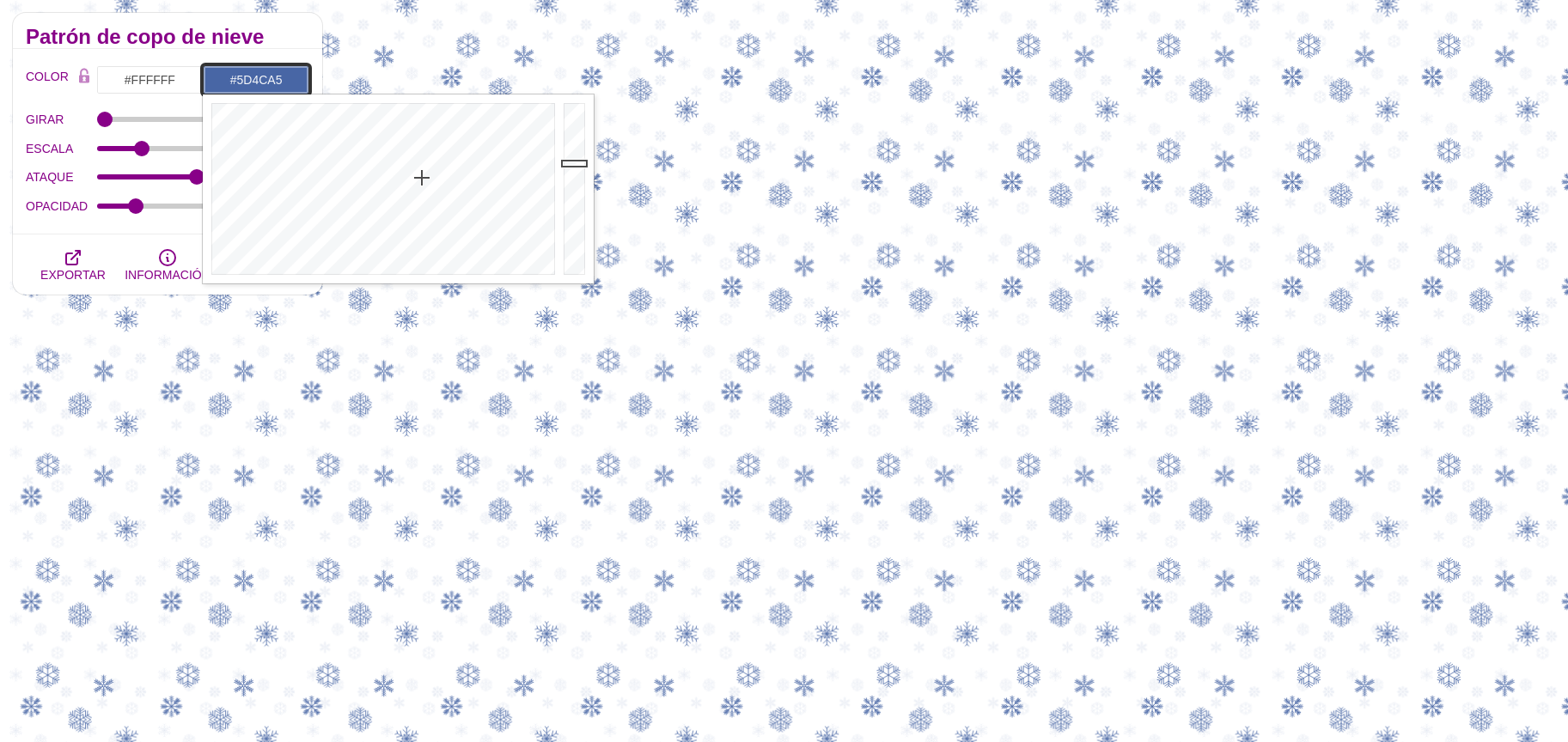
click at [451, 181] on div at bounding box center [381, 189] width 357 height 189
drag, startPoint x: 489, startPoint y: 180, endPoint x: 507, endPoint y: 180, distance: 18.0
click at [496, 180] on div at bounding box center [381, 189] width 357 height 189
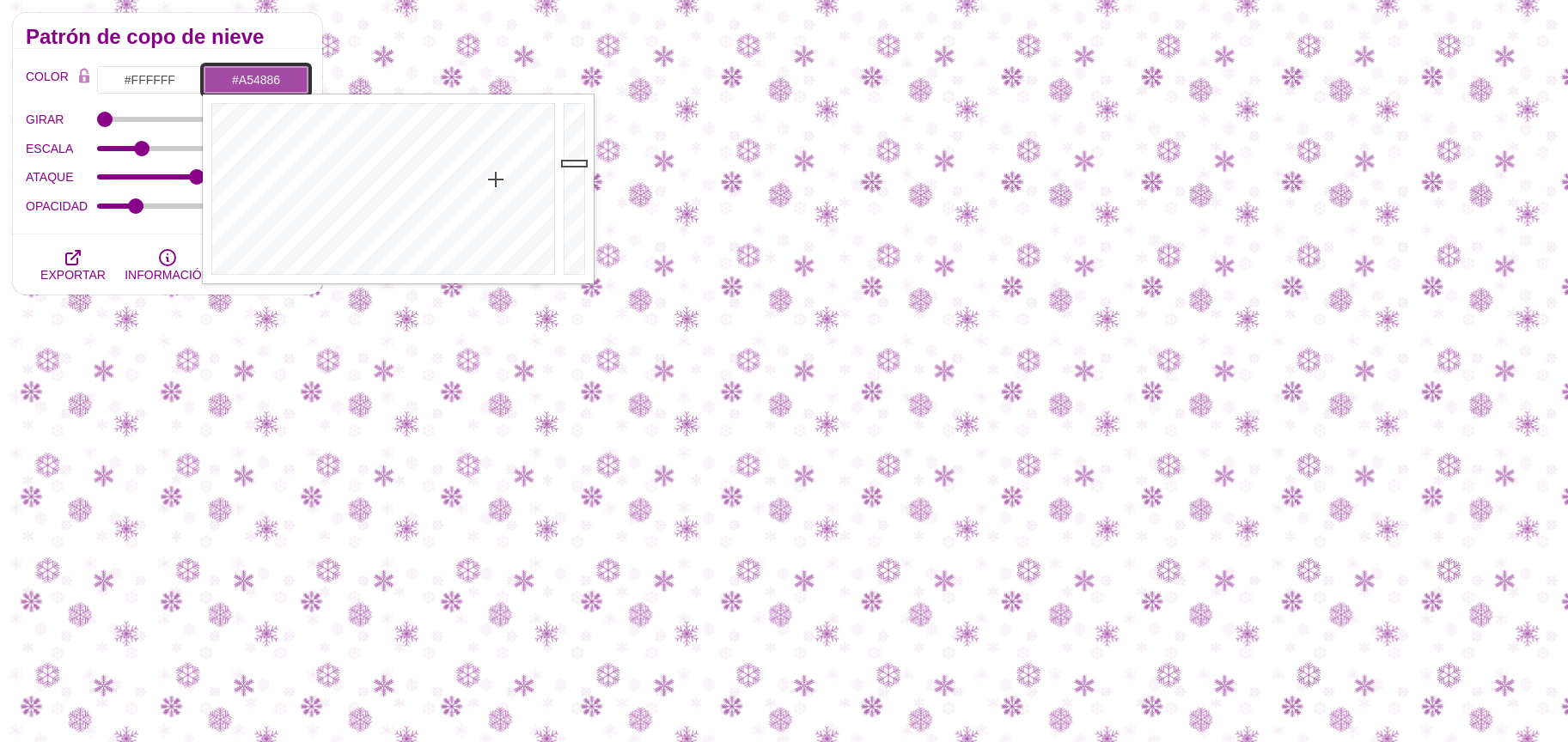
click at [516, 178] on div at bounding box center [381, 189] width 357 height 189
click at [529, 178] on div at bounding box center [381, 189] width 357 height 189
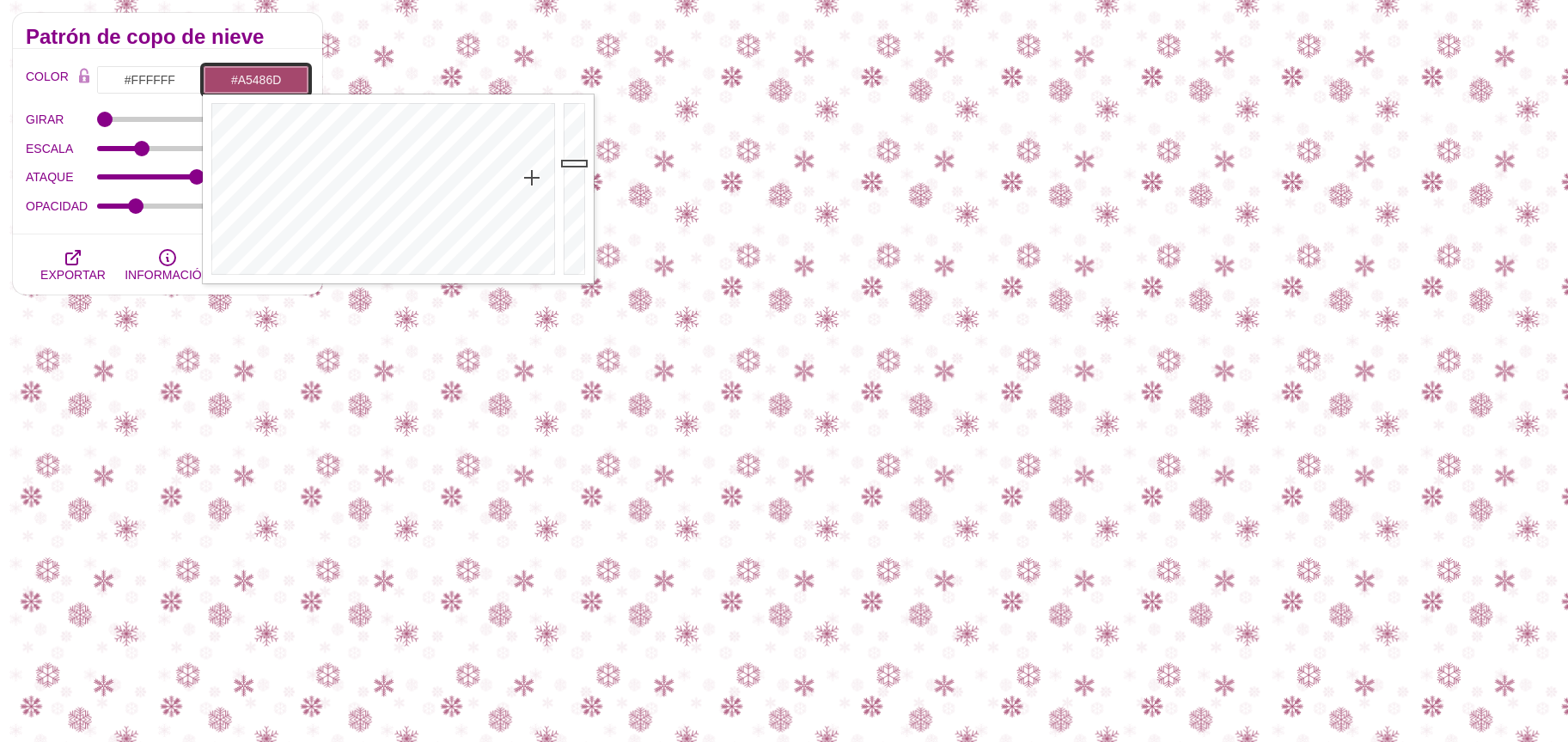
click at [532, 178] on div at bounding box center [381, 189] width 357 height 189
click at [489, 177] on div at bounding box center [381, 189] width 357 height 189
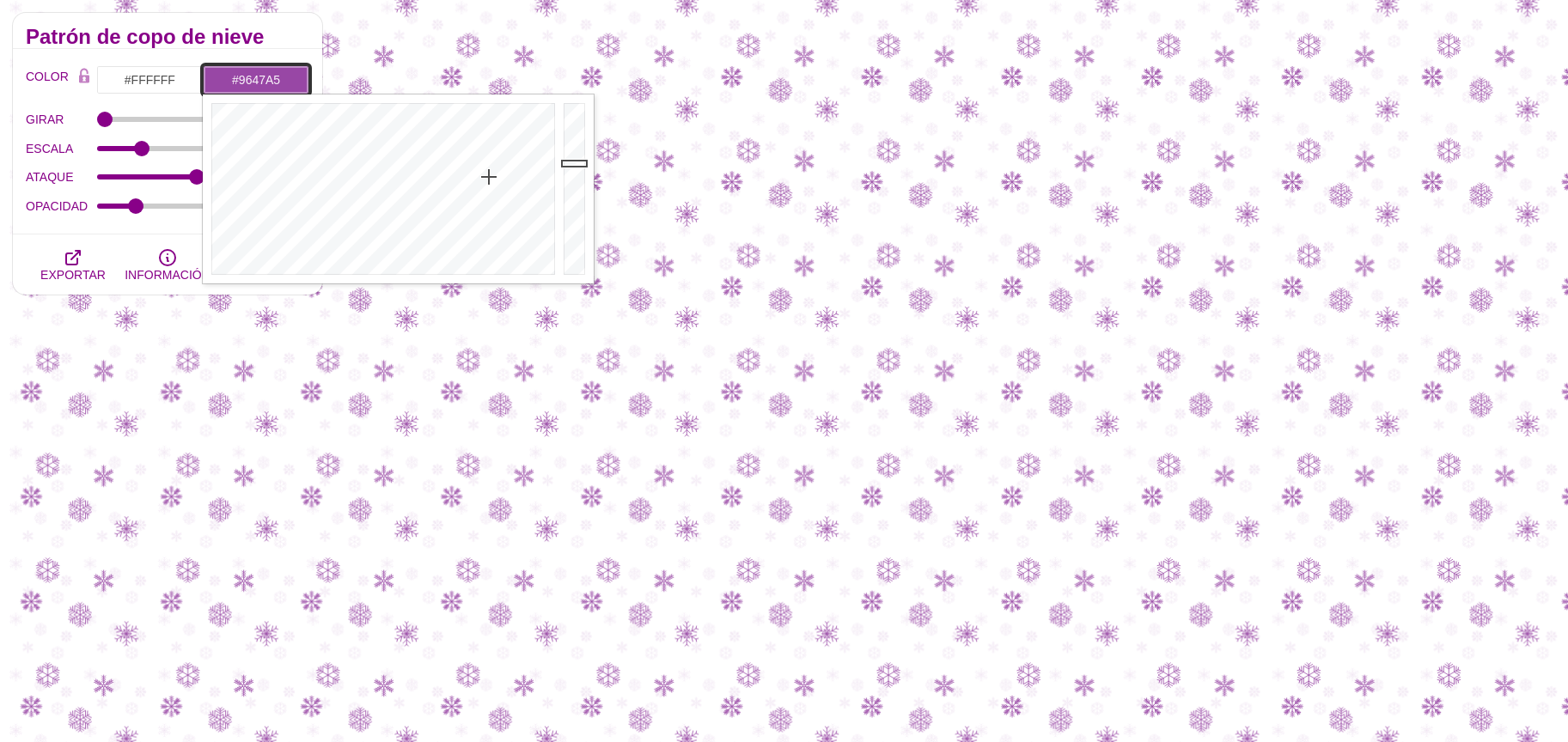
click at [487, 177] on div at bounding box center [381, 189] width 357 height 189
click at [468, 176] on div at bounding box center [381, 189] width 357 height 189
click at [489, 175] on div at bounding box center [381, 189] width 357 height 189
click at [491, 175] on div at bounding box center [381, 189] width 357 height 189
drag, startPoint x: 250, startPoint y: 85, endPoint x: 265, endPoint y: 87, distance: 15.1
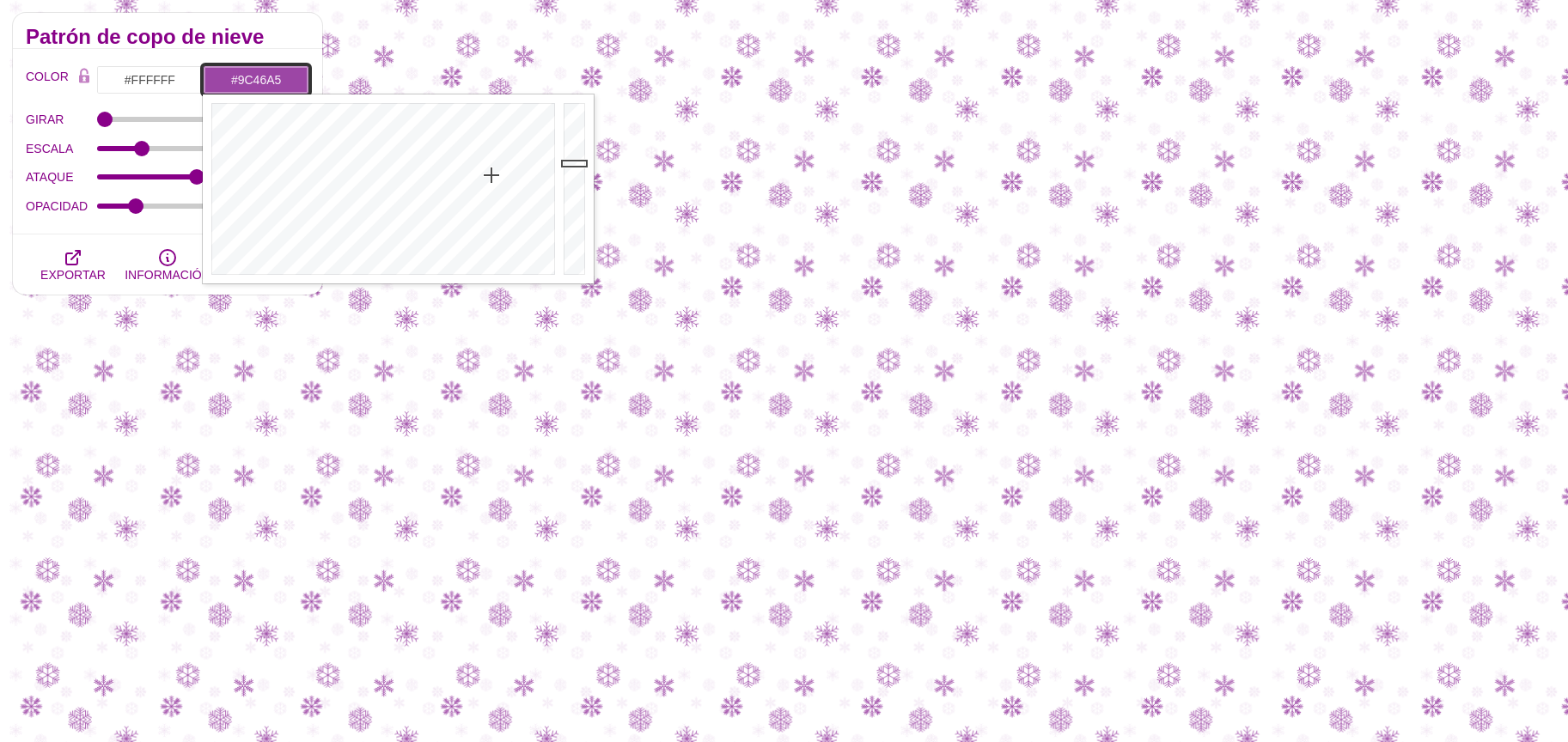
click at [254, 85] on input "#9C46A5" at bounding box center [256, 79] width 107 height 29
click at [383, 159] on div at bounding box center [381, 189] width 357 height 189
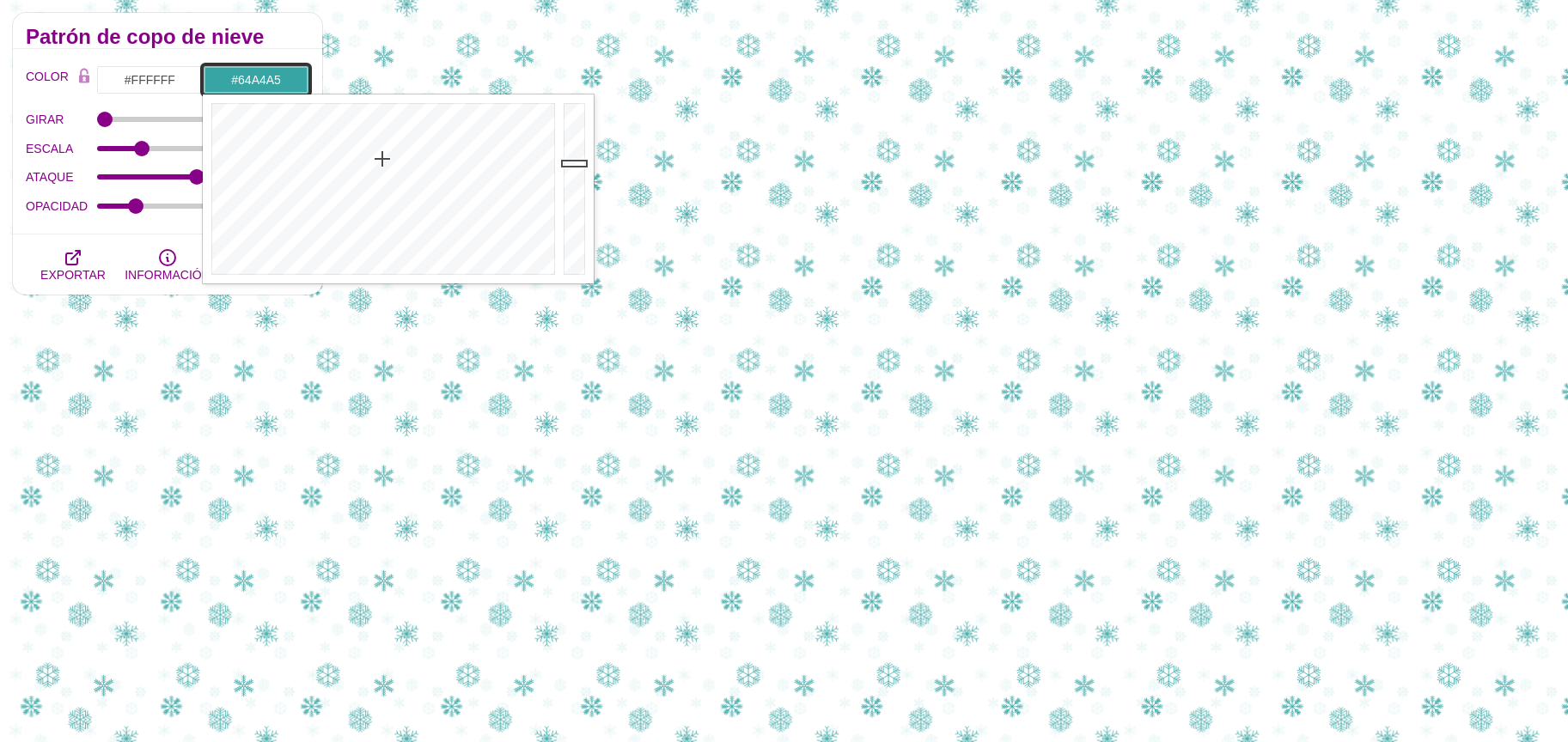
click at [384, 206] on div at bounding box center [381, 189] width 357 height 189
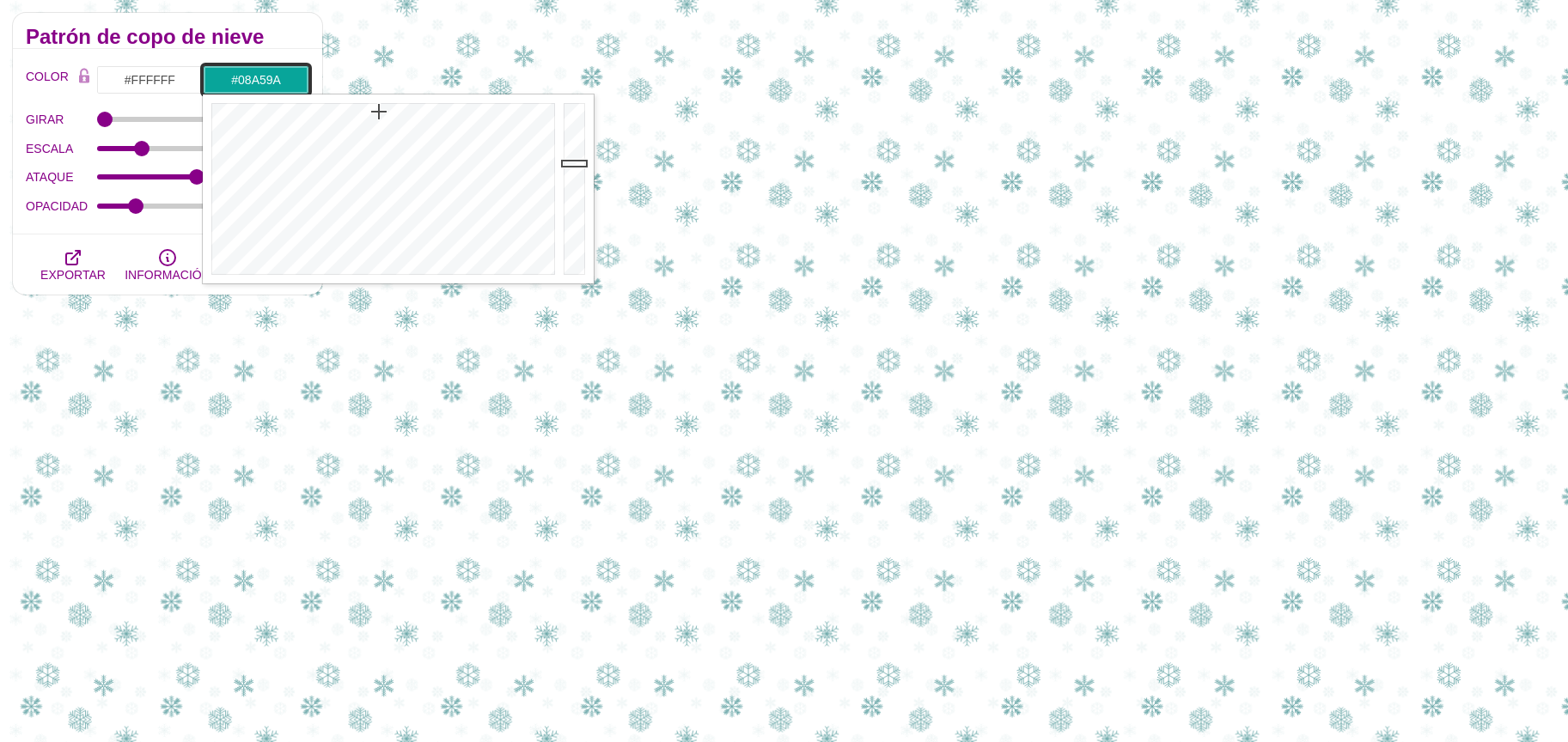
click at [379, 111] on div at bounding box center [381, 189] width 357 height 189
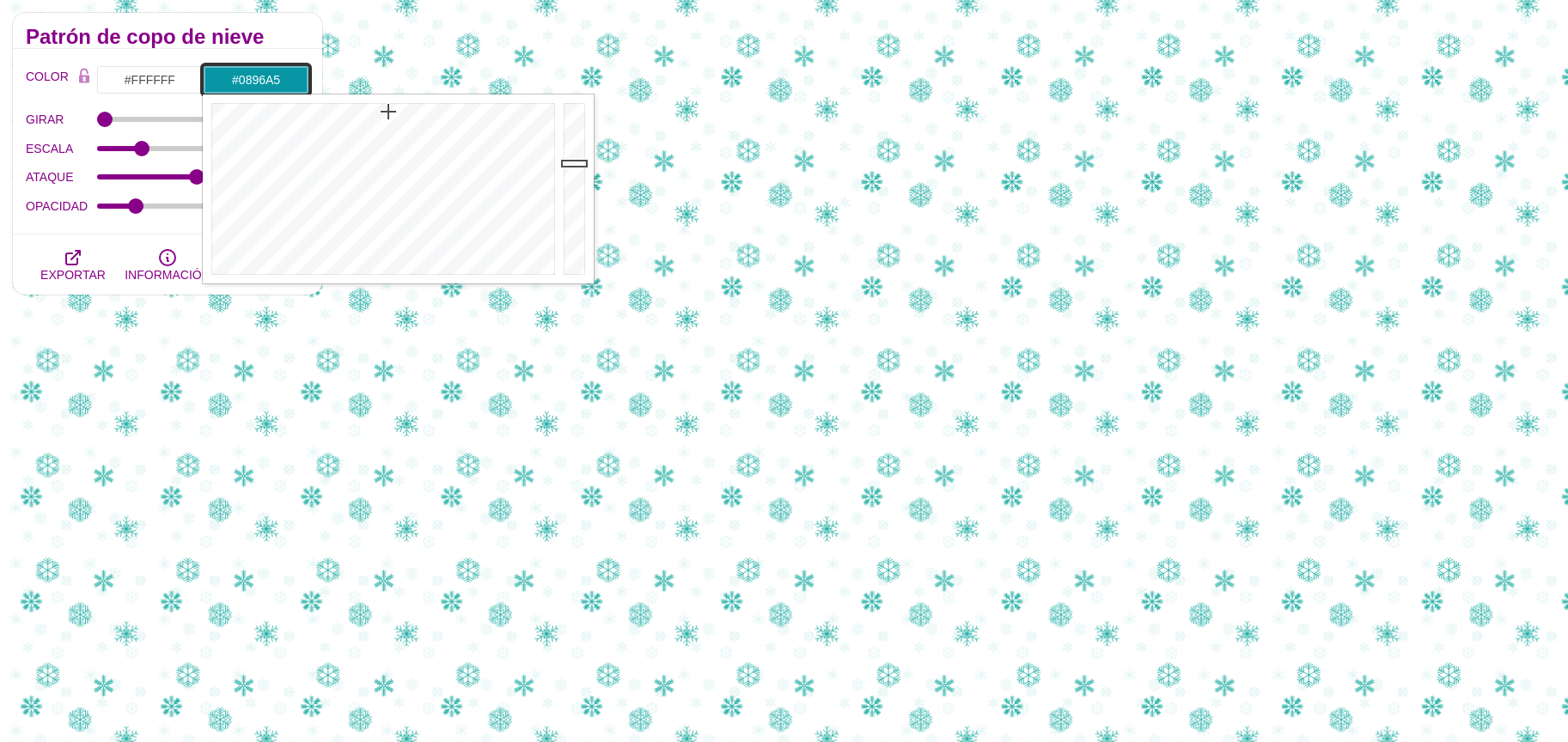
click at [388, 111] on div at bounding box center [381, 189] width 357 height 189
click at [385, 110] on div at bounding box center [381, 189] width 357 height 189
drag, startPoint x: 385, startPoint y: 110, endPoint x: 384, endPoint y: 99, distance: 11.0
click at [384, 99] on div at bounding box center [381, 189] width 357 height 189
click at [380, 110] on div at bounding box center [381, 189] width 357 height 189
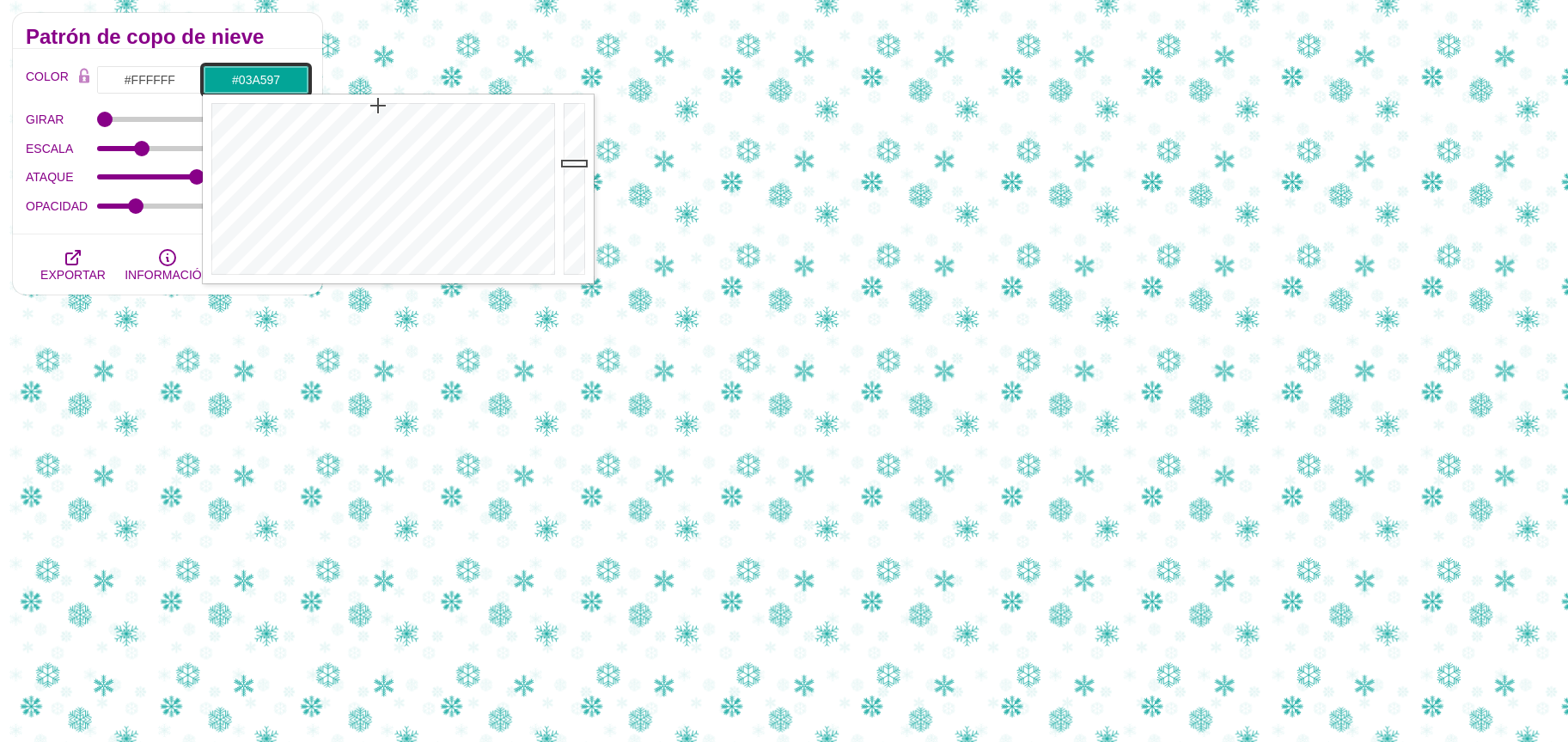
click at [378, 105] on div at bounding box center [381, 189] width 357 height 189
click at [577, 117] on div at bounding box center [576, 189] width 35 height 189
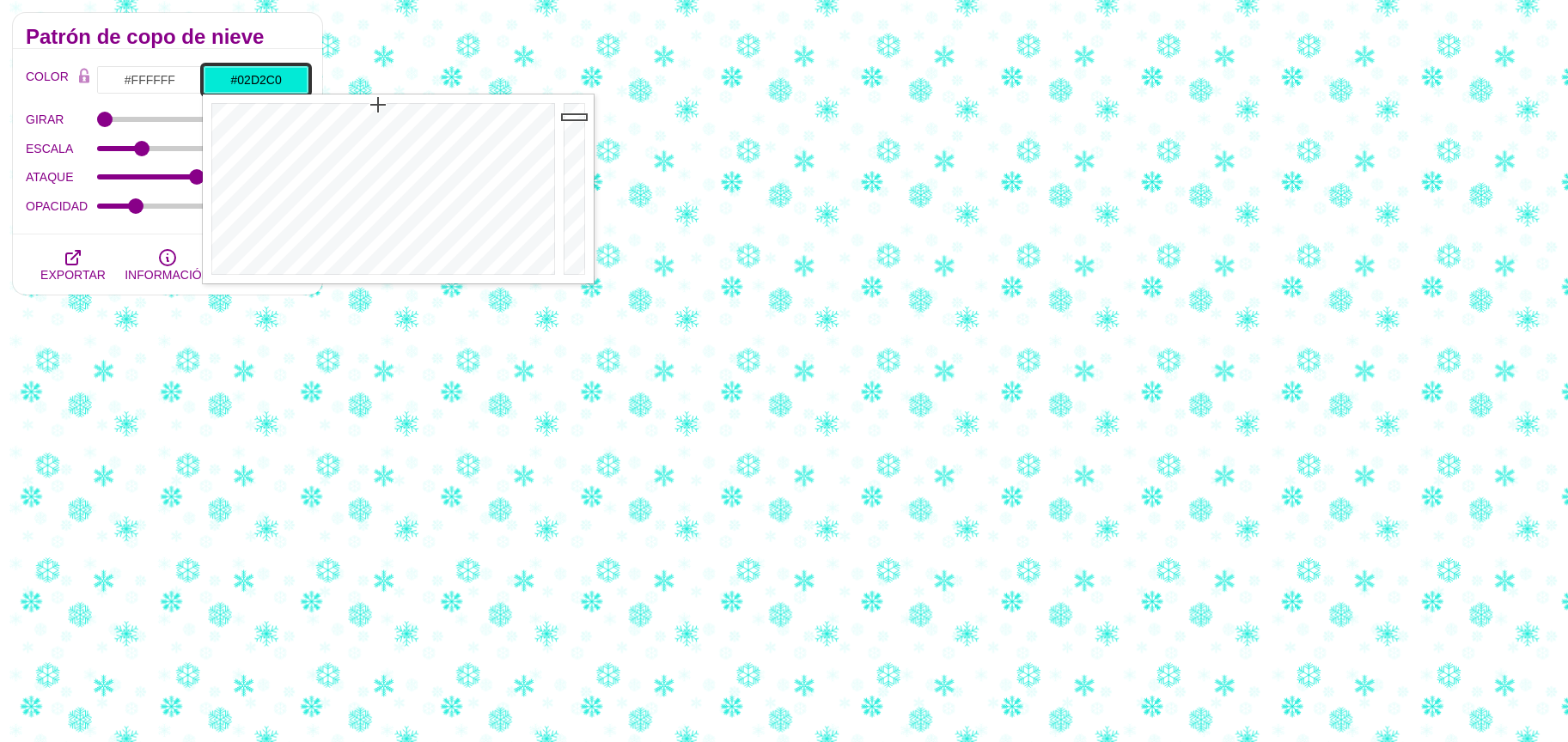
click at [574, 133] on div at bounding box center [576, 189] width 35 height 189
click at [572, 147] on div at bounding box center [576, 189] width 35 height 189
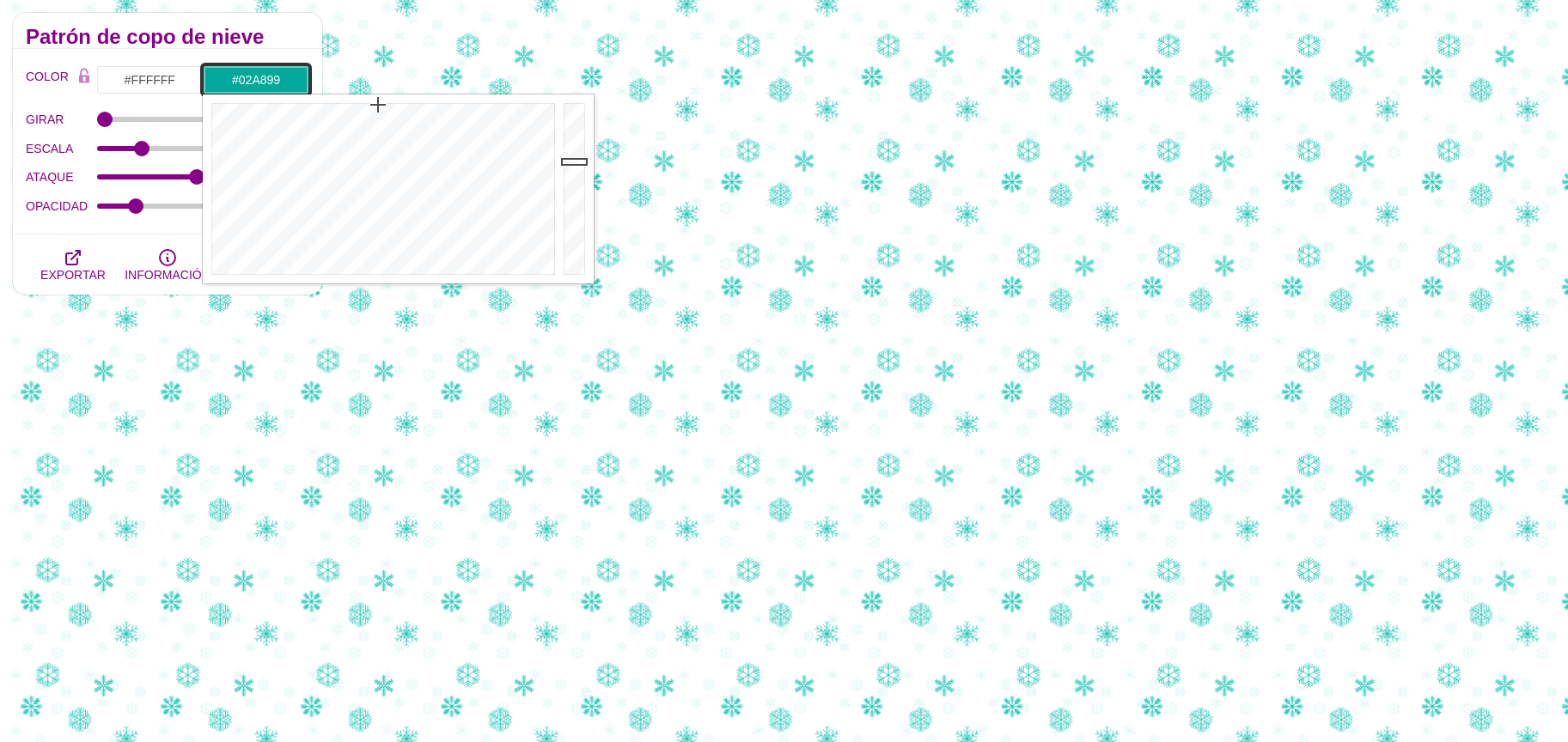
click at [572, 161] on div at bounding box center [576, 189] width 35 height 189
click at [572, 173] on div at bounding box center [576, 189] width 35 height 189
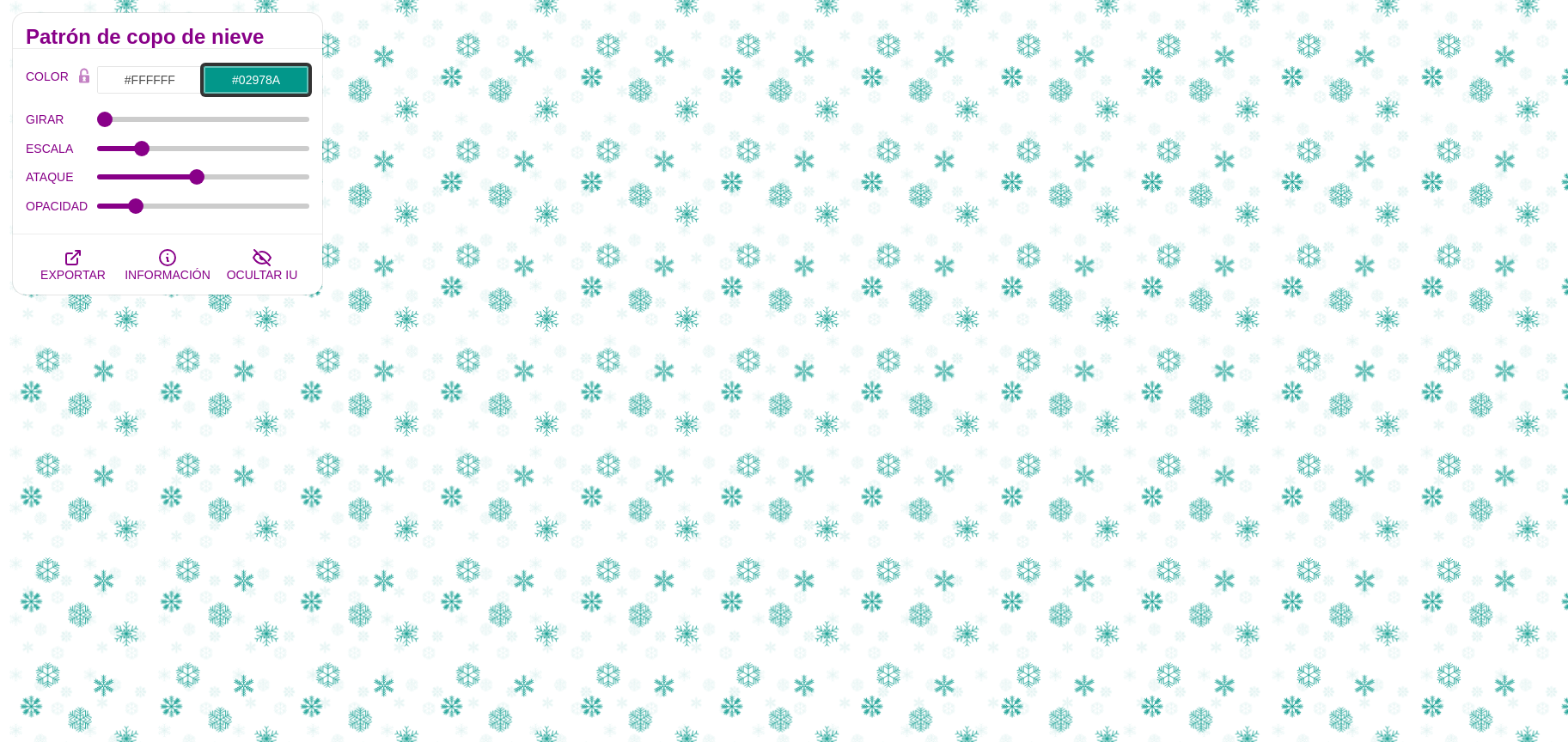
click at [230, 77] on input "#02978A" at bounding box center [256, 79] width 107 height 29
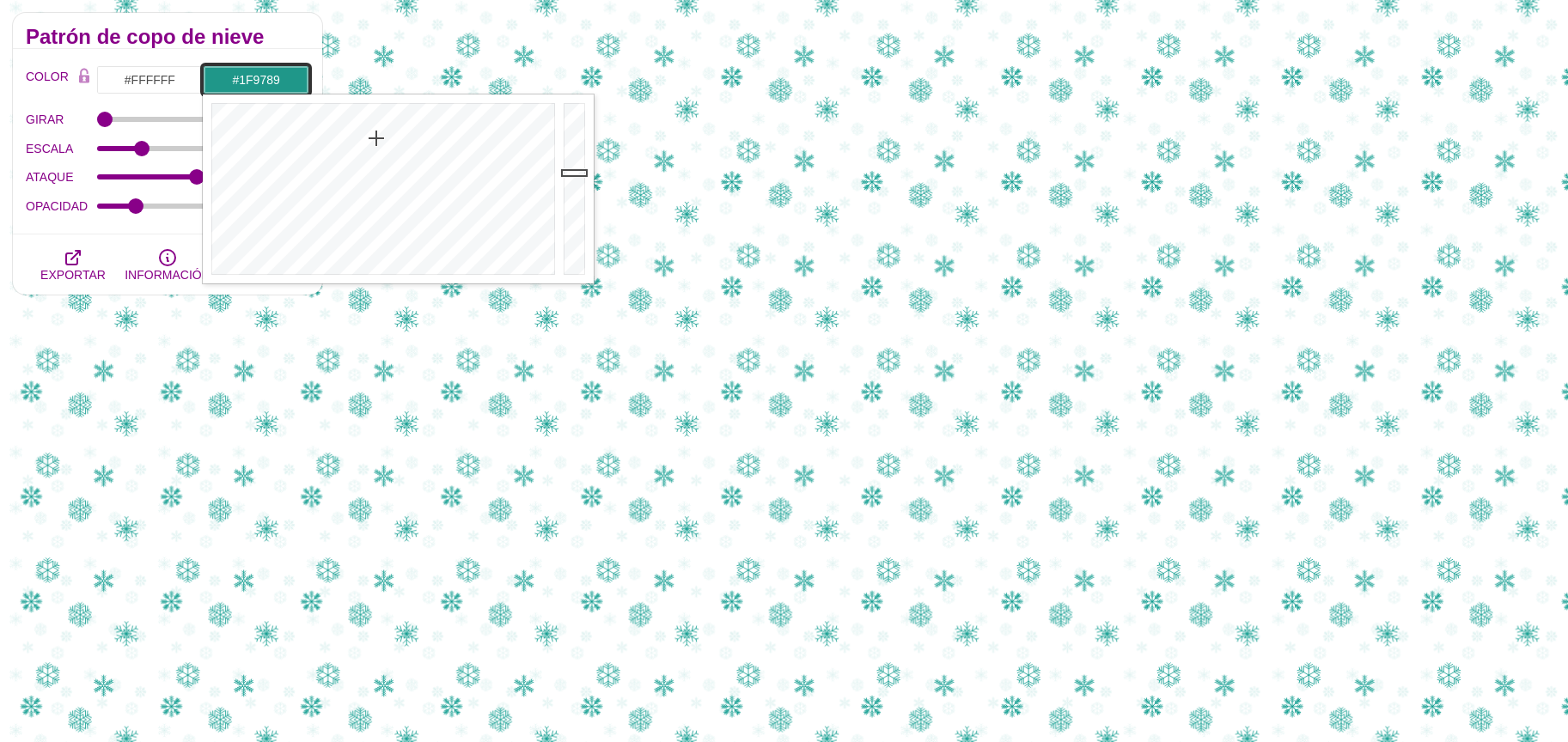
click at [377, 138] on div at bounding box center [381, 189] width 357 height 189
click at [381, 154] on div at bounding box center [381, 189] width 357 height 189
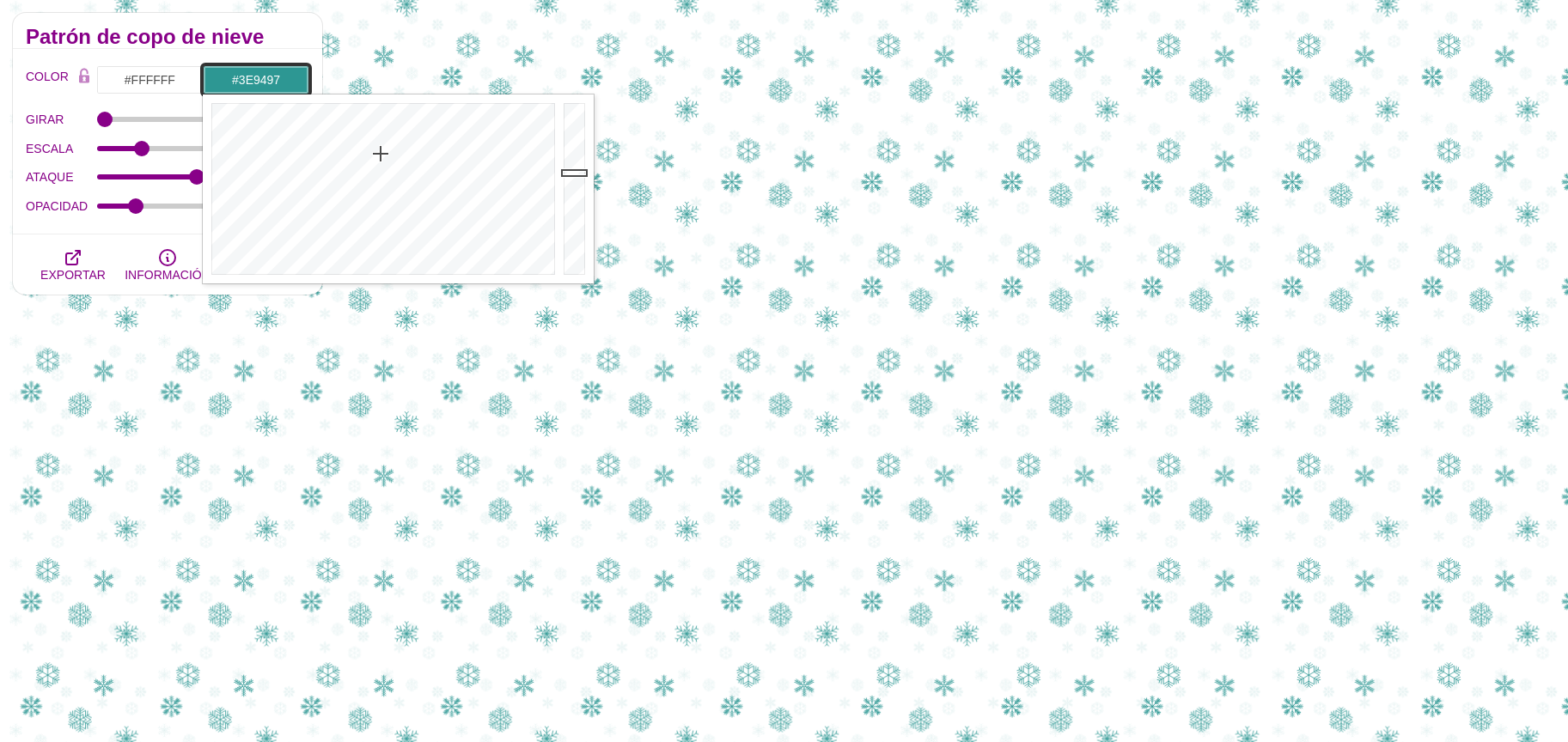
click at [384, 173] on div at bounding box center [381, 189] width 357 height 189
click at [385, 186] on div at bounding box center [381, 189] width 357 height 189
click at [384, 163] on div at bounding box center [381, 189] width 357 height 189
type input "#309794"
click at [382, 157] on div at bounding box center [381, 189] width 357 height 189
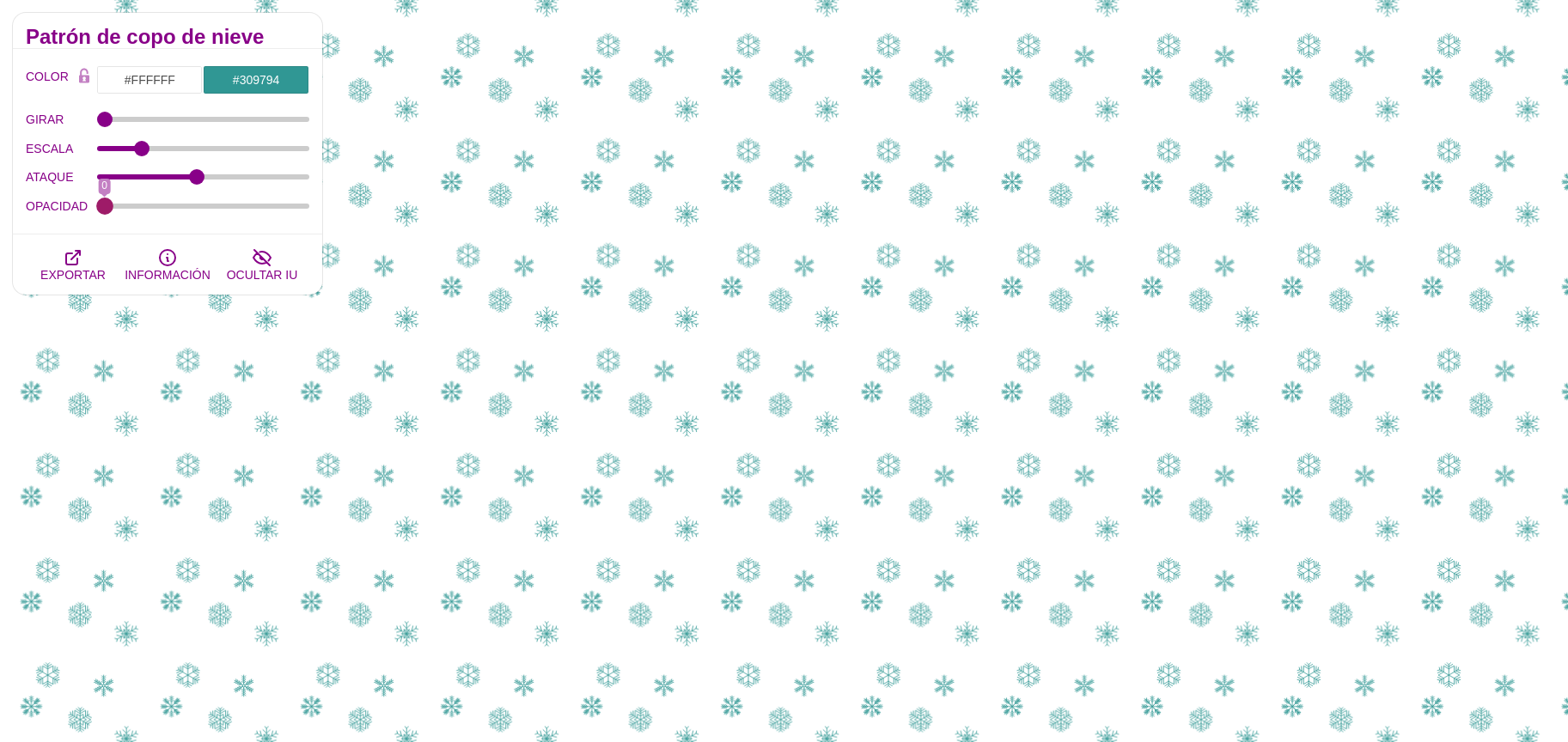
drag, startPoint x: 140, startPoint y: 208, endPoint x: 62, endPoint y: 208, distance: 78.0
click at [97, 208] on input "OPACIDAD" at bounding box center [203, 206] width 213 height 7
drag, startPoint x: 109, startPoint y: 206, endPoint x: 145, endPoint y: 206, distance: 36.0
type input "0.21"
click at [145, 206] on input "OPACIDAD" at bounding box center [203, 206] width 213 height 7
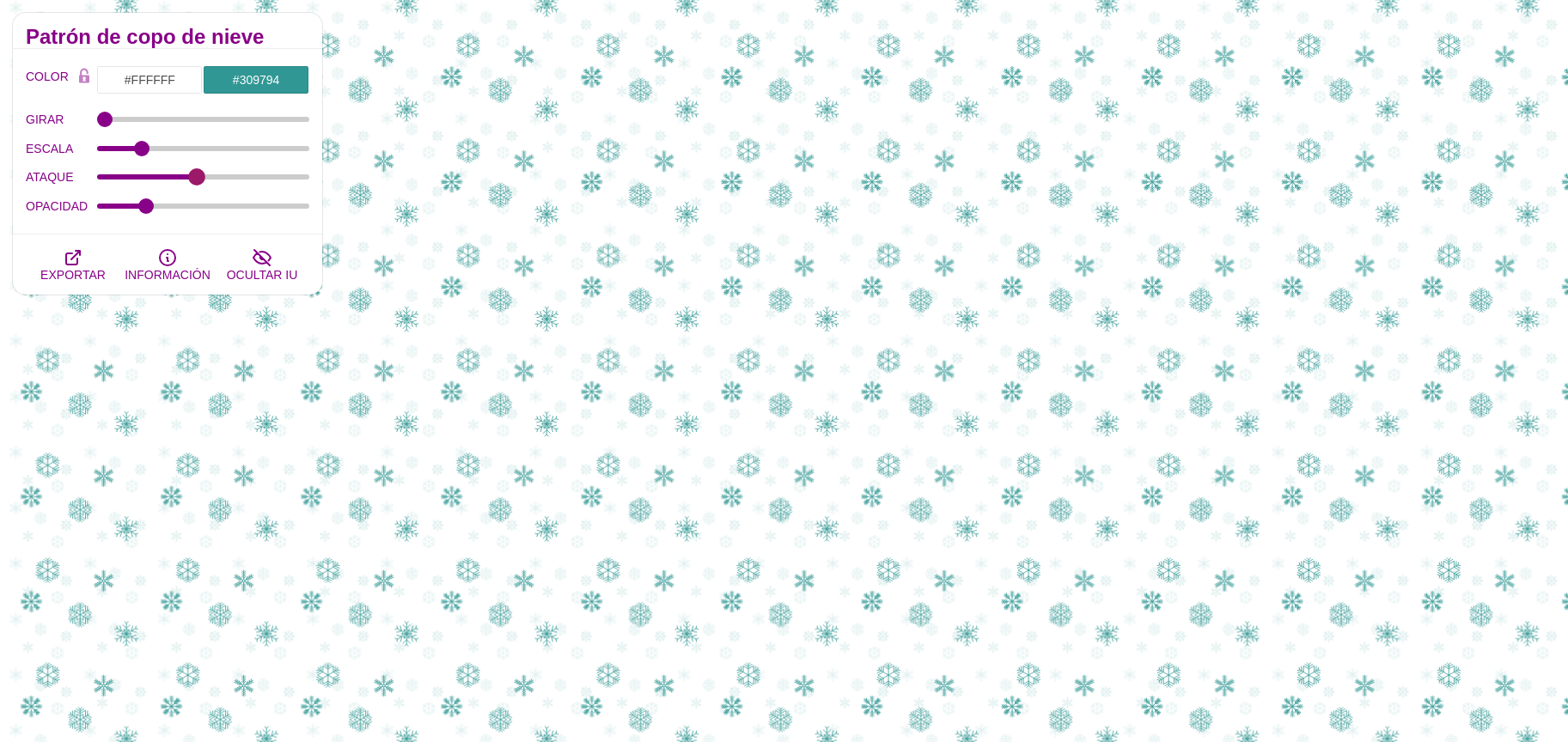
click at [195, 174] on input "ATAQUE" at bounding box center [203, 177] width 213 height 7
type input "3.9"
click at [198, 180] on input "ATAQUE" at bounding box center [203, 177] width 213 height 7
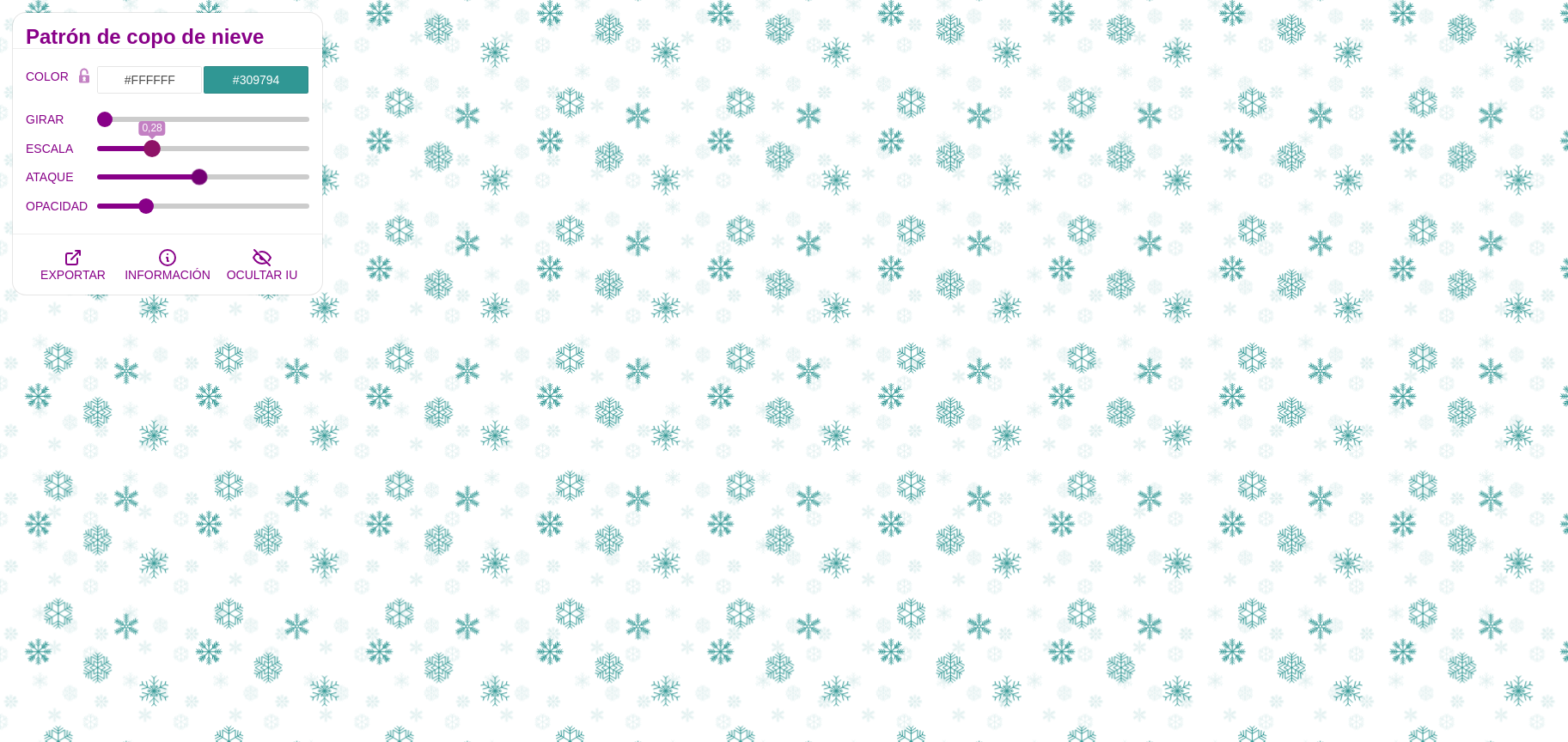
drag, startPoint x: 139, startPoint y: 140, endPoint x: 152, endPoint y: 140, distance: 13.0
type input "0.28"
click at [152, 145] on input "ESCALA" at bounding box center [203, 149] width 213 height 7
click at [264, 88] on input "#309794" at bounding box center [256, 79] width 107 height 29
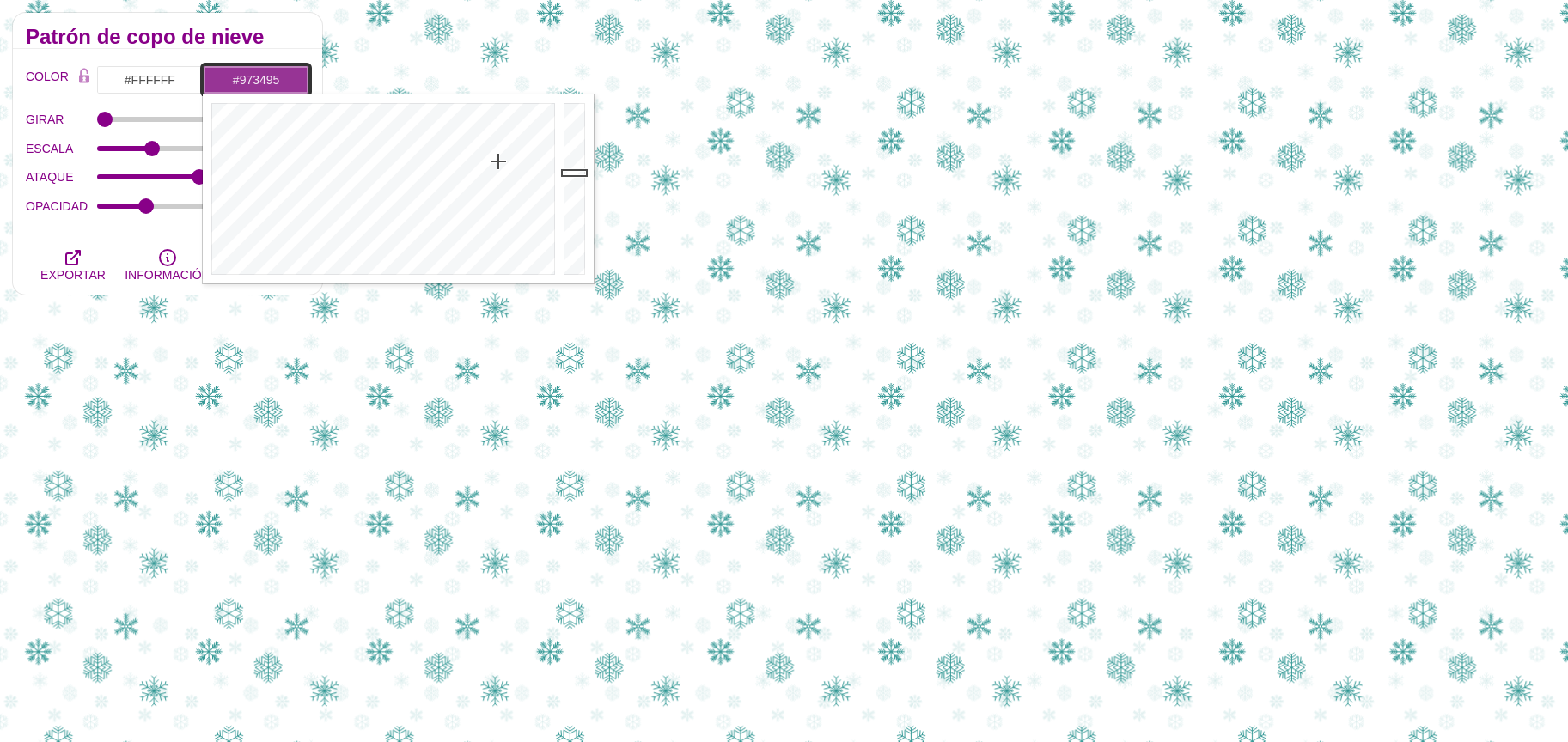
click at [498, 161] on div at bounding box center [381, 189] width 357 height 189
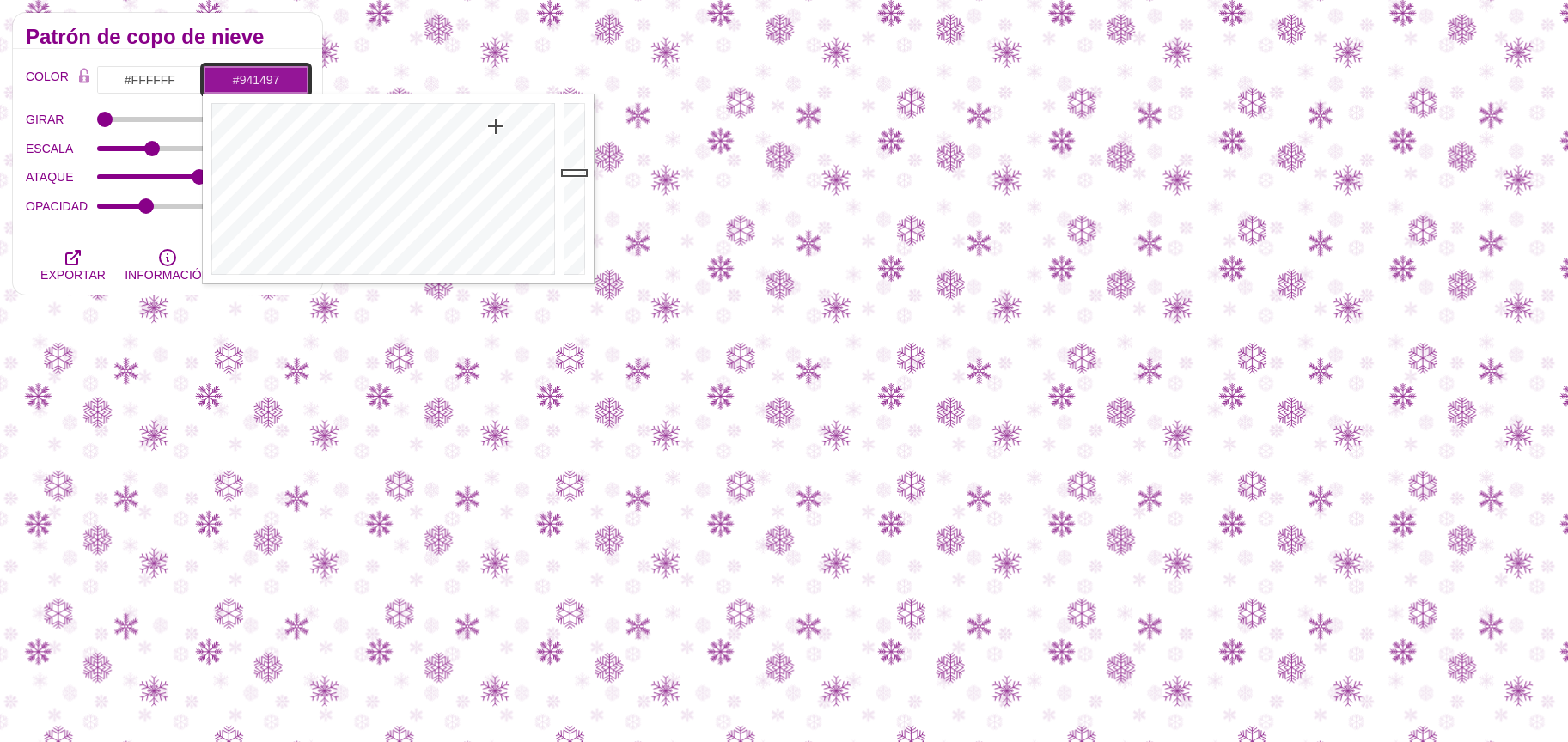
click at [496, 125] on div at bounding box center [381, 189] width 357 height 189
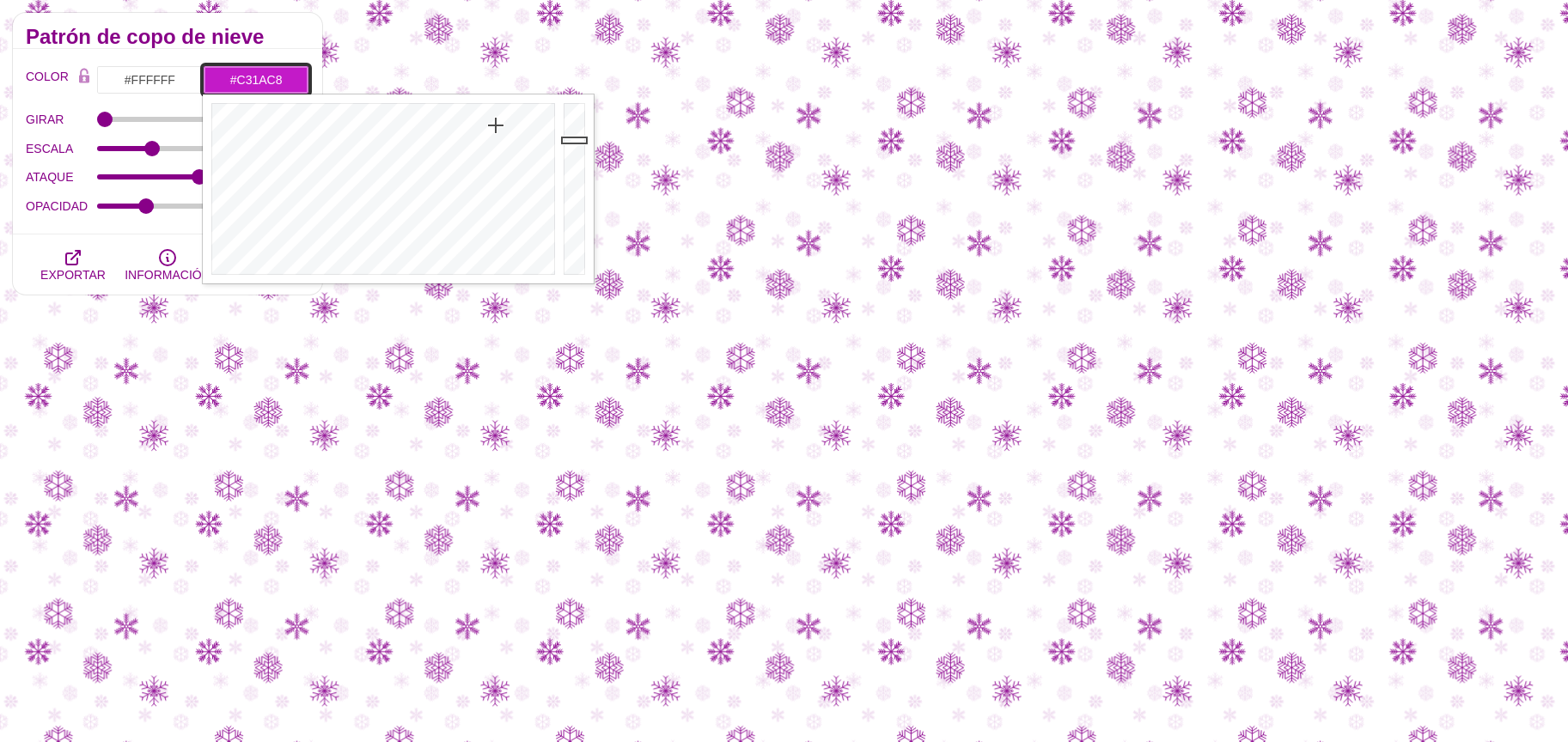
click at [572, 140] on div at bounding box center [576, 189] width 35 height 189
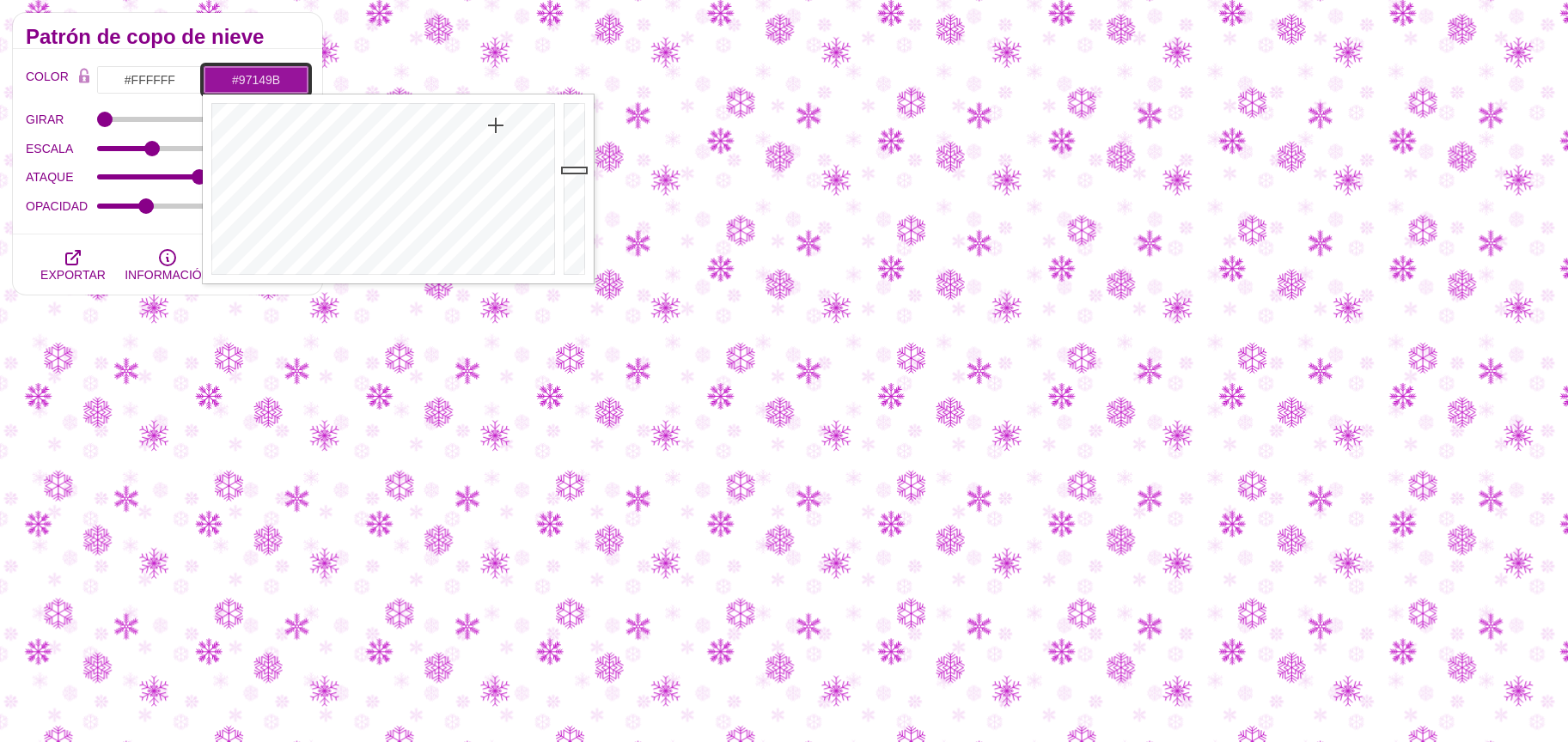
click at [574, 170] on div at bounding box center [576, 189] width 35 height 189
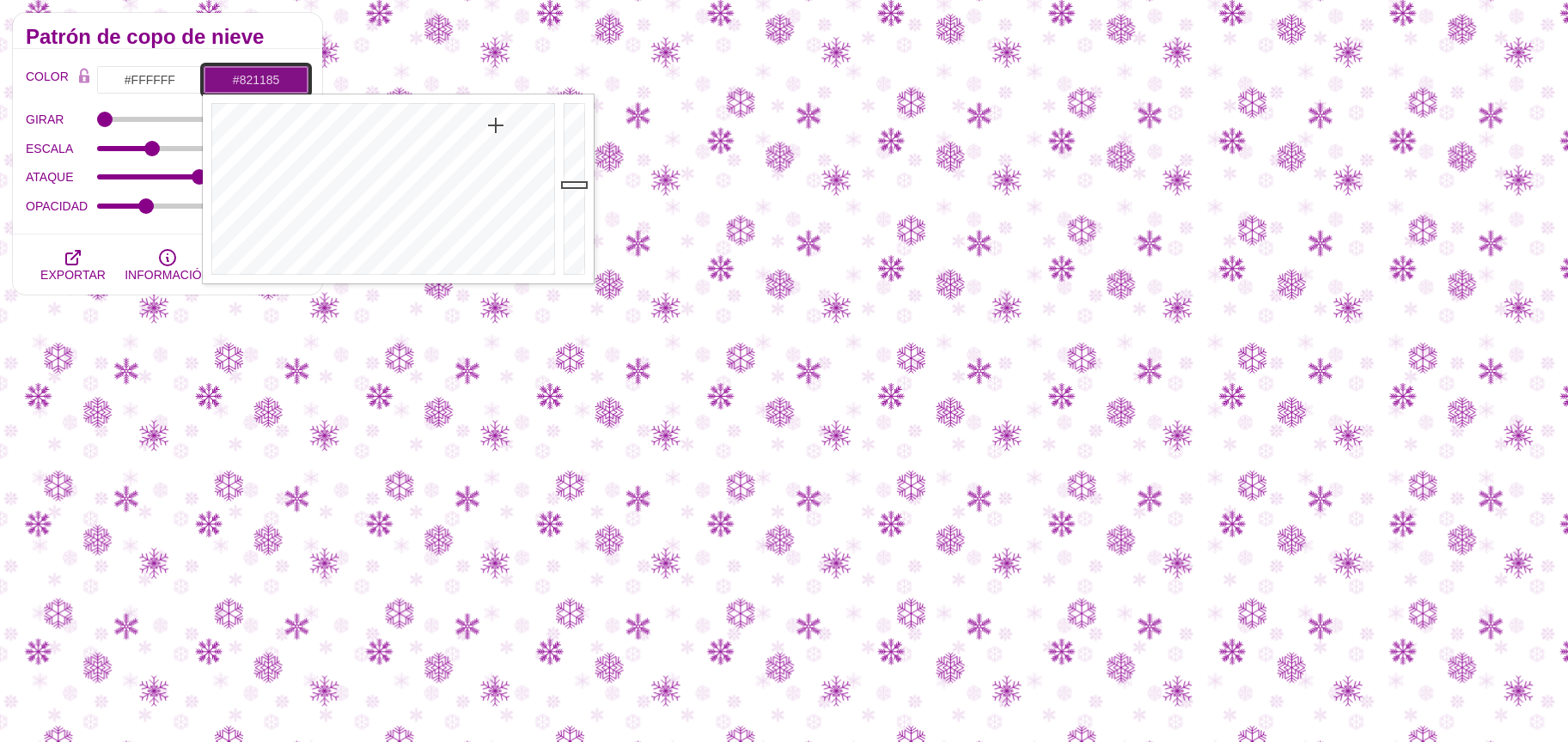
click at [572, 185] on div at bounding box center [576, 189] width 35 height 189
type input "#B318B7"
click at [568, 151] on div at bounding box center [576, 189] width 35 height 189
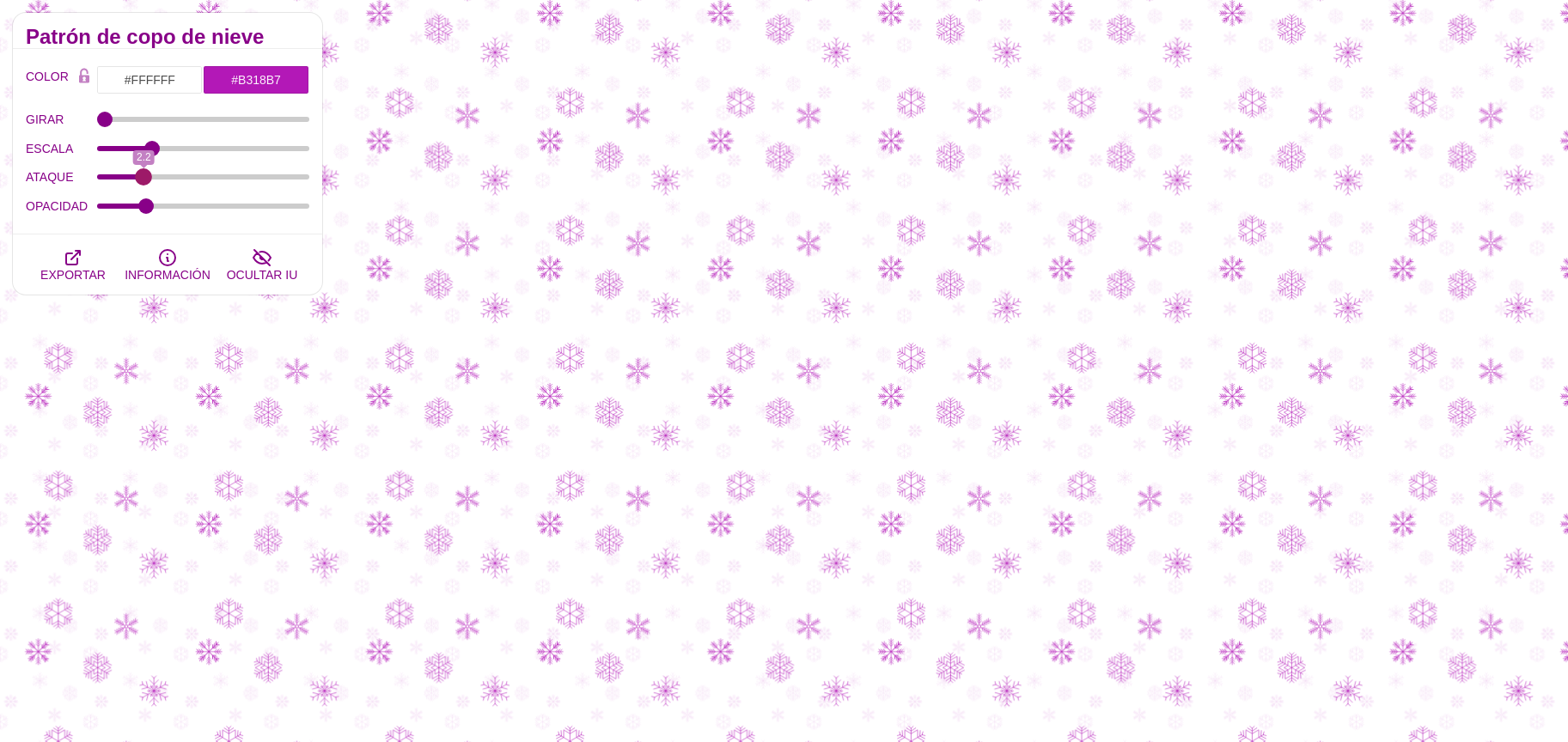
drag, startPoint x: 189, startPoint y: 178, endPoint x: 142, endPoint y: 172, distance: 47.4
type input "2.2"
click at [142, 173] on input "ATAQUE" at bounding box center [203, 177] width 213 height 7
click at [236, 65] on input "#B318B7" at bounding box center [256, 79] width 107 height 29
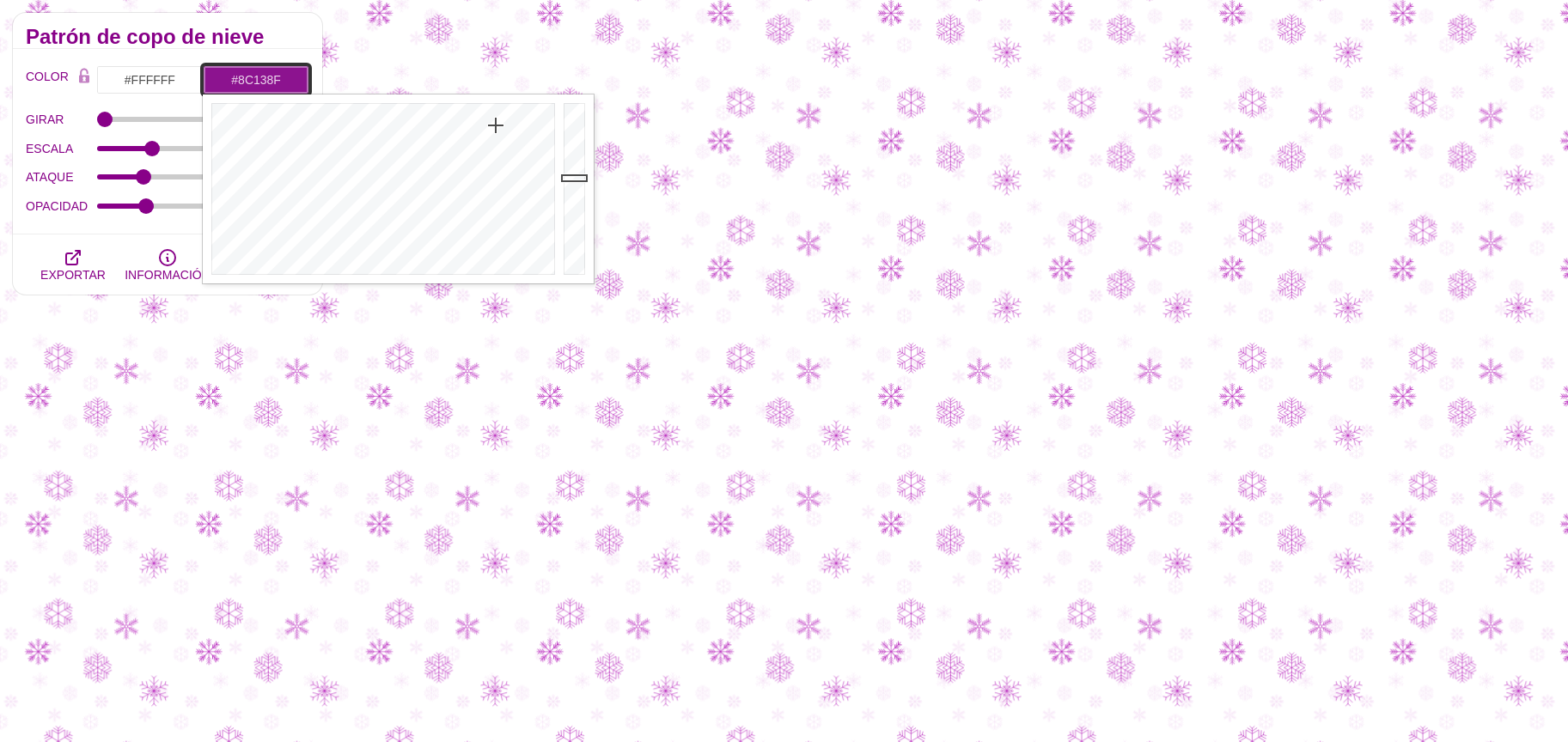
click at [578, 178] on div at bounding box center [576, 189] width 35 height 189
click at [567, 151] on div at bounding box center [576, 189] width 35 height 189
click at [558, 142] on div at bounding box center [381, 189] width 357 height 189
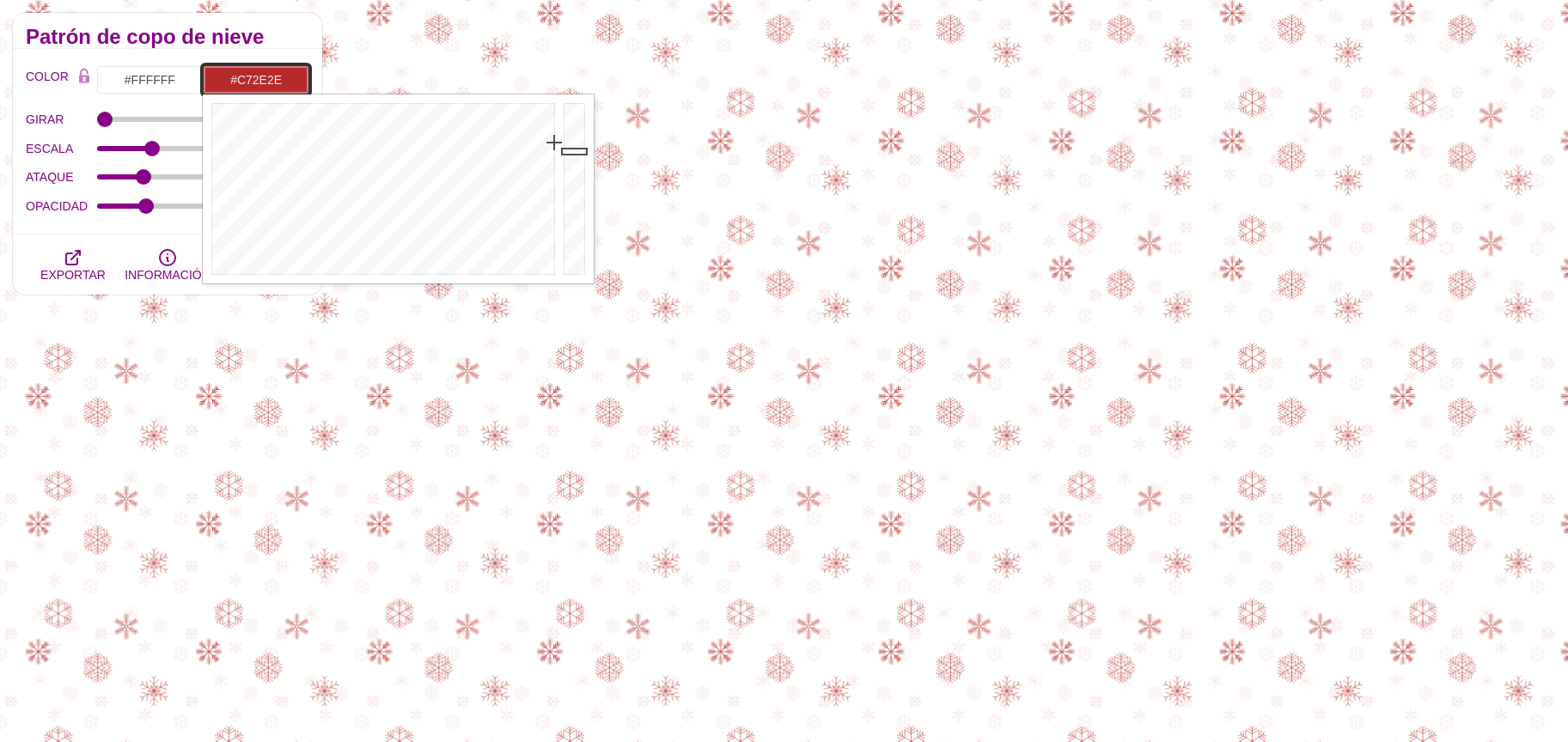
click at [578, 141] on div at bounding box center [576, 189] width 35 height 189
click at [486, 141] on div at bounding box center [381, 189] width 357 height 189
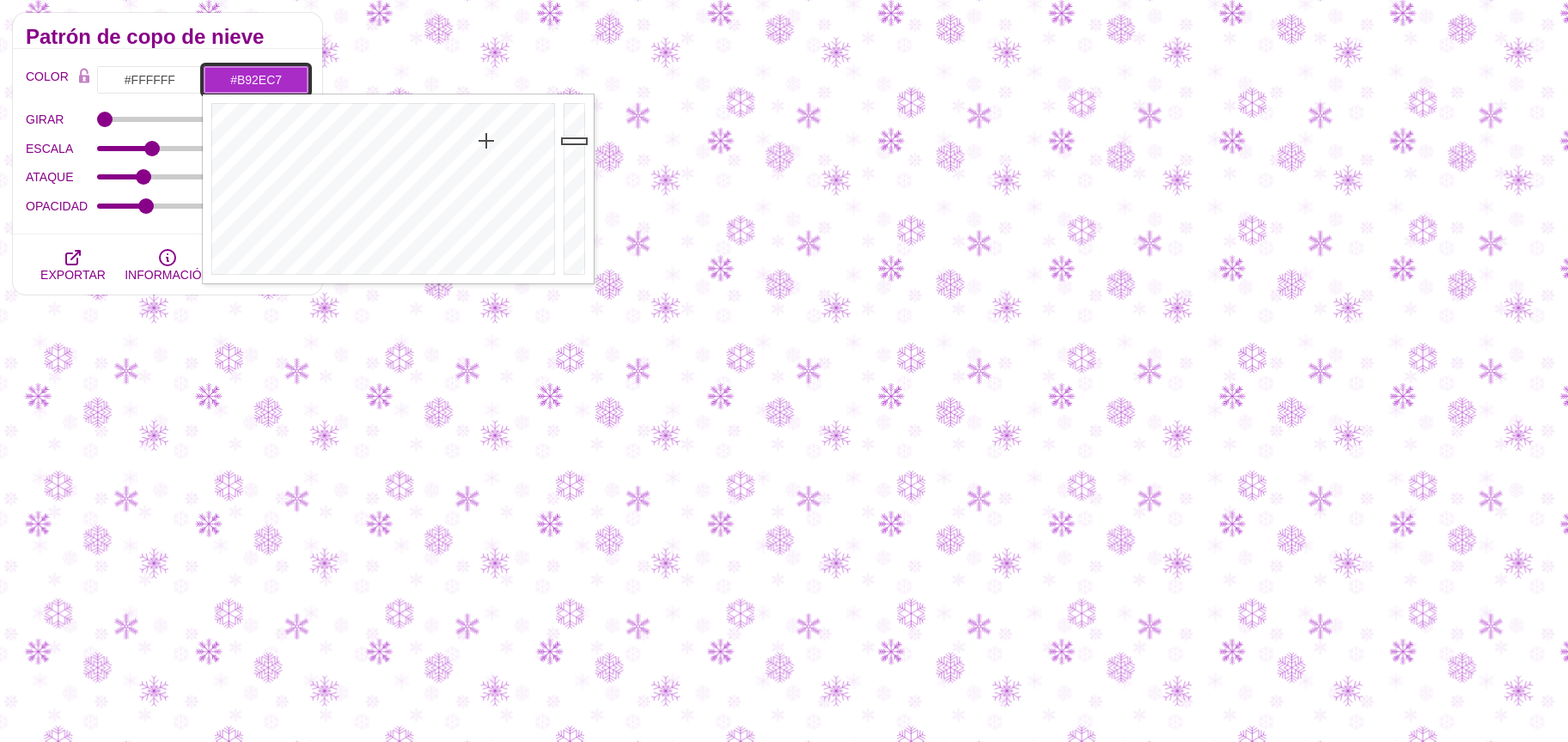
click at [492, 142] on div at bounding box center [381, 189] width 357 height 189
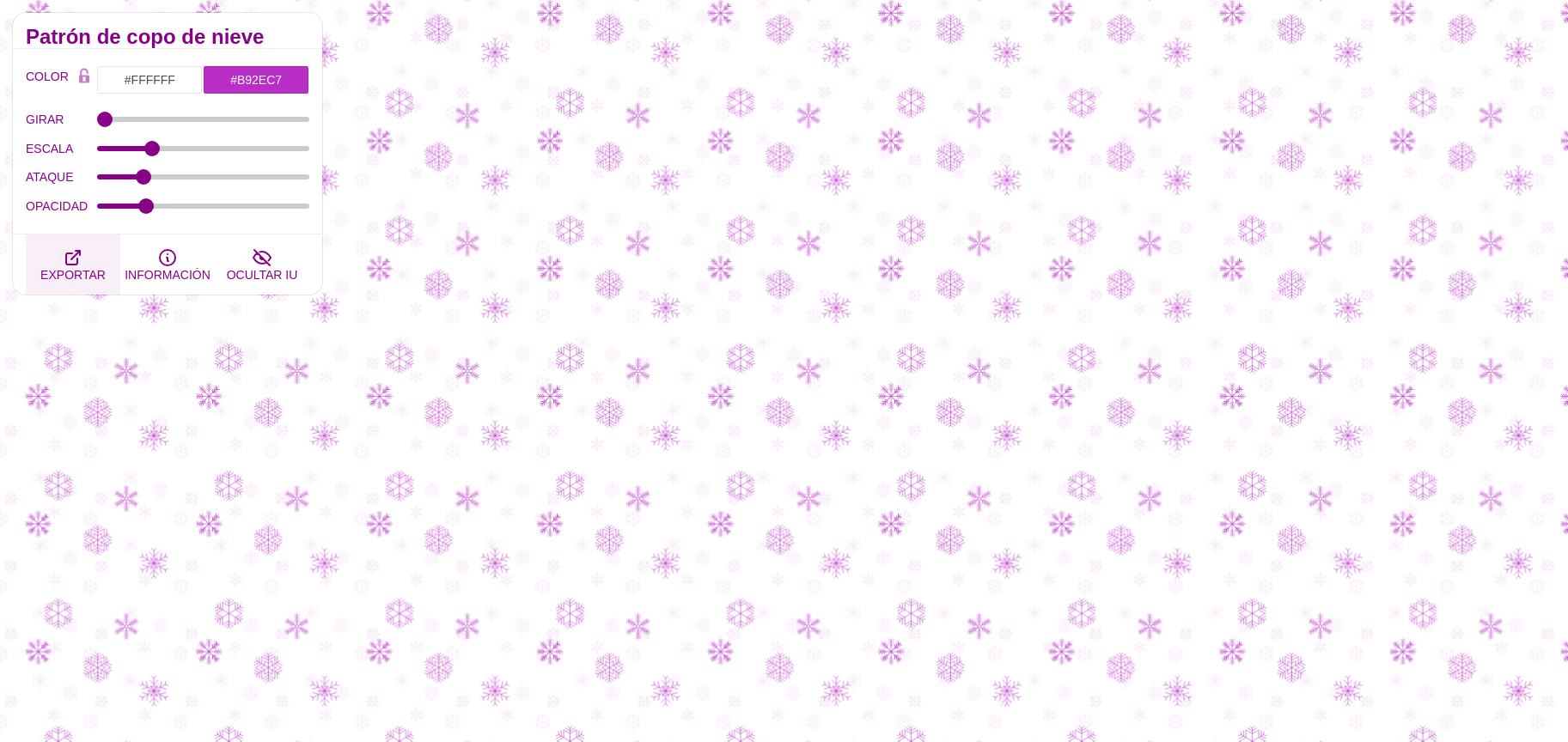
click at [71, 261] on icon "button" at bounding box center [72, 257] width 20 height 20
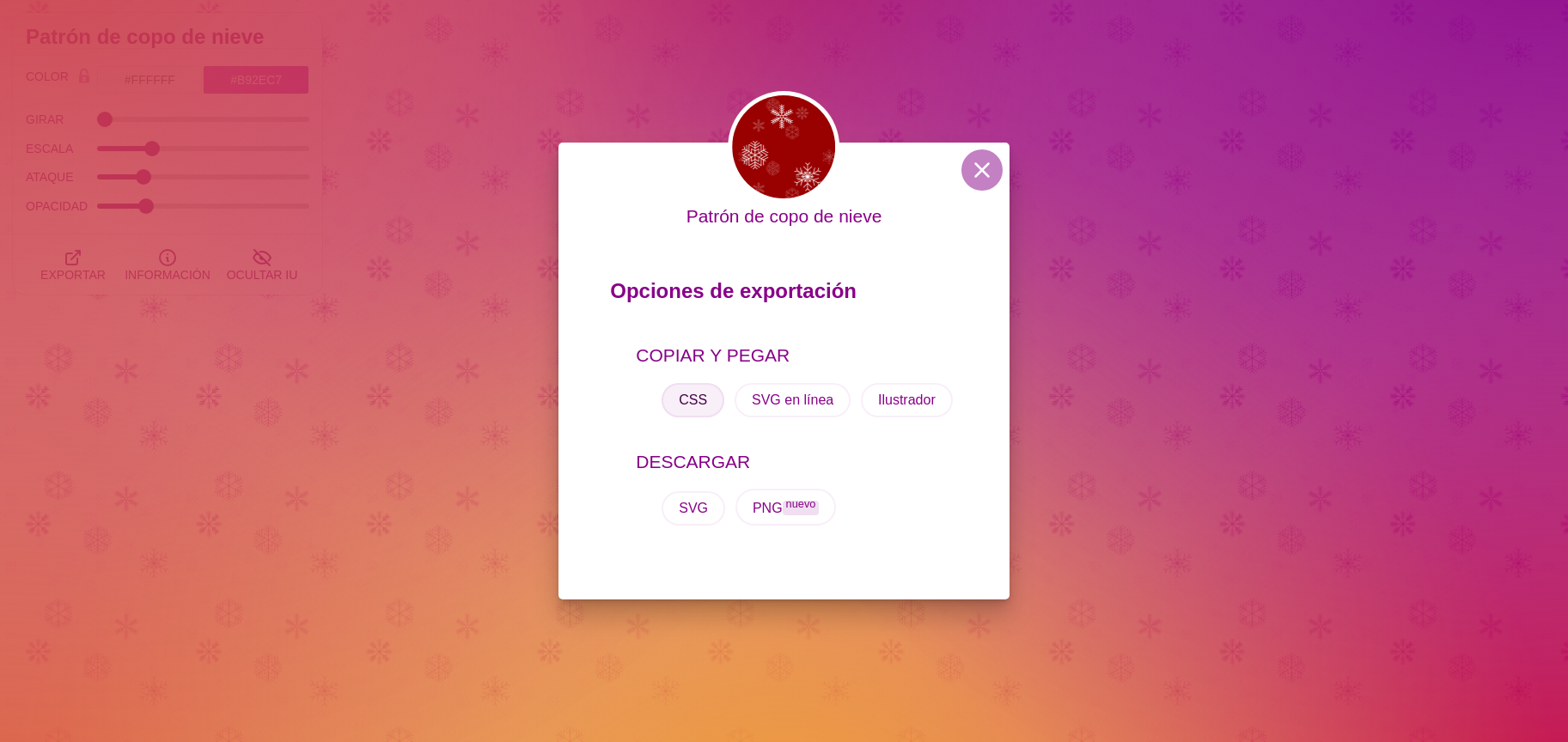
click at [700, 407] on font "CSS" at bounding box center [693, 399] width 28 height 14
click at [974, 167] on button at bounding box center [982, 170] width 41 height 41
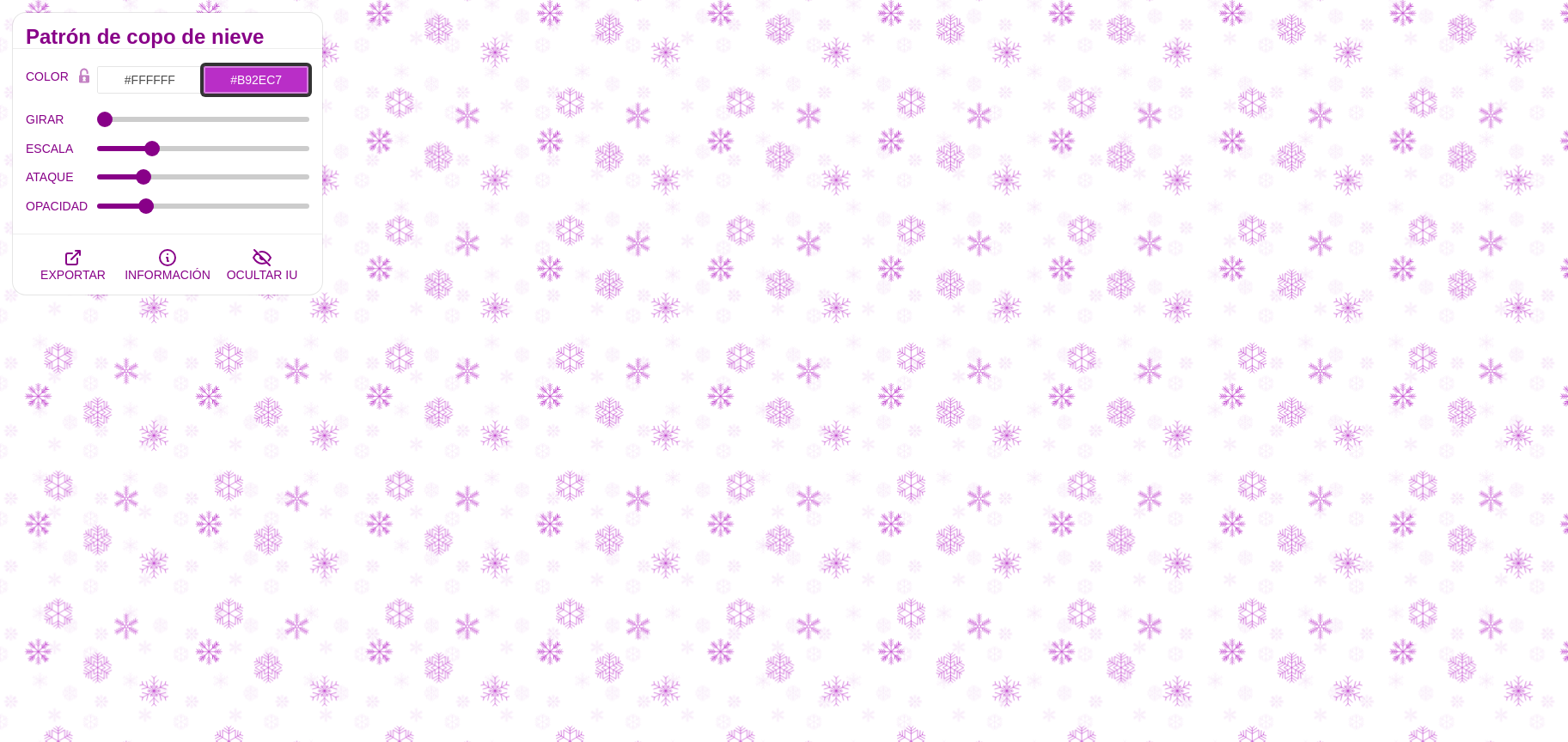
click at [267, 79] on input "#B92EC7" at bounding box center [256, 79] width 107 height 29
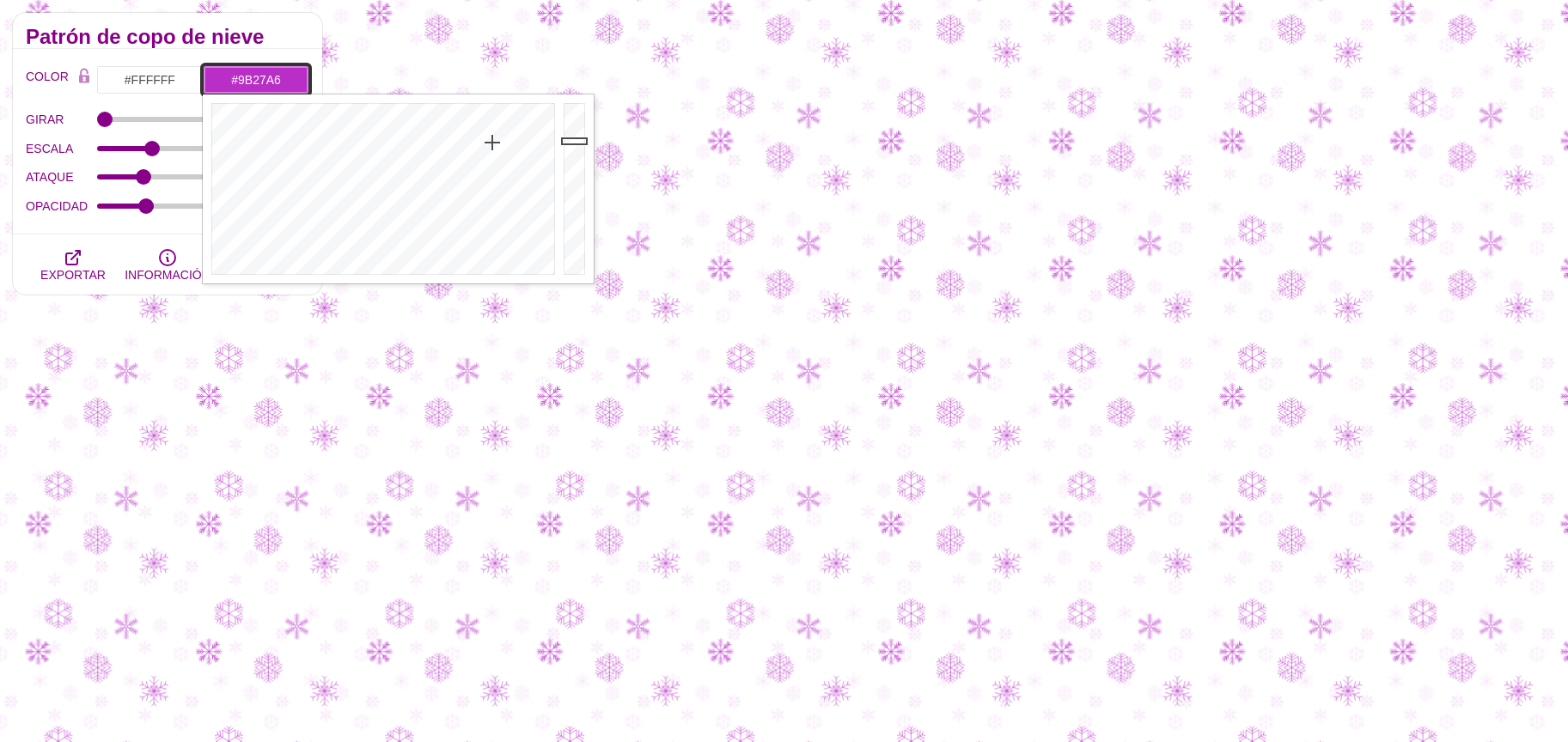
click at [575, 162] on div at bounding box center [576, 189] width 35 height 189
drag, startPoint x: 580, startPoint y: 167, endPoint x: 582, endPoint y: 184, distance: 17.1
click at [582, 169] on div at bounding box center [576, 189] width 35 height 189
click at [584, 190] on div at bounding box center [576, 189] width 35 height 189
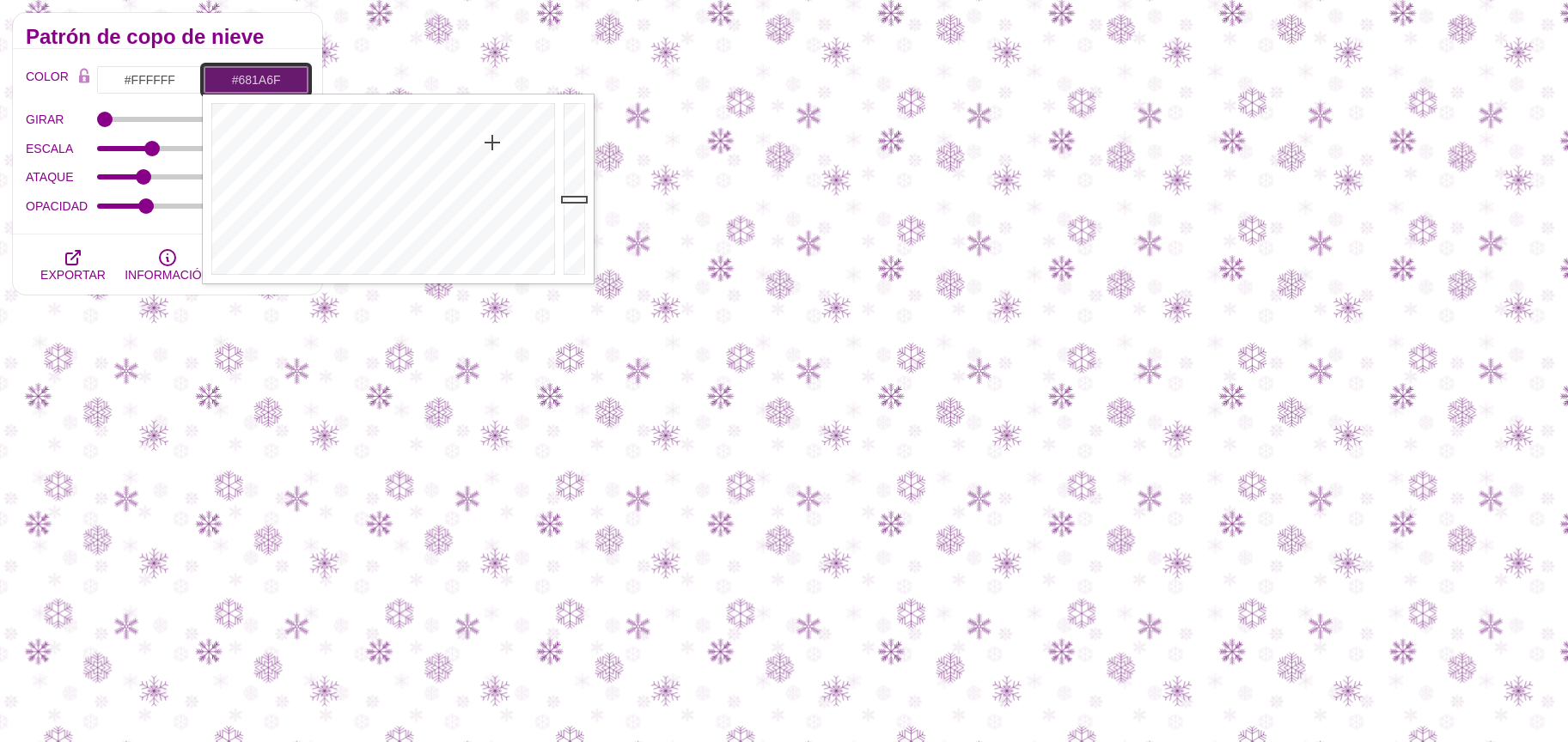
click at [584, 199] on div at bounding box center [576, 189] width 35 height 189
click at [582, 205] on div at bounding box center [576, 189] width 35 height 189
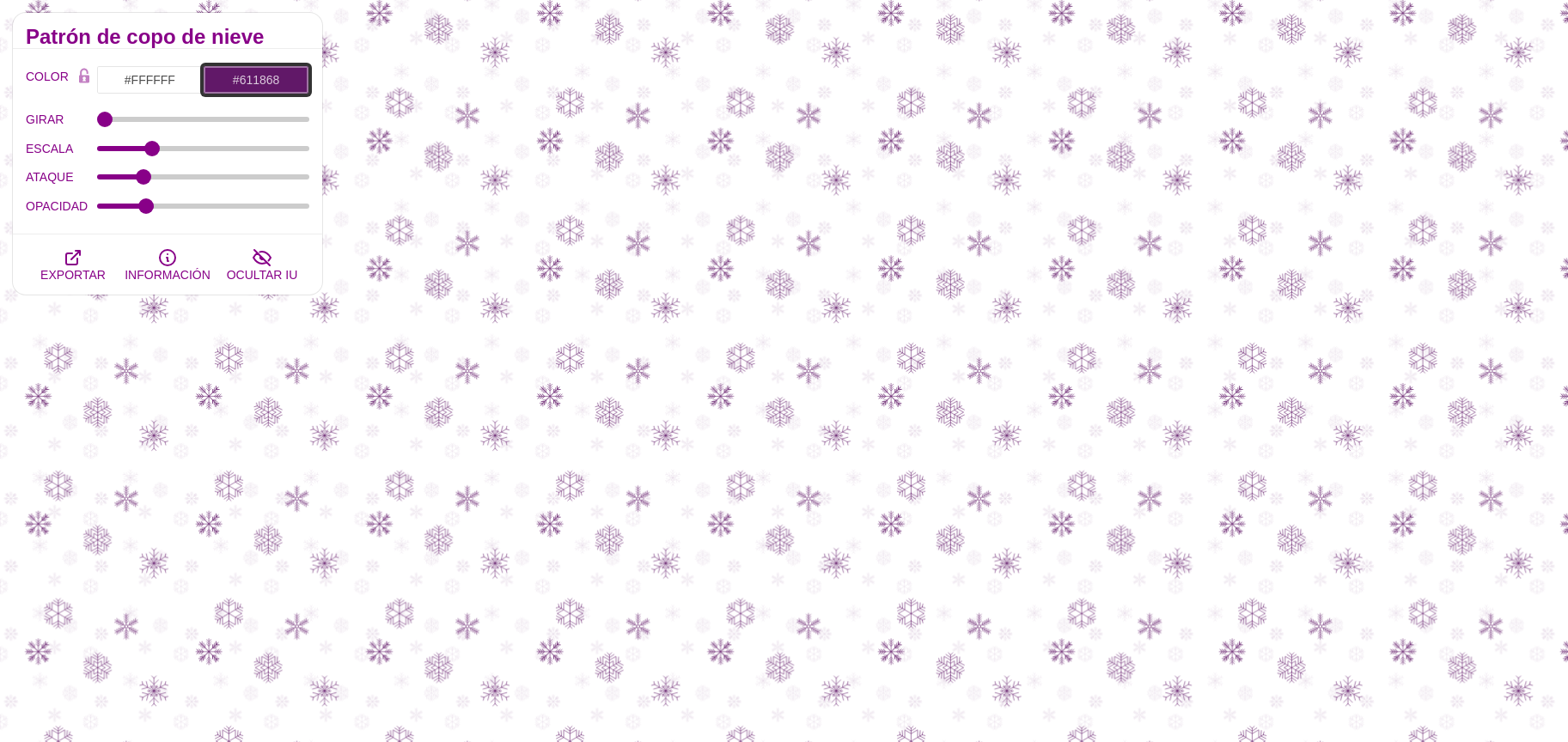
click at [247, 82] on input "#611868" at bounding box center [256, 79] width 107 height 29
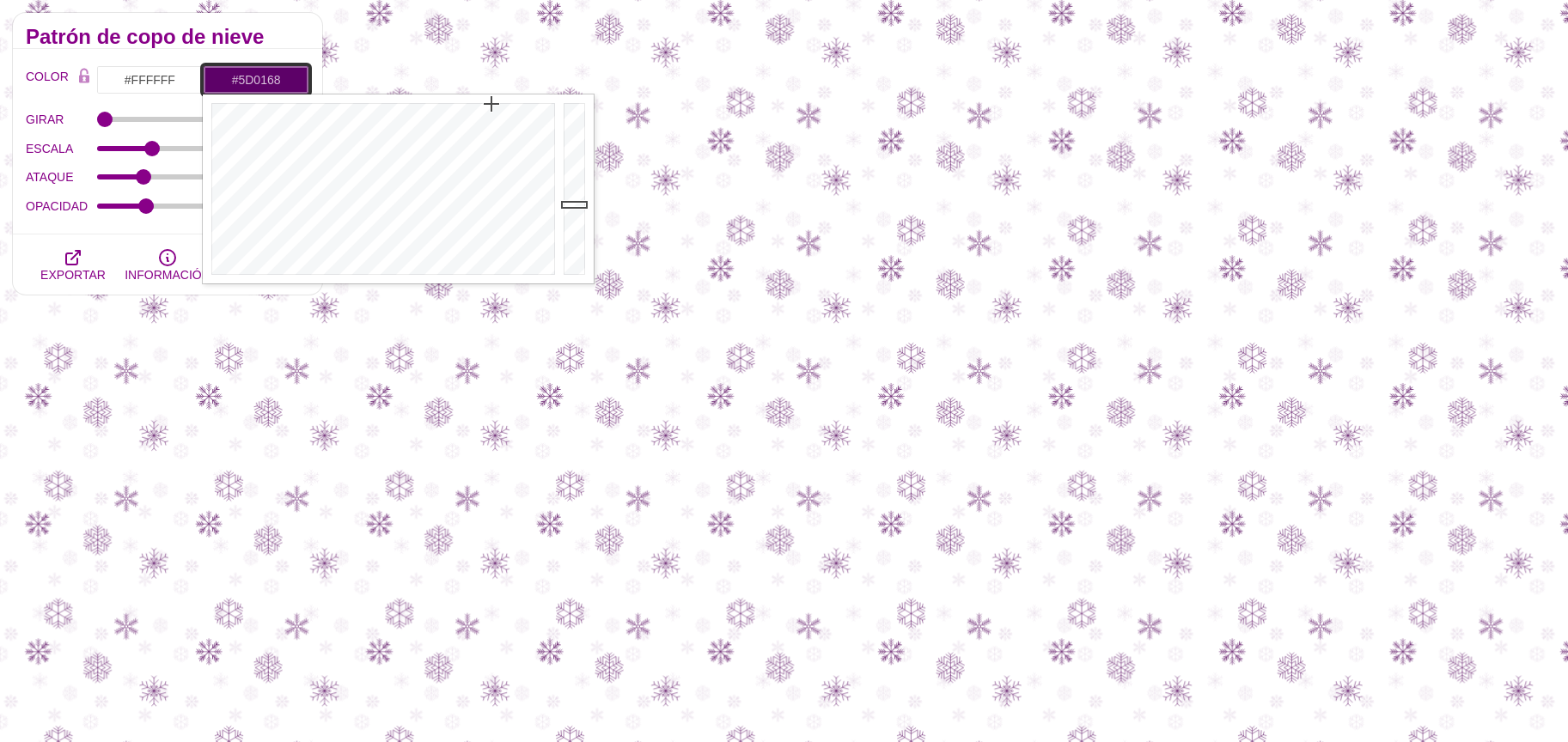
drag, startPoint x: 493, startPoint y: 125, endPoint x: 491, endPoint y: 104, distance: 21.1
click at [491, 104] on div at bounding box center [381, 189] width 357 height 189
click at [481, 112] on div at bounding box center [381, 189] width 357 height 189
click at [495, 111] on div at bounding box center [381, 189] width 357 height 189
click at [572, 141] on div at bounding box center [576, 189] width 35 height 189
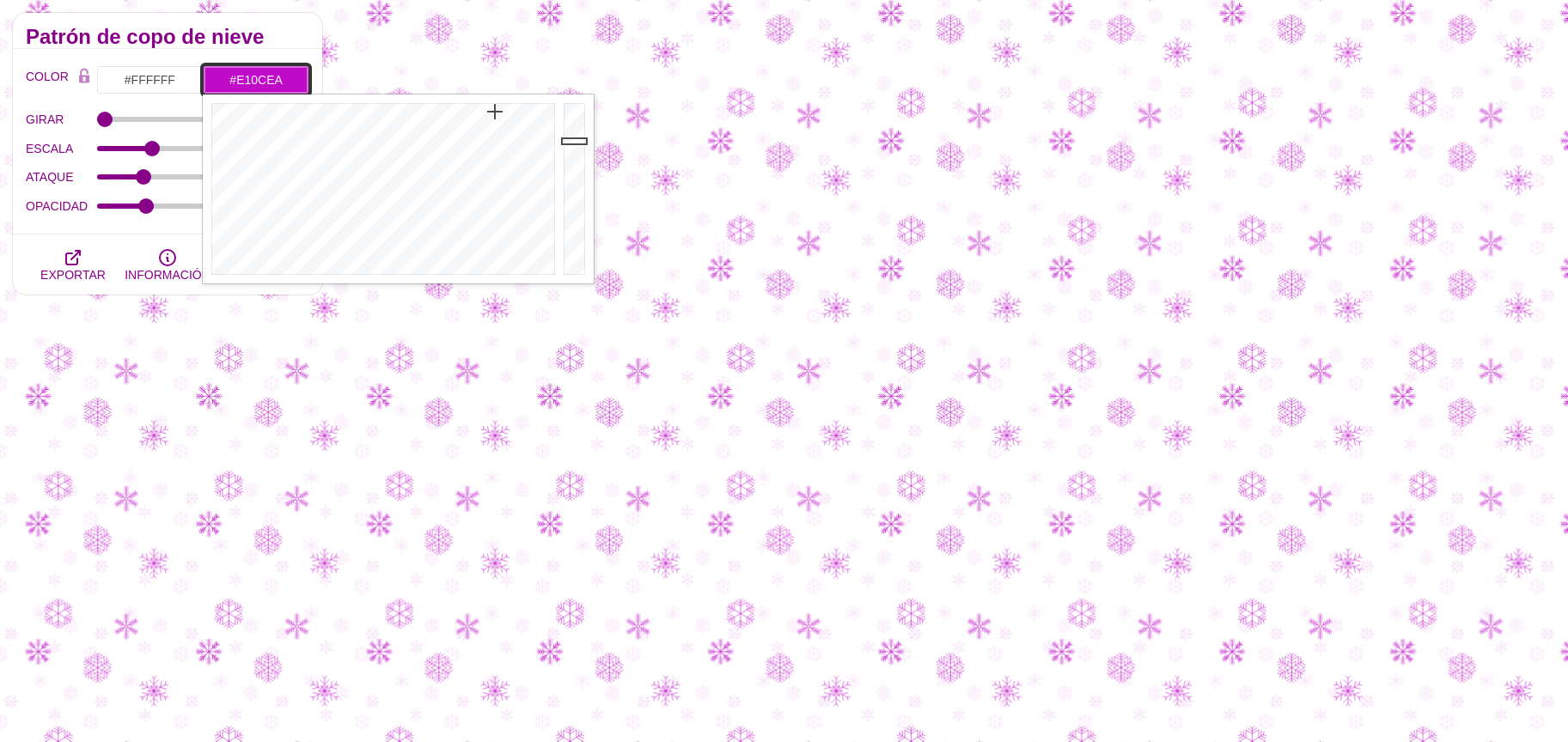
click at [562, 117] on div at bounding box center [576, 189] width 35 height 189
click at [572, 103] on div at bounding box center [576, 189] width 35 height 189
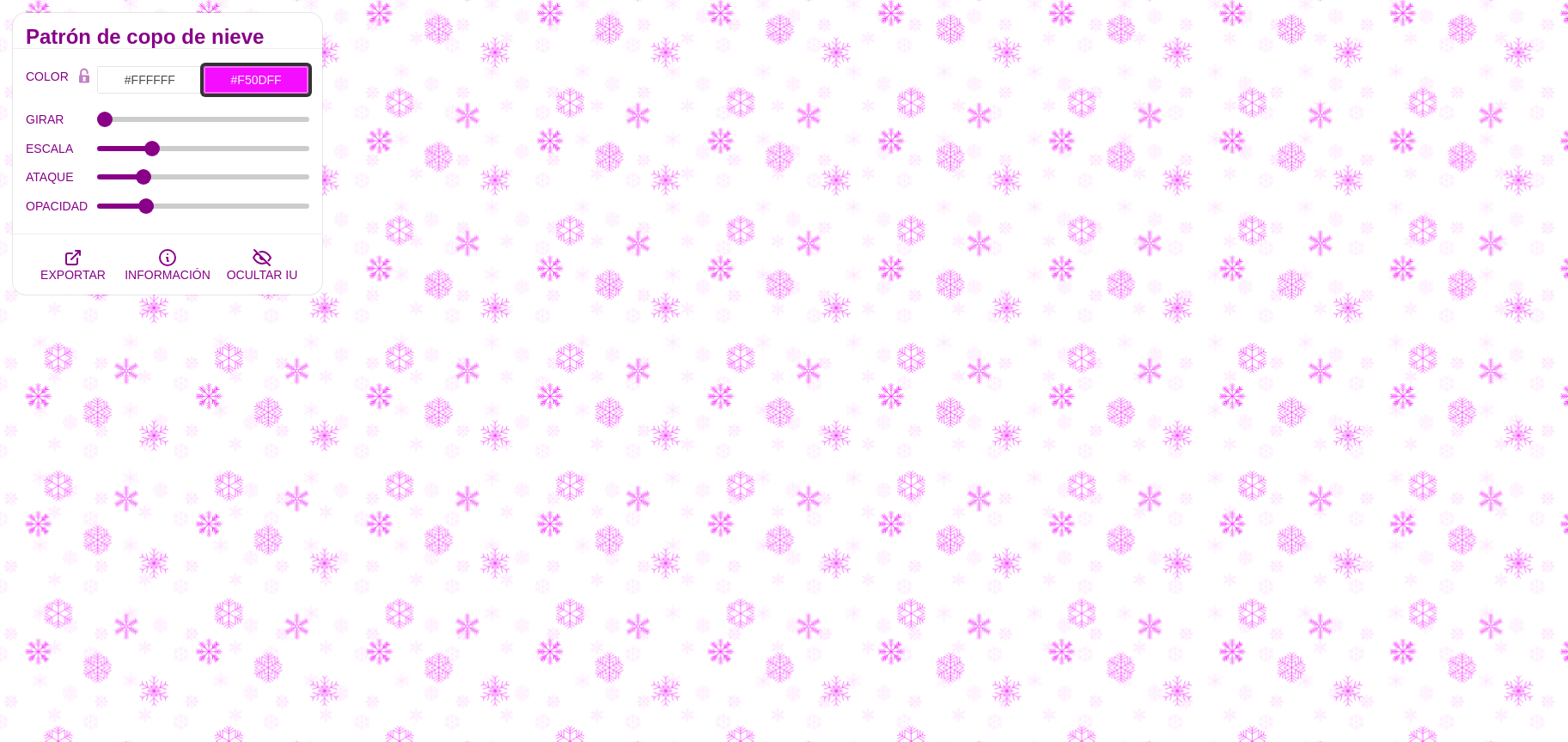
click at [221, 81] on input "#F50DFF" at bounding box center [256, 79] width 107 height 29
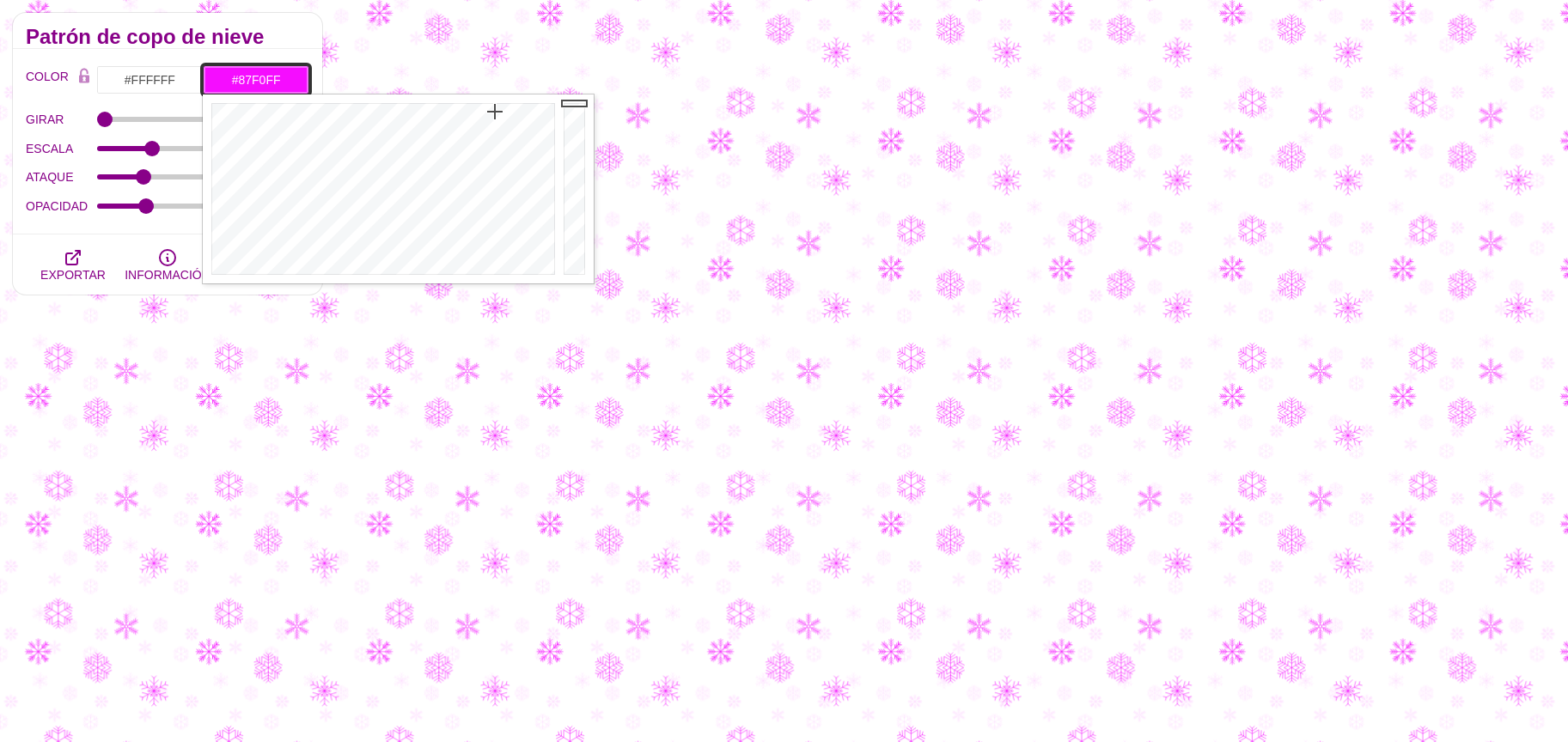
click at [388, 193] on div at bounding box center [381, 189] width 357 height 189
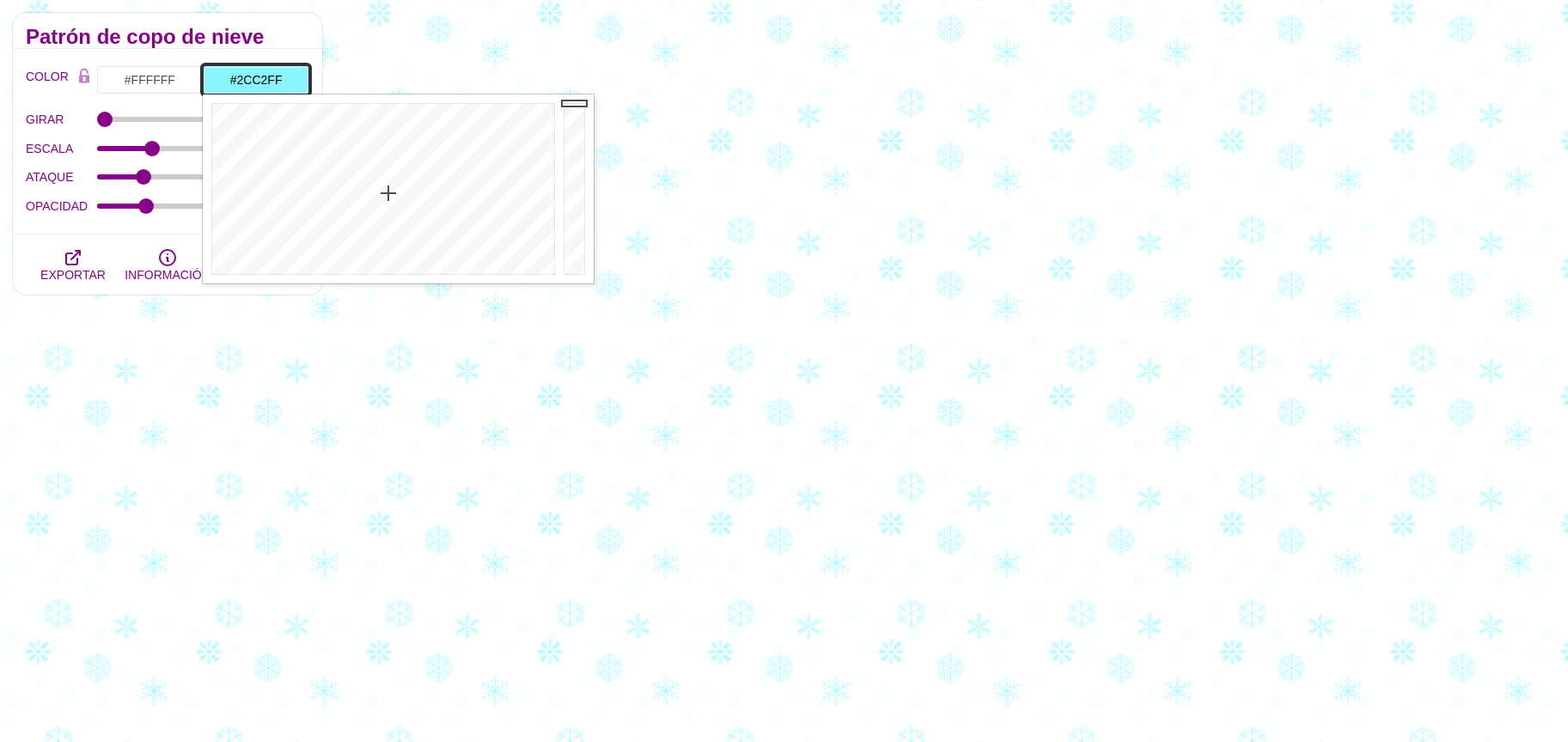
click at [400, 133] on div at bounding box center [381, 189] width 357 height 189
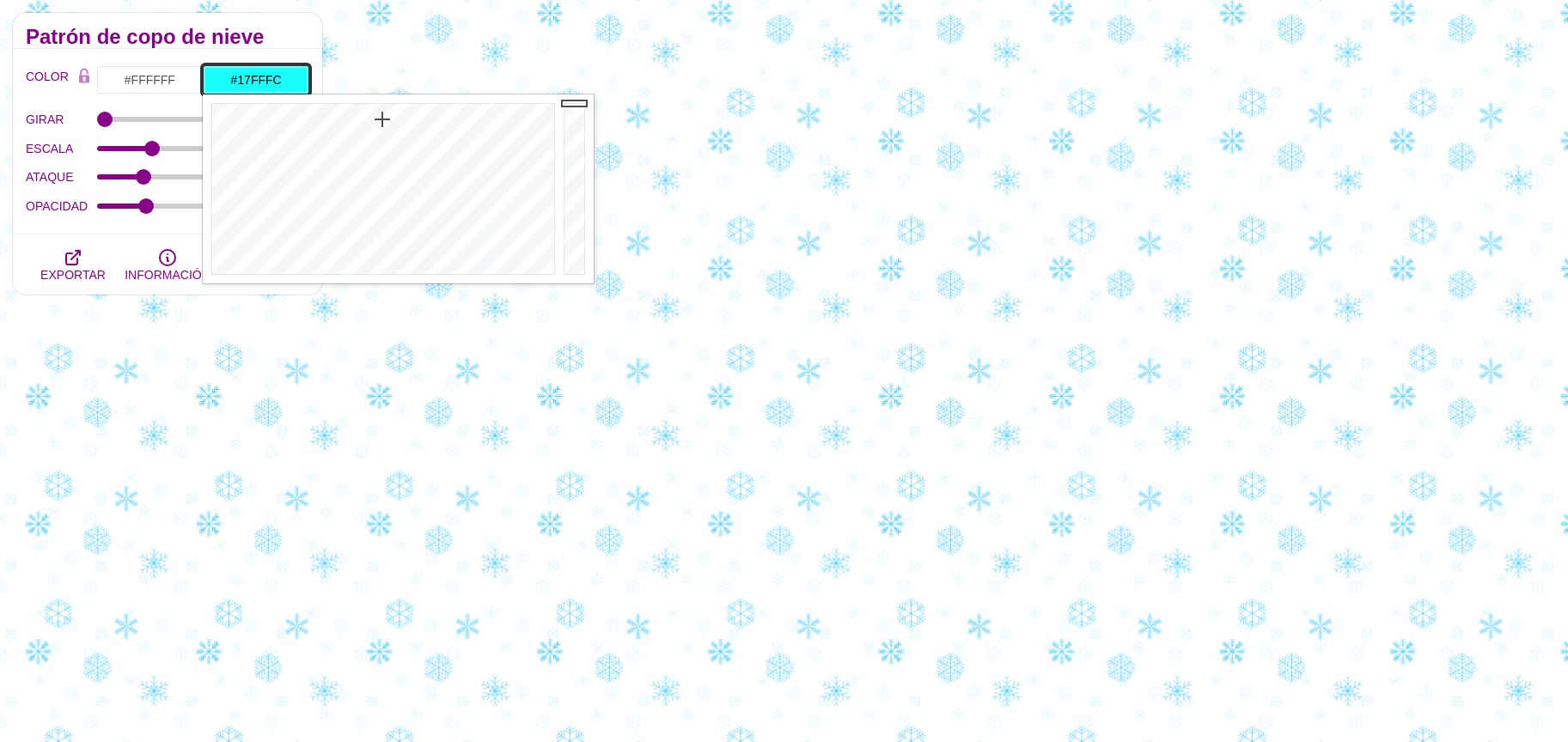
click at [383, 118] on div at bounding box center [381, 189] width 357 height 189
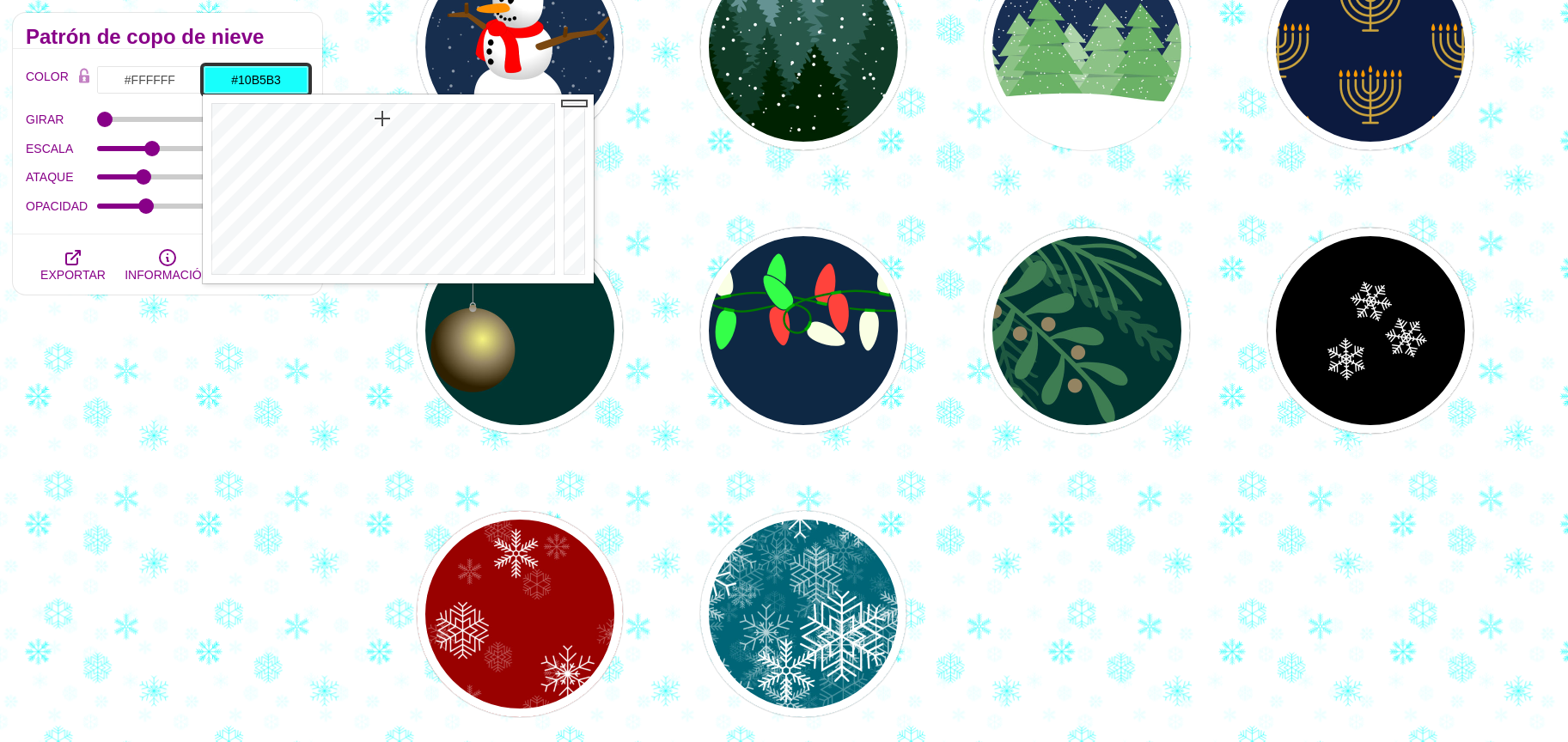
drag, startPoint x: 586, startPoint y: 143, endPoint x: 582, endPoint y: 157, distance: 14.6
click at [585, 154] on div at bounding box center [576, 189] width 35 height 189
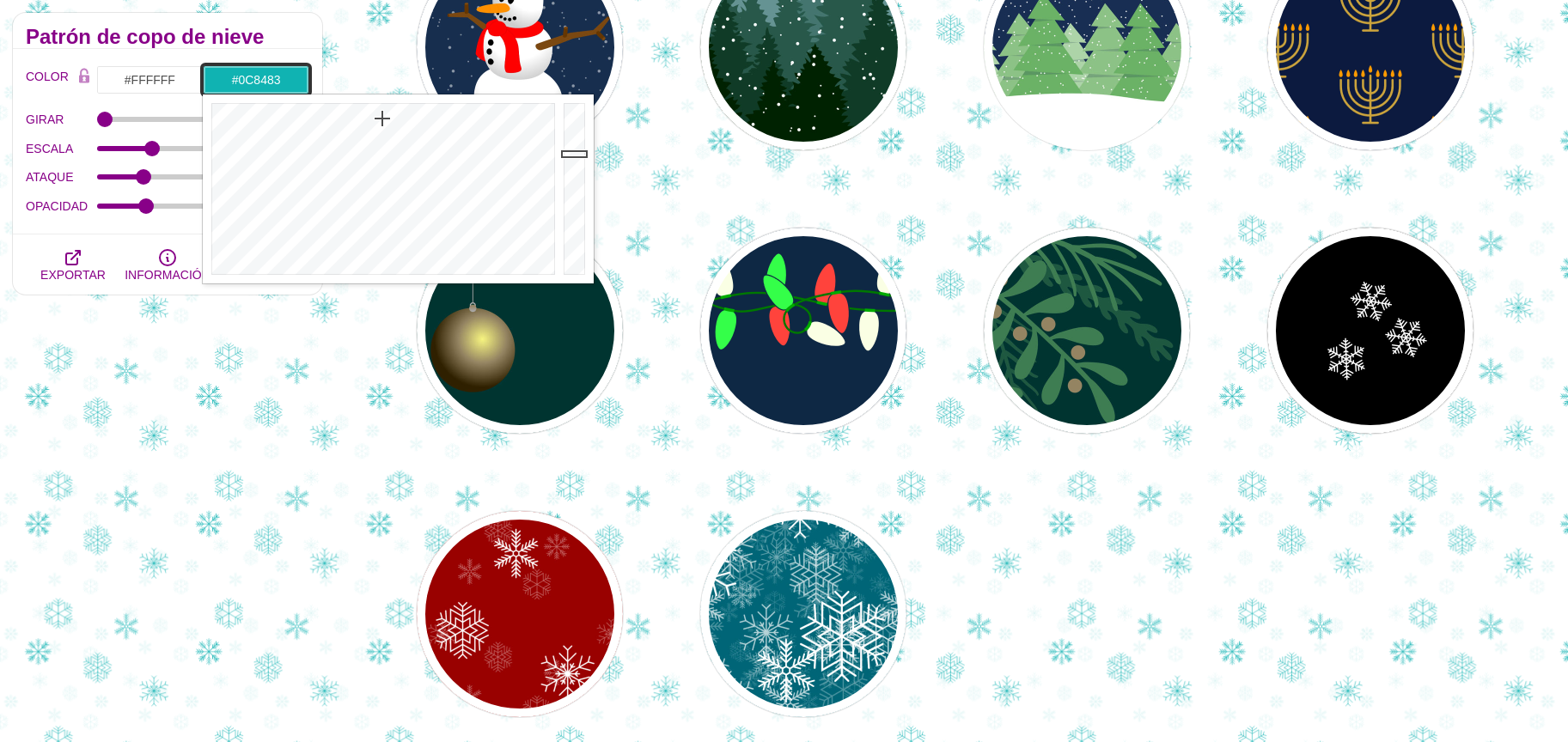
click at [578, 186] on div at bounding box center [576, 189] width 35 height 189
click at [570, 209] on div at bounding box center [576, 189] width 35 height 189
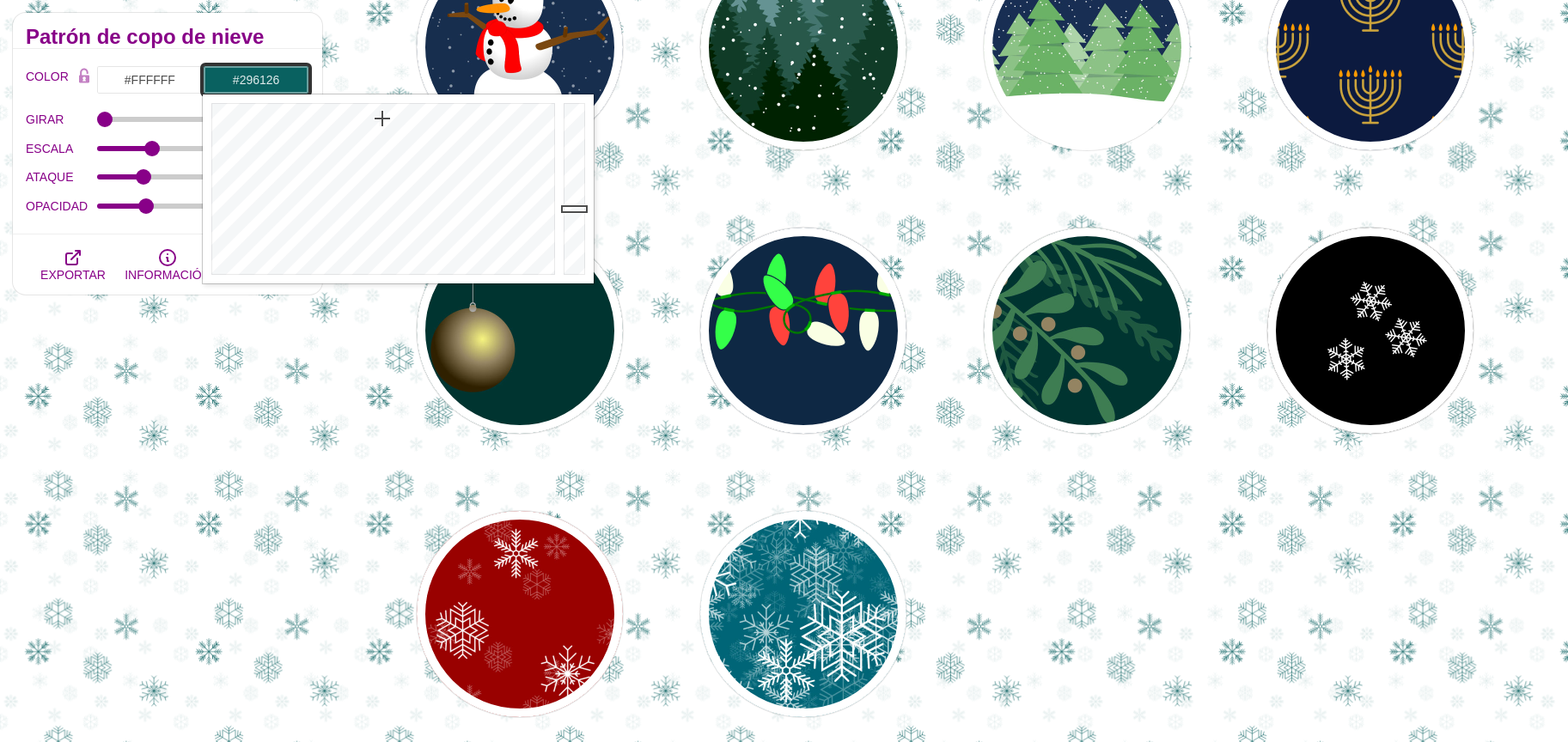
click at [322, 169] on div at bounding box center [381, 189] width 357 height 189
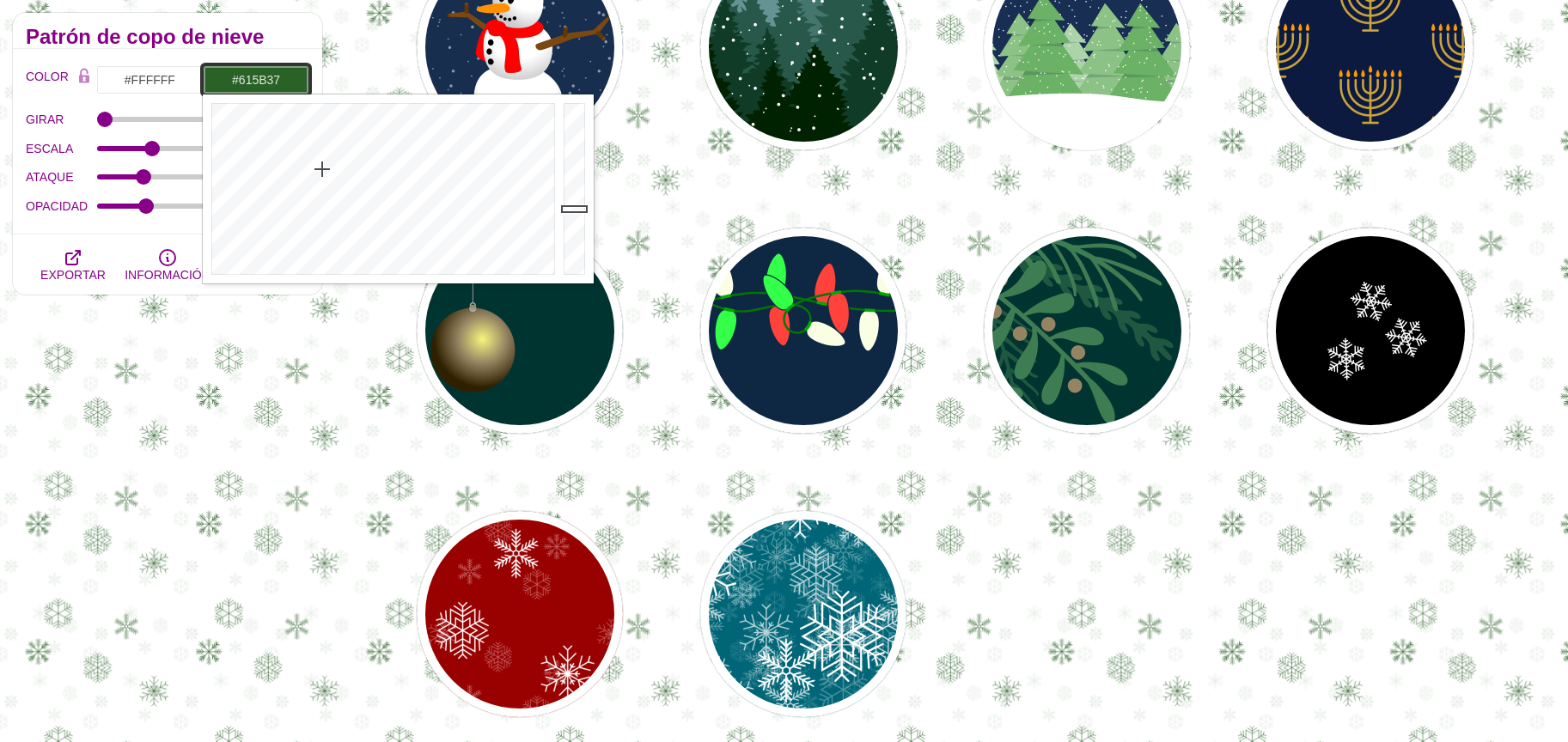
click at [260, 200] on div at bounding box center [381, 189] width 357 height 189
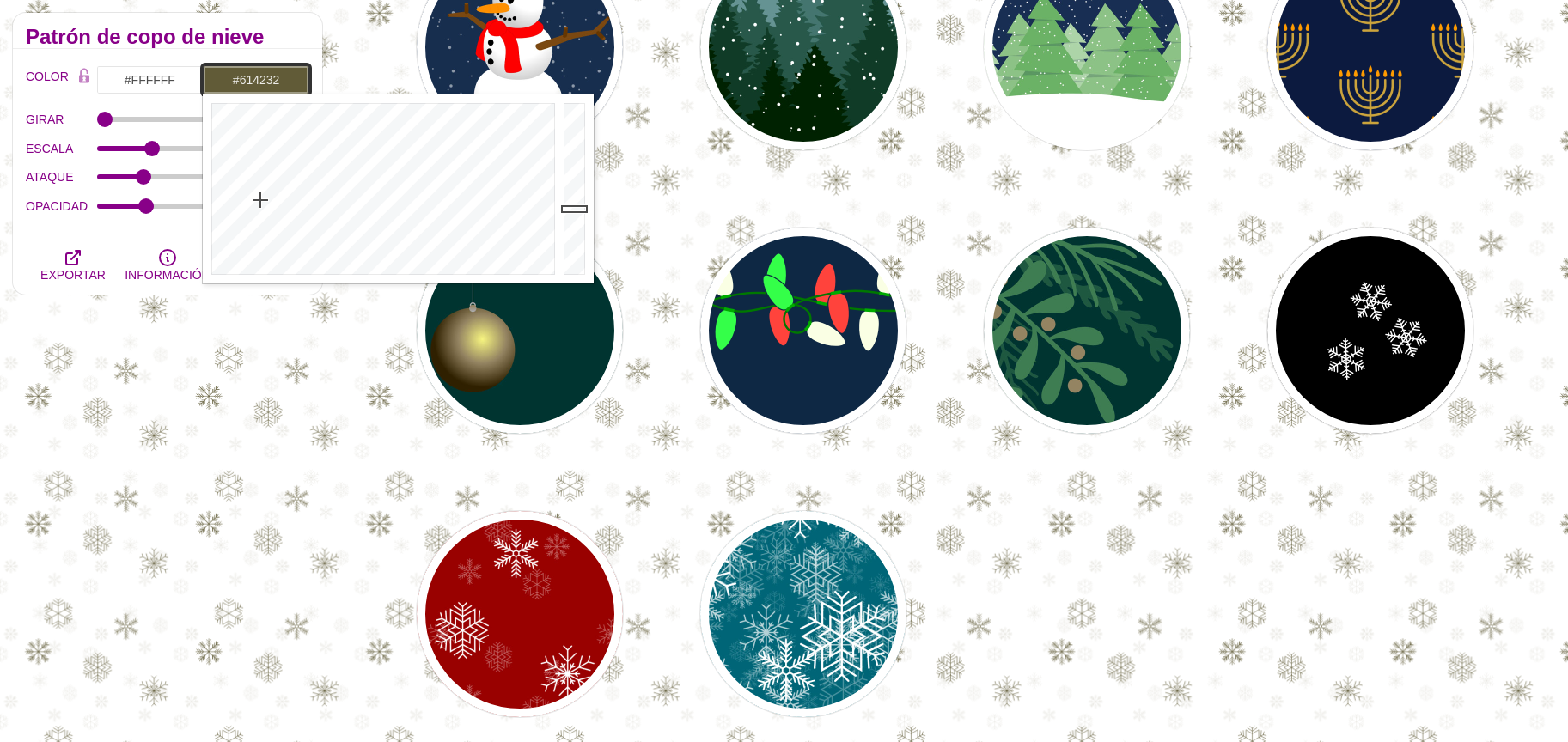
click at [231, 191] on div at bounding box center [381, 189] width 357 height 189
click at [219, 172] on div at bounding box center [381, 189] width 357 height 189
click at [211, 172] on div at bounding box center [381, 189] width 357 height 189
click at [218, 108] on div at bounding box center [381, 189] width 357 height 189
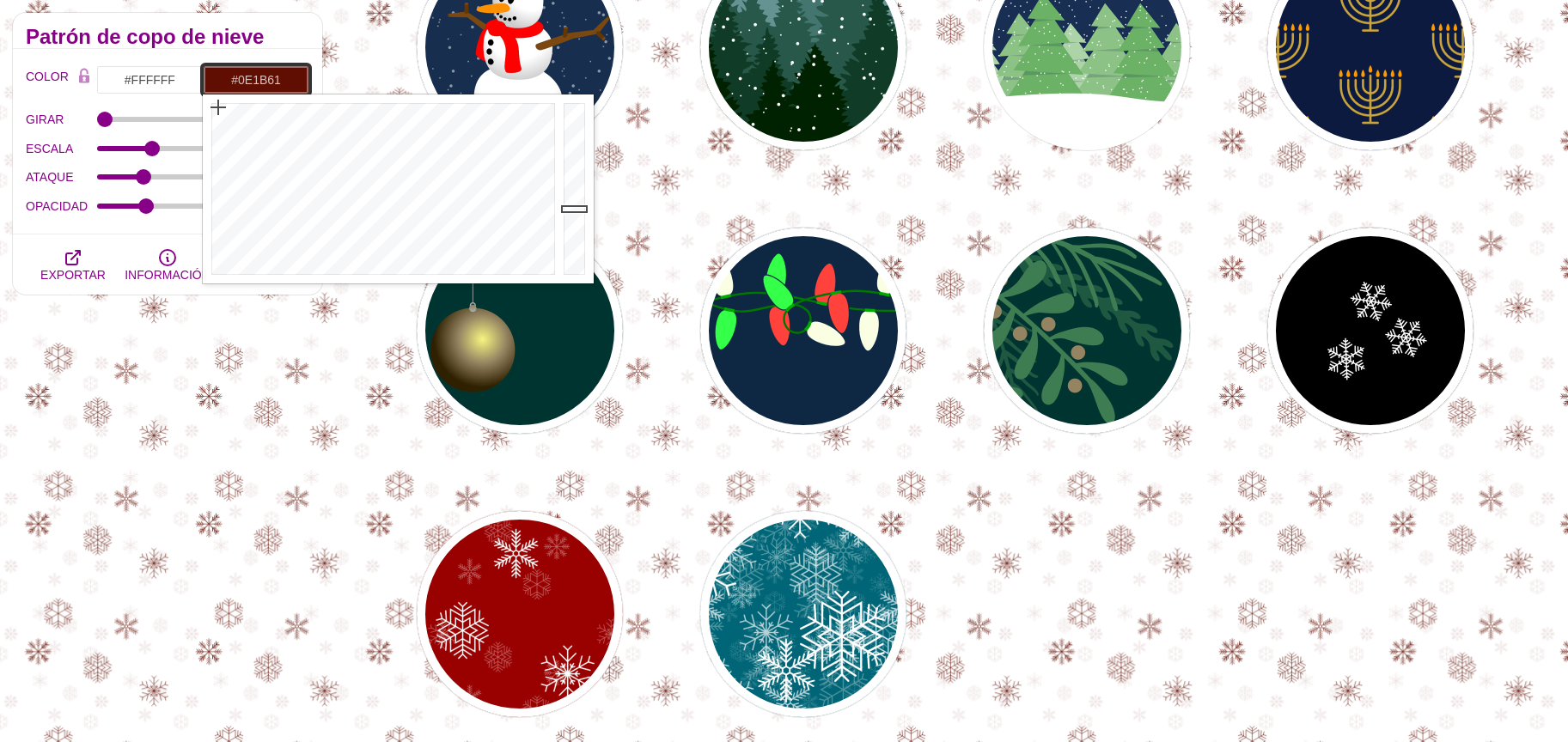
click at [432, 127] on div at bounding box center [381, 189] width 357 height 189
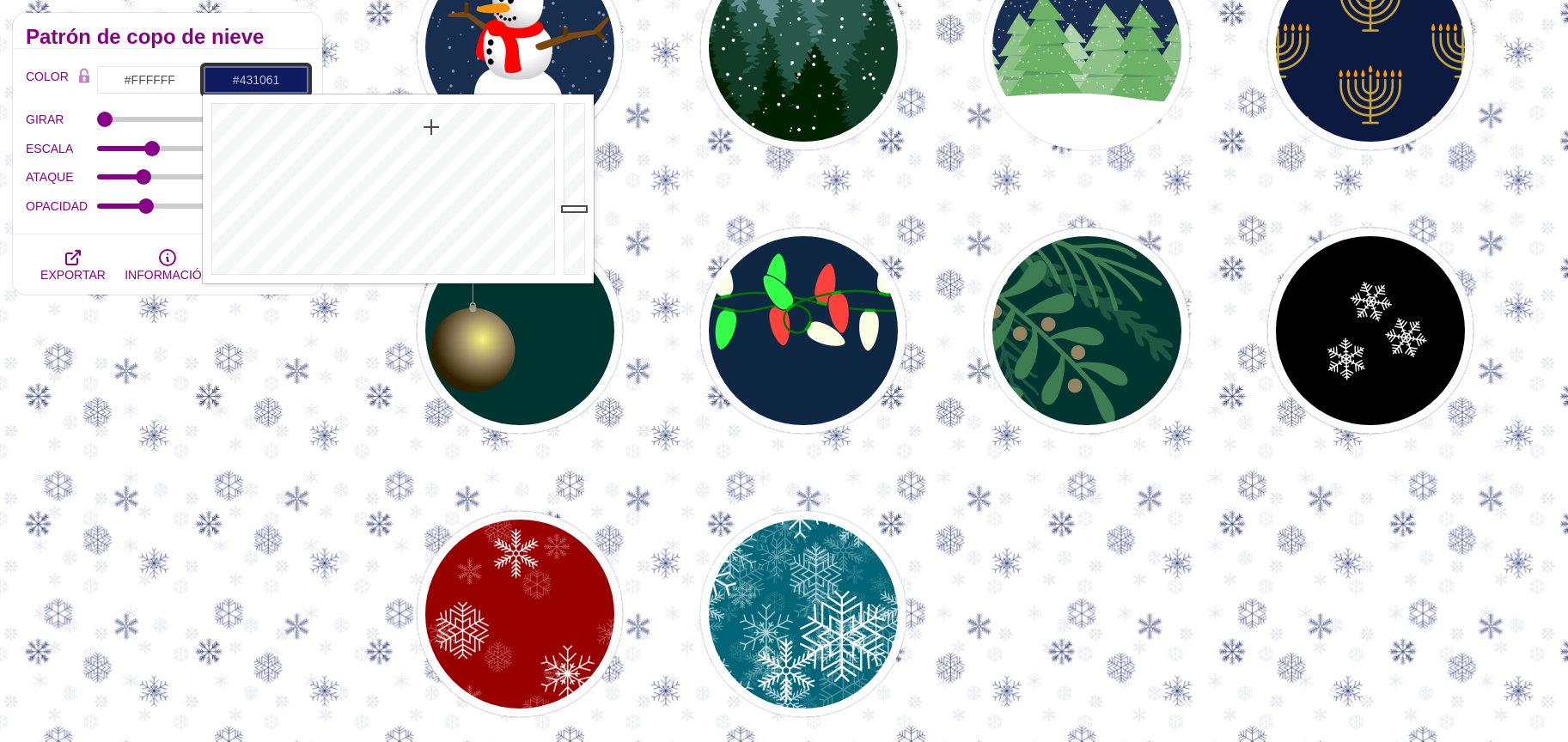
click at [476, 132] on div at bounding box center [381, 189] width 357 height 189
click at [490, 157] on div at bounding box center [381, 189] width 357 height 189
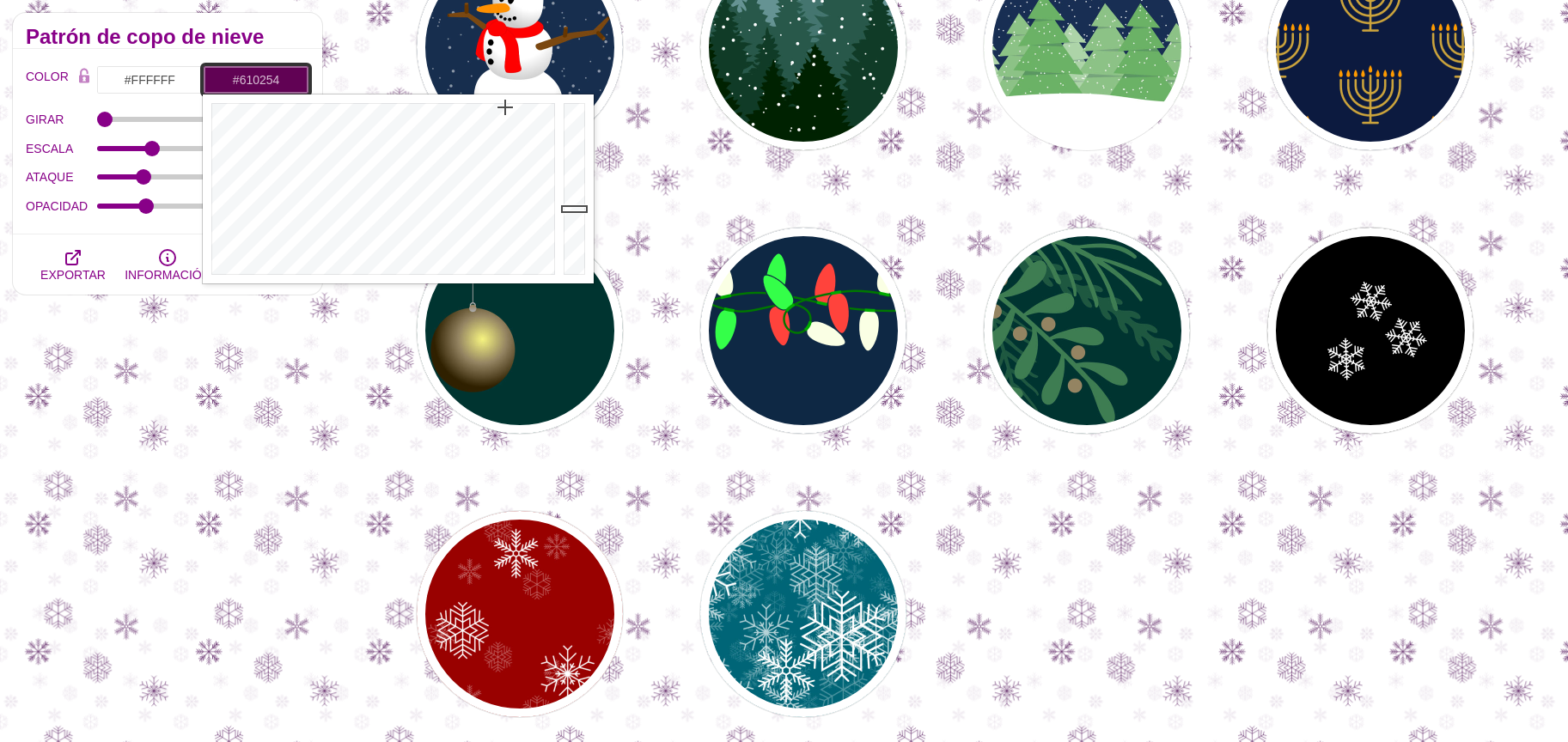
drag, startPoint x: 496, startPoint y: 118, endPoint x: 505, endPoint y: 108, distance: 13.5
click at [505, 108] on div at bounding box center [381, 189] width 357 height 189
click at [572, 114] on div at bounding box center [576, 189] width 35 height 189
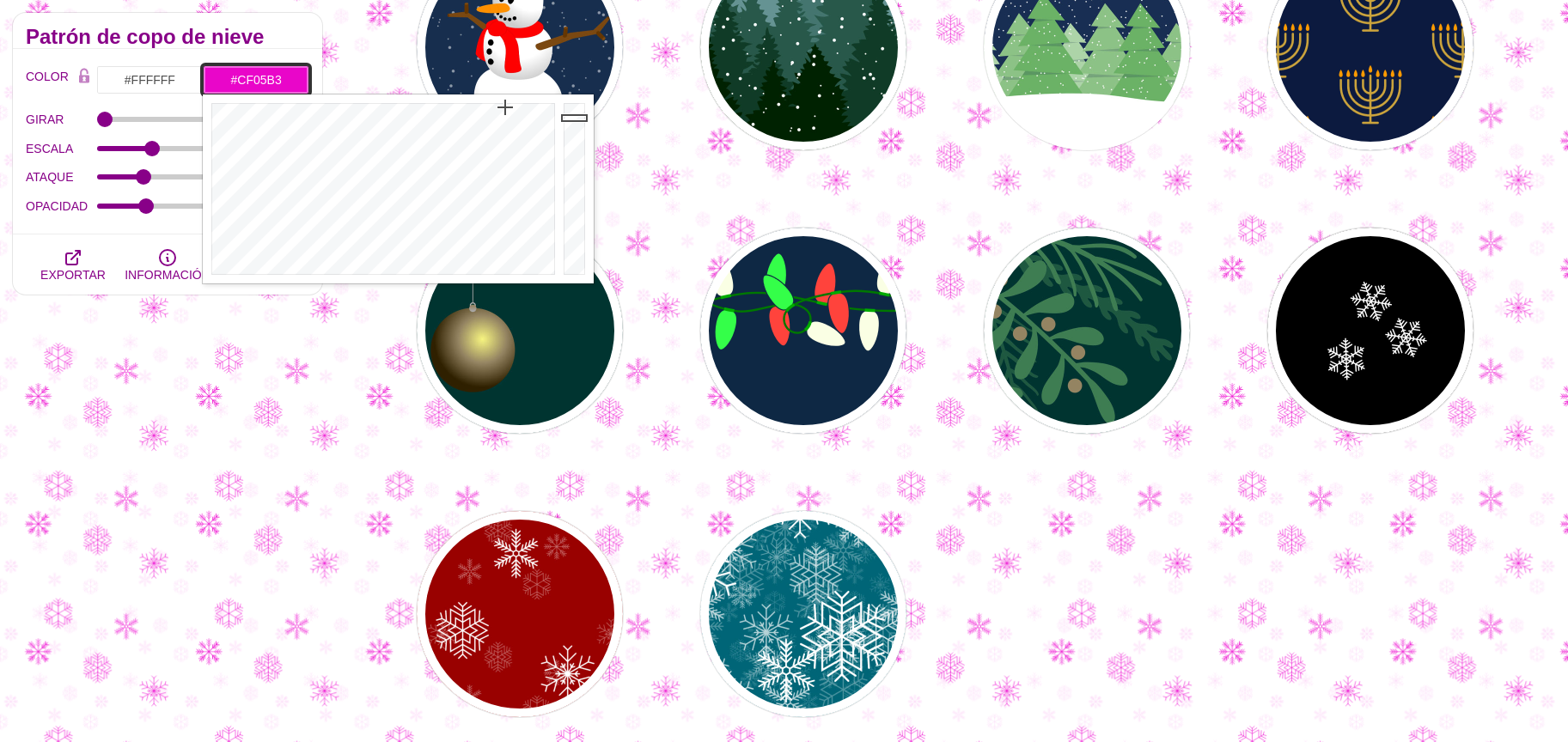
drag, startPoint x: 575, startPoint y: 117, endPoint x: 576, endPoint y: 135, distance: 18.0
click at [576, 135] on div at bounding box center [576, 189] width 35 height 189
drag, startPoint x: 575, startPoint y: 137, endPoint x: 576, endPoint y: 157, distance: 20.0
click at [579, 156] on div at bounding box center [576, 189] width 35 height 189
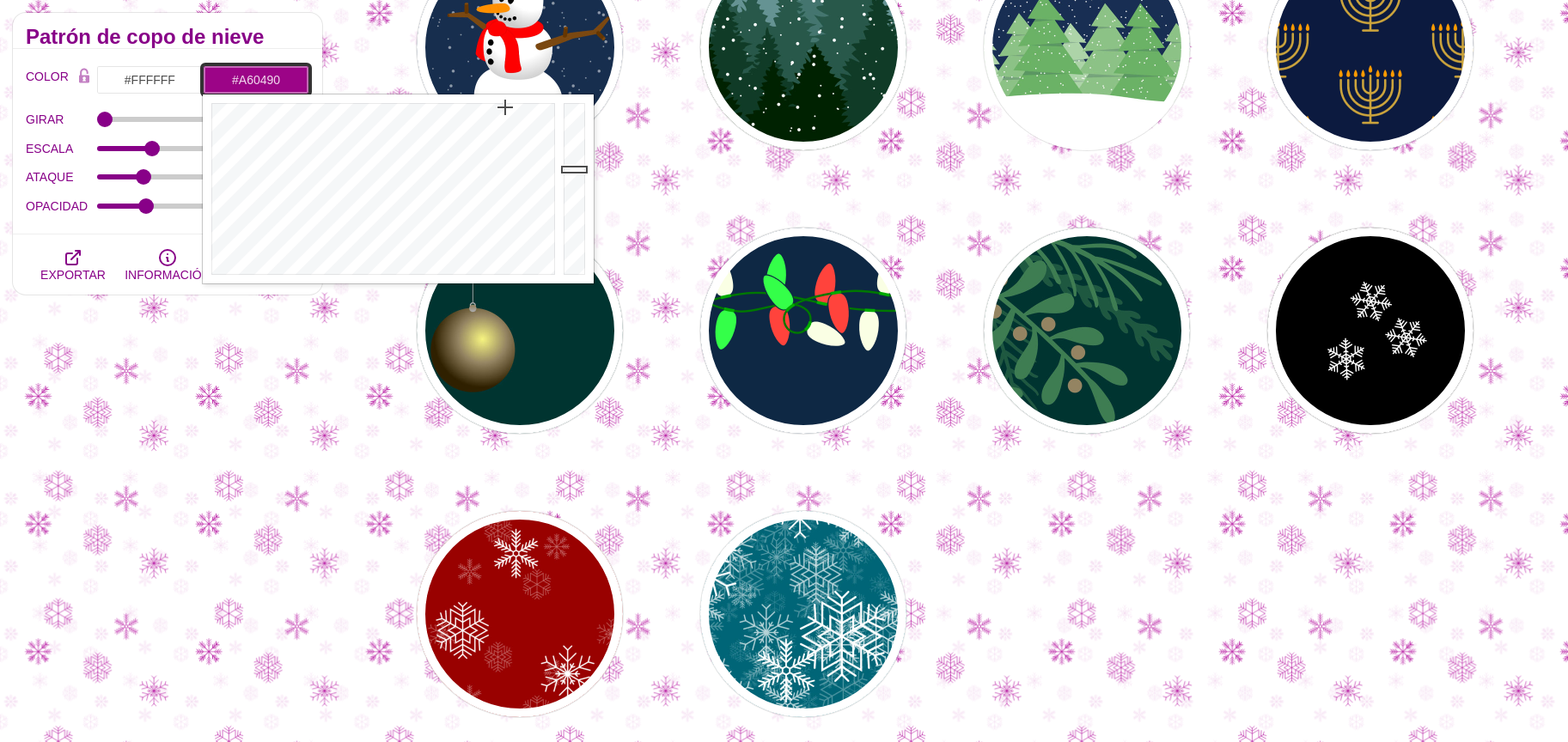
type input "#8F047C"
drag, startPoint x: 576, startPoint y: 157, endPoint x: 574, endPoint y: 178, distance: 21.1
click at [574, 178] on div at bounding box center [576, 189] width 35 height 189
